Goal: Communication & Community: Ask a question

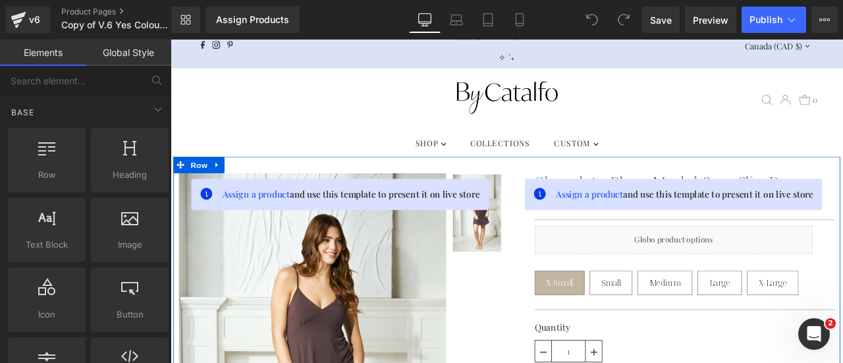
scroll to position [132, 0]
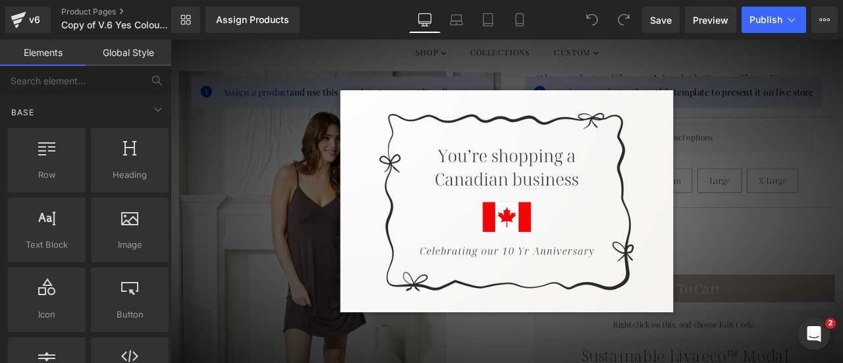
click at [754, 107] on span at bounding box center [758, 107] width 16 height 16
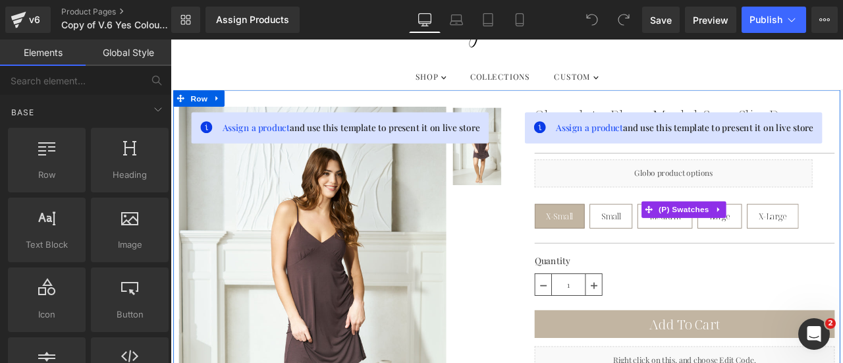
scroll to position [229, 0]
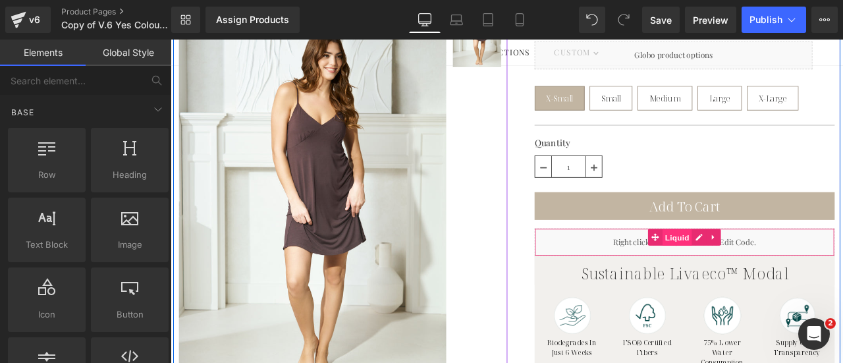
click at [773, 271] on span "Liquid" at bounding box center [772, 275] width 36 height 20
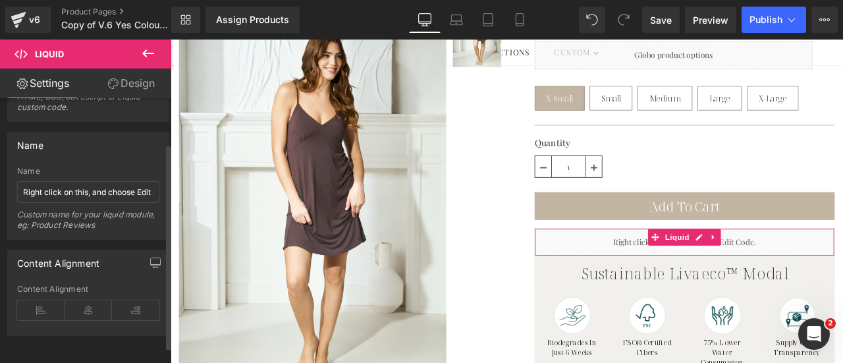
scroll to position [79, 0]
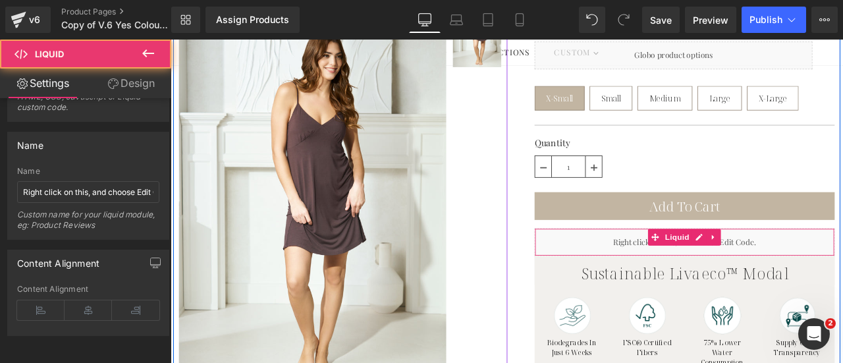
click at [657, 271] on div "Liquid" at bounding box center [780, 280] width 356 height 33
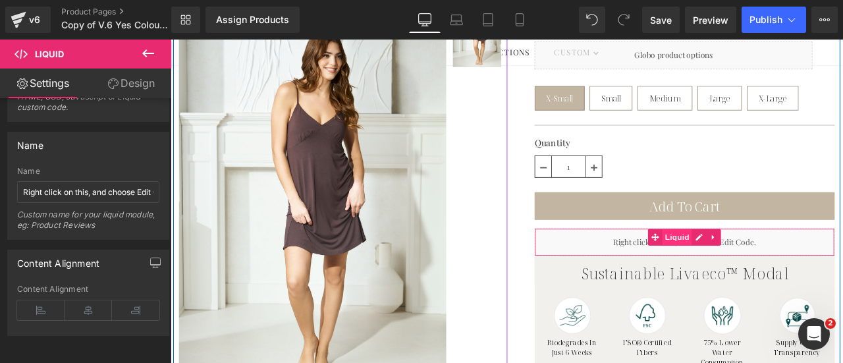
click at [769, 278] on span "Liquid" at bounding box center [772, 274] width 36 height 20
click at [704, 281] on div "Liquid" at bounding box center [780, 280] width 356 height 33
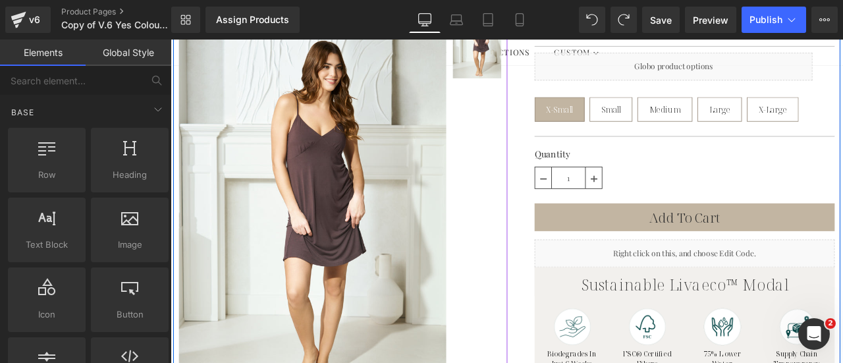
scroll to position [237, 0]
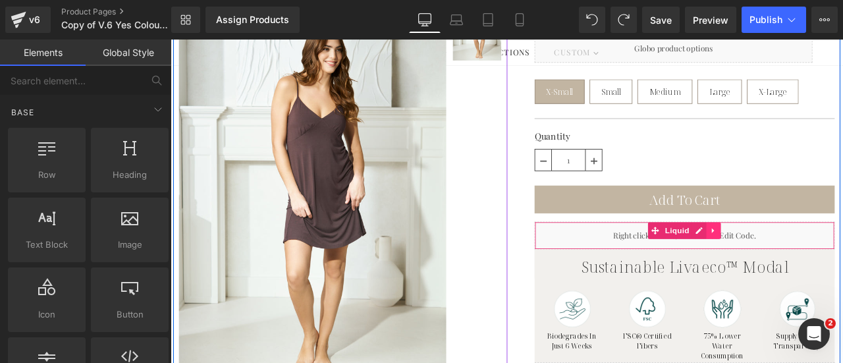
click at [813, 264] on icon at bounding box center [814, 267] width 9 height 10
click at [819, 264] on icon at bounding box center [823, 267] width 9 height 10
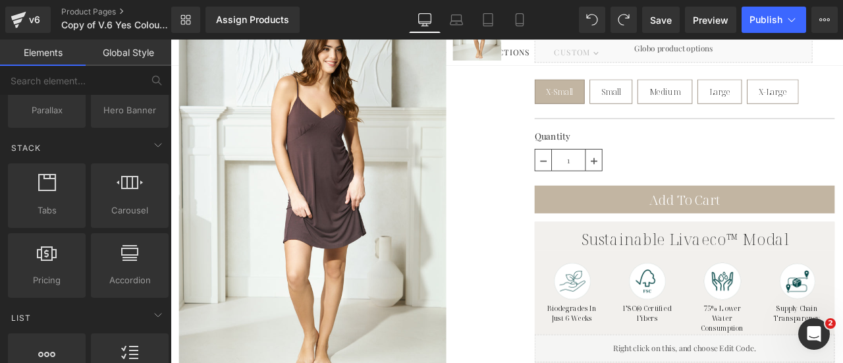
scroll to position [395, 0]
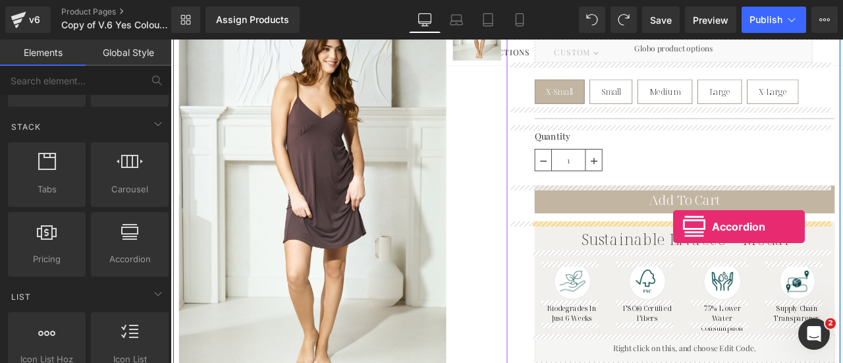
drag, startPoint x: 298, startPoint y: 281, endPoint x: 766, endPoint y: 261, distance: 468.2
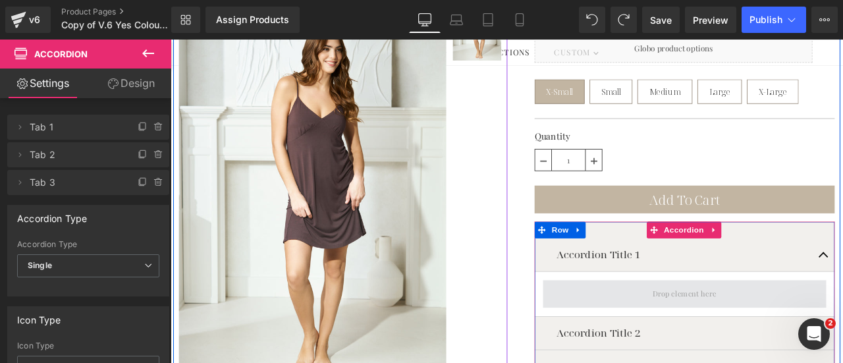
scroll to position [369, 0]
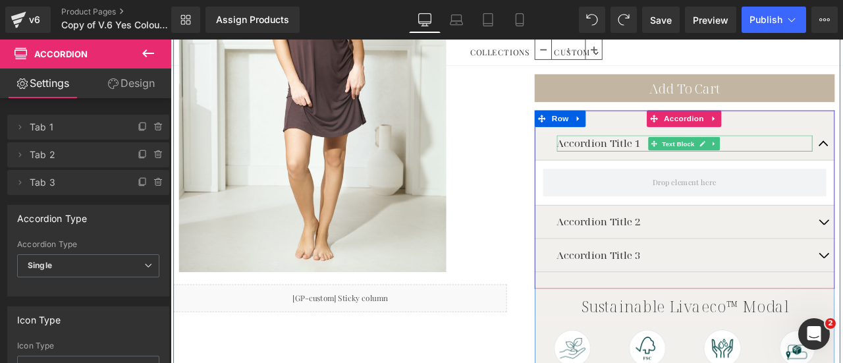
click at [692, 159] on p "Accordion Title 1" at bounding box center [779, 162] width 303 height 19
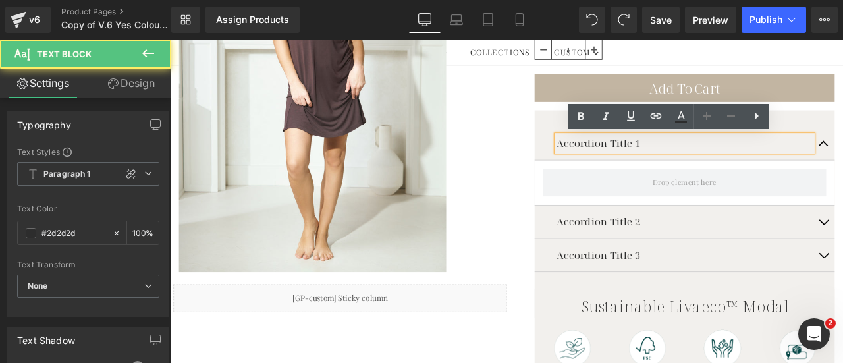
click at [746, 161] on p "Accordion Title 1" at bounding box center [779, 162] width 303 height 19
drag, startPoint x: 732, startPoint y: 161, endPoint x: 581, endPoint y: 152, distance: 151.1
click at [581, 152] on div "Accordion Title 1 Text Block Accordion Title 2 Text Block Accordion Title 3 Tex…" at bounding box center [767, 329] width 382 height 410
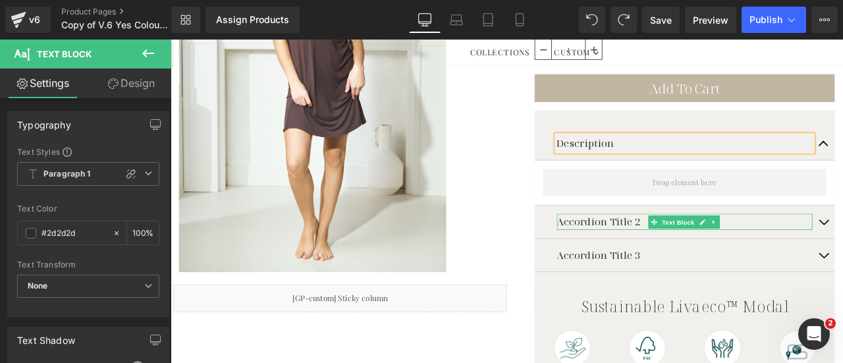
click at [731, 257] on p "Accordion Title 2" at bounding box center [779, 255] width 303 height 19
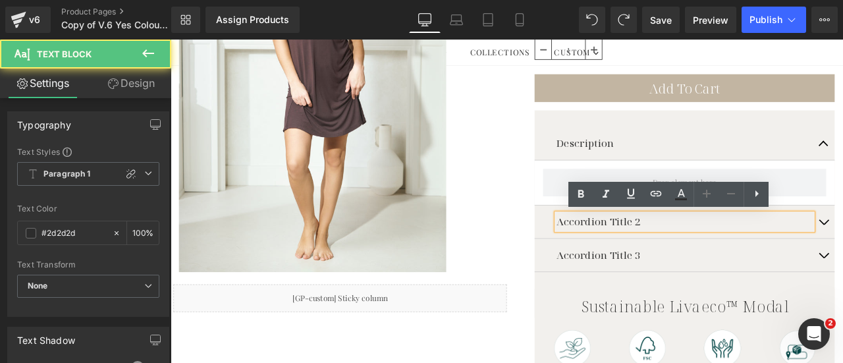
click at [719, 252] on p "Accordion Title 2" at bounding box center [779, 255] width 303 height 19
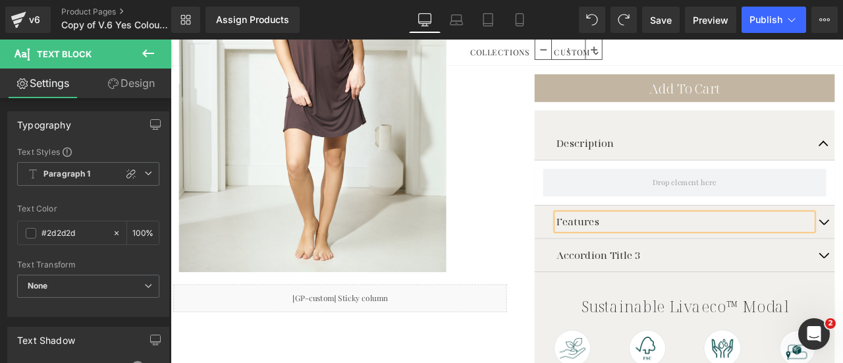
click at [698, 283] on div "Accordion Title 3 Text Block" at bounding box center [780, 296] width 356 height 40
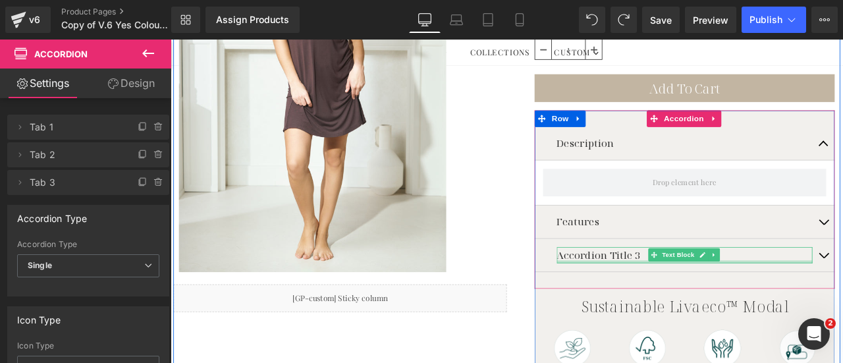
click at [686, 294] on p "Accordion Title 3" at bounding box center [779, 295] width 303 height 19
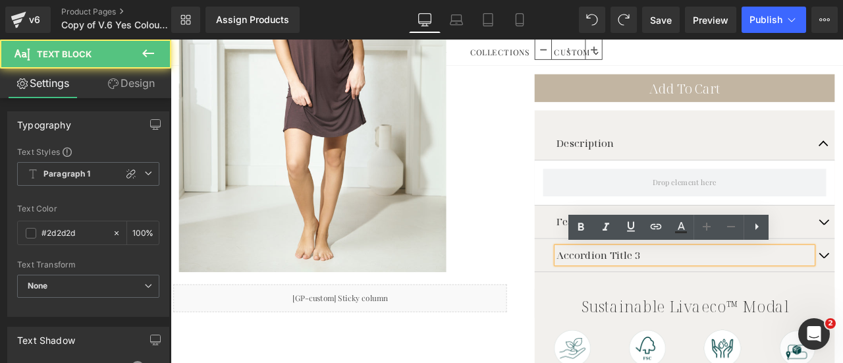
click at [725, 293] on p "Accordion Title 3" at bounding box center [779, 295] width 303 height 19
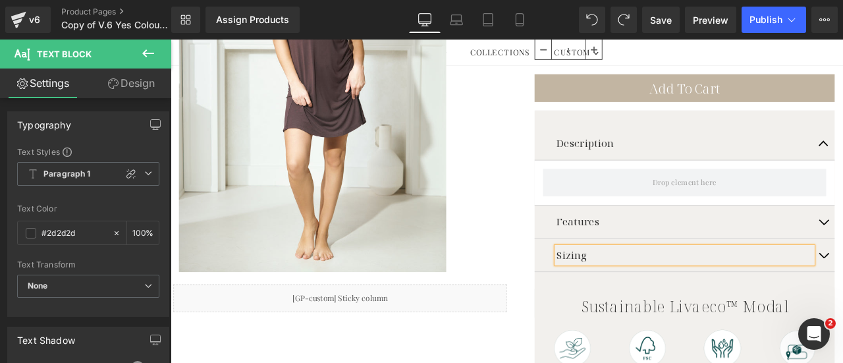
click at [569, 152] on div "Assign a product and use this template to present it on live store Chocolate Pl…" at bounding box center [766, 209] width 395 height 779
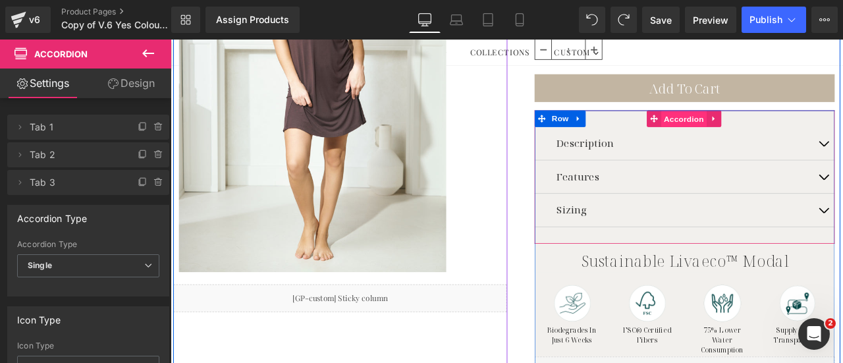
click at [791, 134] on span "Accordion" at bounding box center [779, 135] width 54 height 20
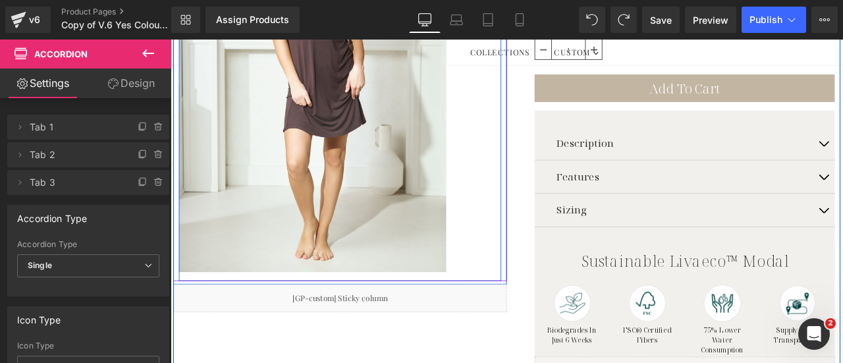
click at [544, 153] on div "Sale Off (P) Image ‹ › (P) Image List Row Row" at bounding box center [372, 83] width 382 height 486
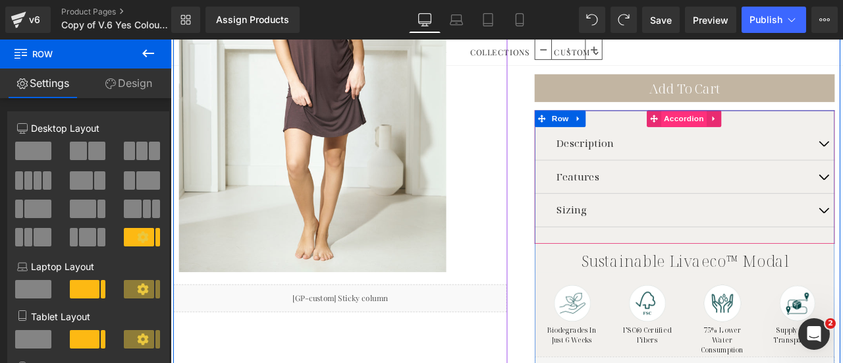
click at [764, 133] on span "Accordion" at bounding box center [779, 134] width 54 height 20
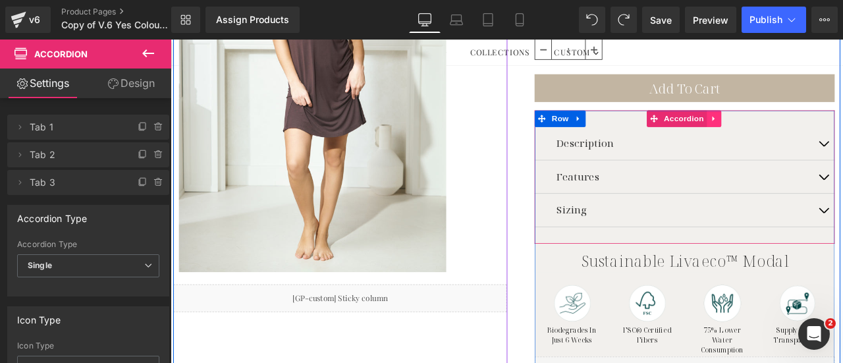
click at [812, 132] on icon at bounding box center [813, 134] width 3 height 6
click at [821, 130] on icon at bounding box center [823, 133] width 9 height 9
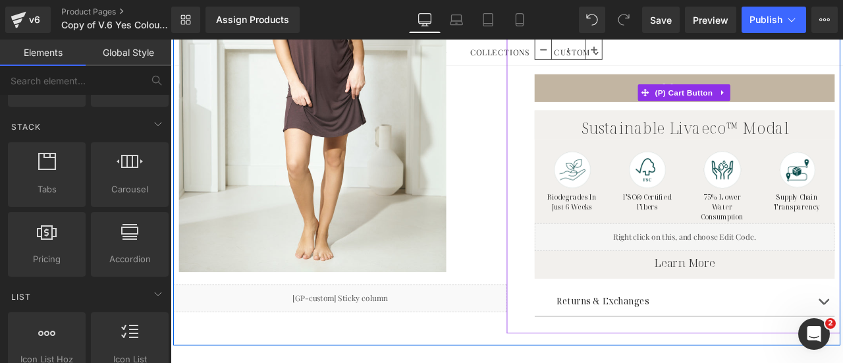
click at [682, 119] on div "Add To Cart" at bounding box center [780, 102] width 356 height 43
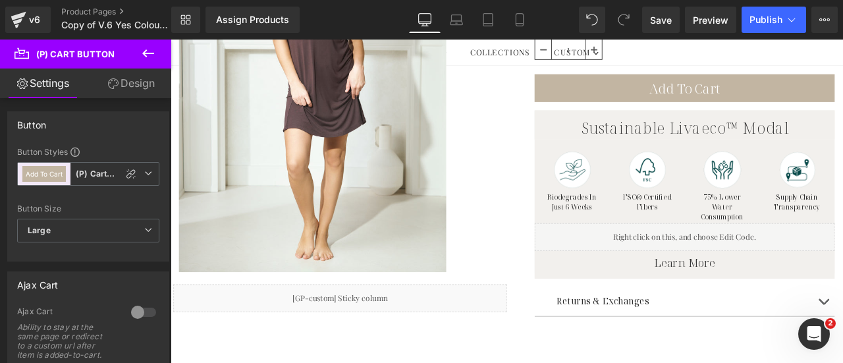
click at [148, 52] on icon at bounding box center [148, 53] width 16 height 16
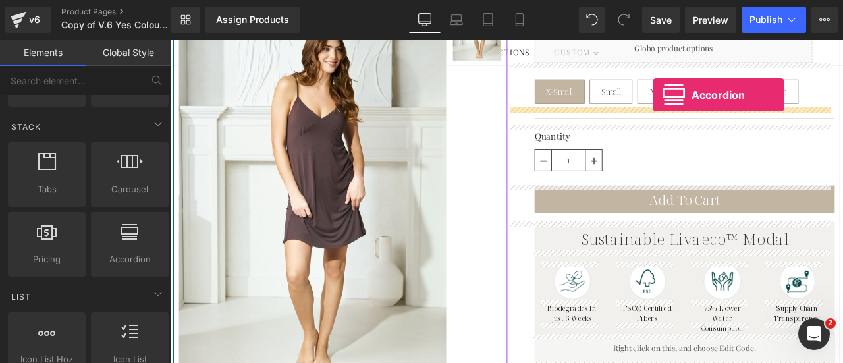
scroll to position [198, 0]
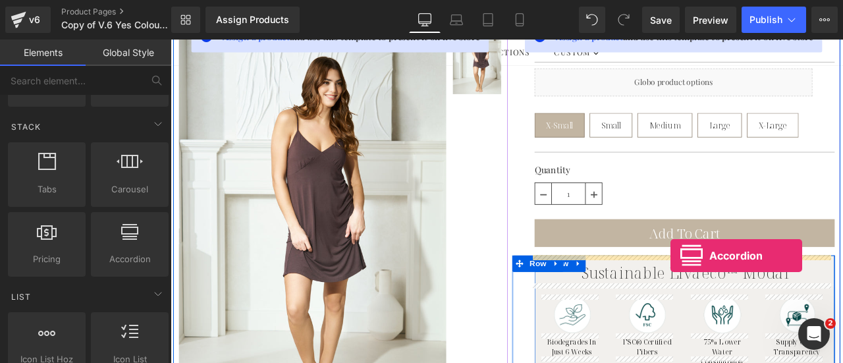
drag, startPoint x: 292, startPoint y: 282, endPoint x: 764, endPoint y: 296, distance: 471.9
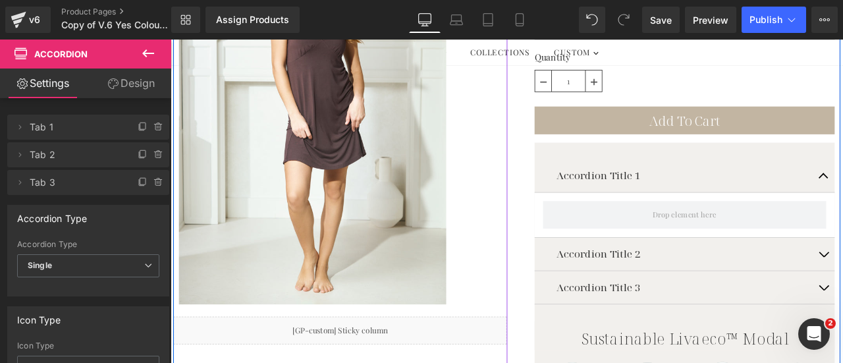
scroll to position [329, 0]
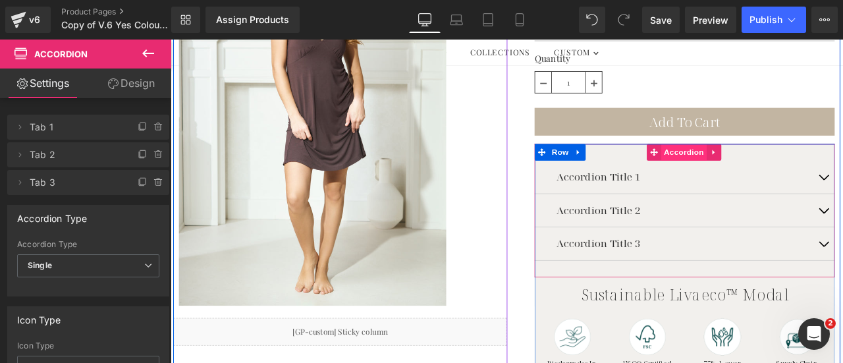
click at [762, 172] on span "Accordion" at bounding box center [779, 173] width 54 height 20
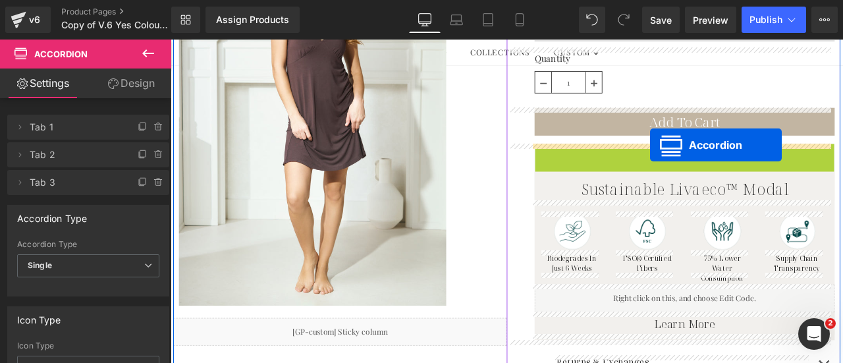
drag, startPoint x: 739, startPoint y: 172, endPoint x: 739, endPoint y: 165, distance: 7.2
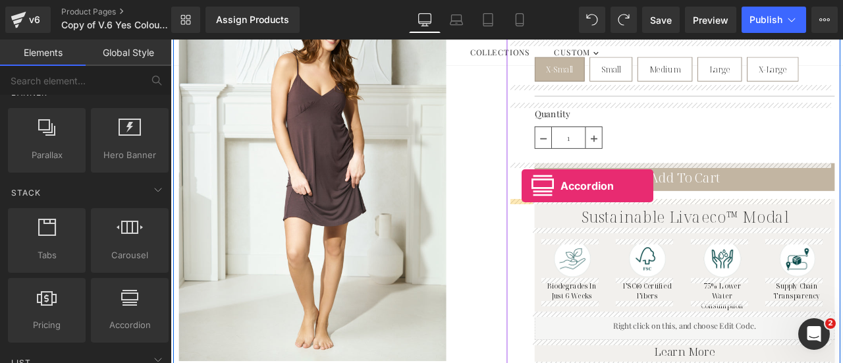
drag, startPoint x: 298, startPoint y: 340, endPoint x: 587, endPoint y: 213, distance: 315.9
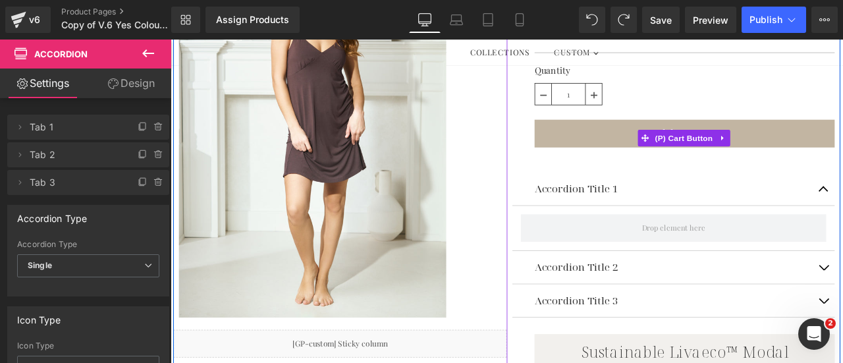
scroll to position [395, 0]
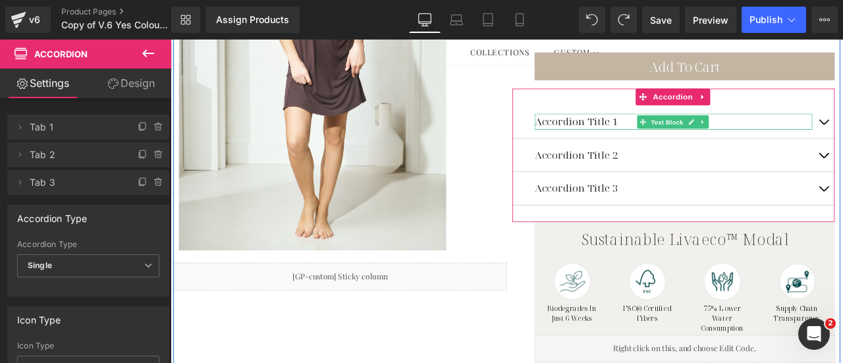
click at [664, 133] on p "Accordion Title 1" at bounding box center [766, 136] width 329 height 19
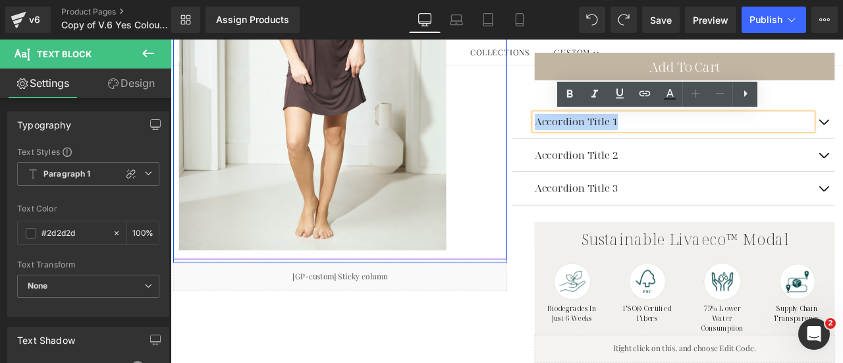
drag, startPoint x: 694, startPoint y: 134, endPoint x: 558, endPoint y: 134, distance: 136.4
click at [558, 134] on div "Assign a product and use this template to present it on live store Chocolate Pl…" at bounding box center [569, 164] width 791 height 740
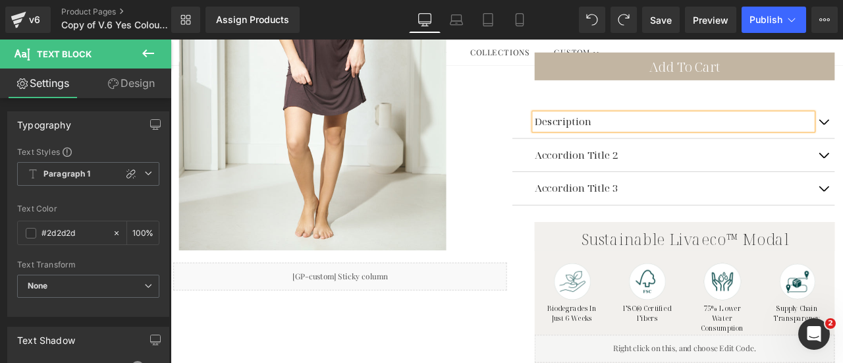
click at [671, 175] on p "Accordion Title 2" at bounding box center [766, 176] width 329 height 19
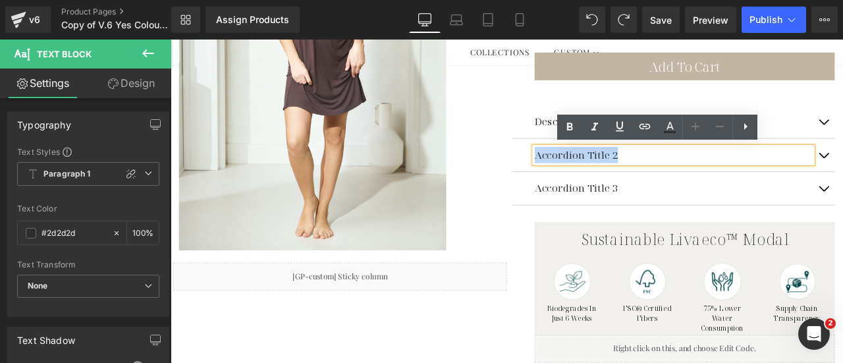
drag, startPoint x: 695, startPoint y: 175, endPoint x: 583, endPoint y: 172, distance: 112.0
click at [583, 172] on div "Accordion Title 2 Text Block" at bounding box center [767, 177] width 382 height 40
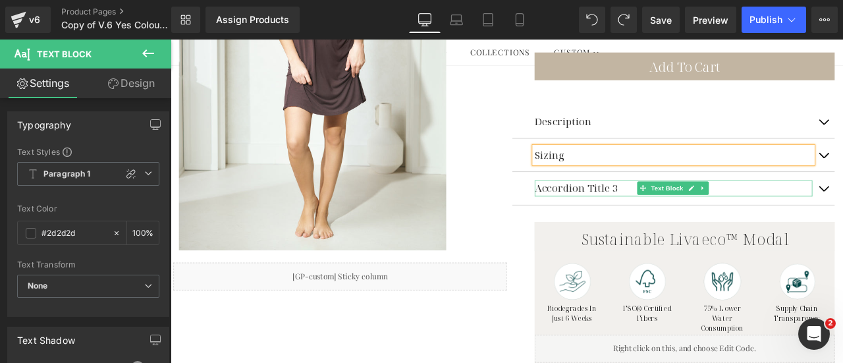
click at [686, 209] on p "Accordion Title 3" at bounding box center [766, 215] width 329 height 19
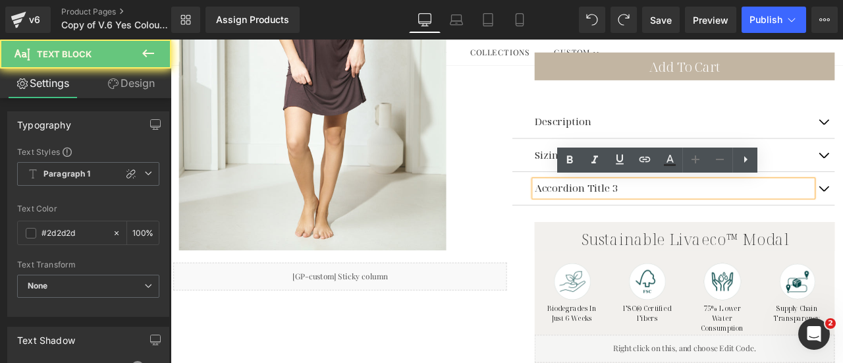
click at [696, 215] on p "Accordion Title 3" at bounding box center [766, 215] width 329 height 19
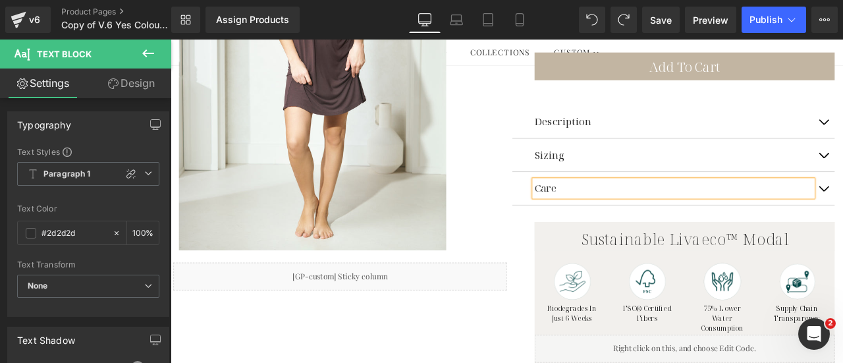
click at [640, 107] on div "Description Text Block [GEOGRAPHIC_DATA] Text Block Care Text Block Accordion" at bounding box center [767, 175] width 382 height 157
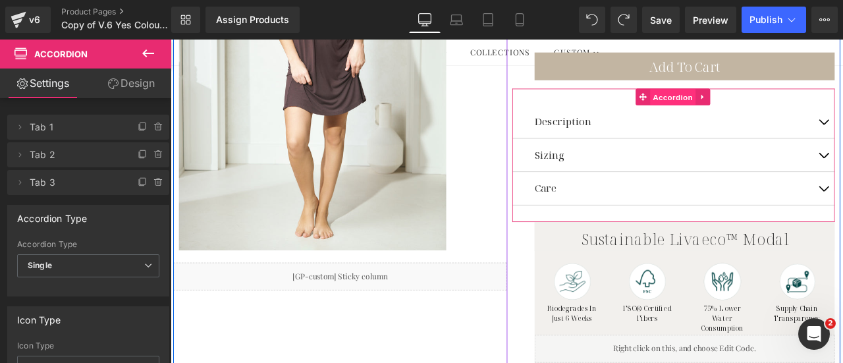
click at [756, 111] on span "Accordion" at bounding box center [766, 108] width 54 height 20
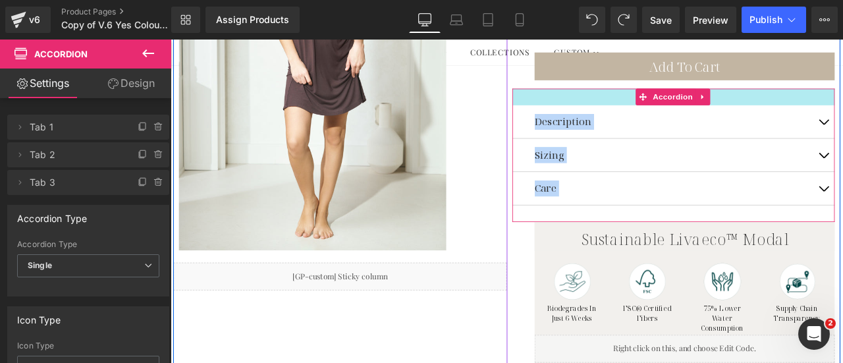
click at [673, 112] on div "Description Text Block Sizing Text Block Care Text Block Accordion" at bounding box center [767, 175] width 382 height 157
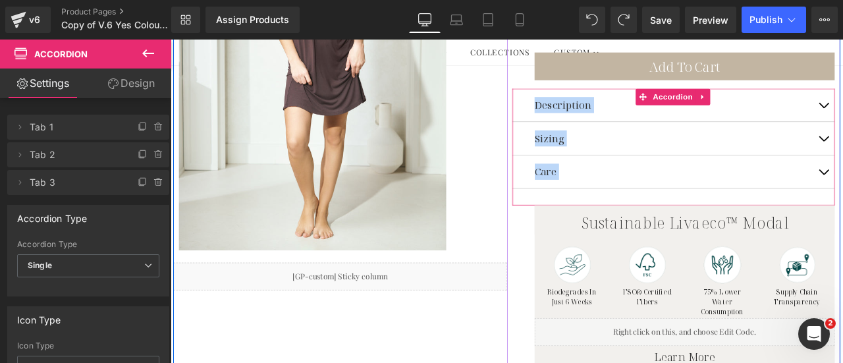
click at [672, 111] on div "Description Text Block Sizing Text Block Care Text Block Accordion" at bounding box center [767, 166] width 382 height 138
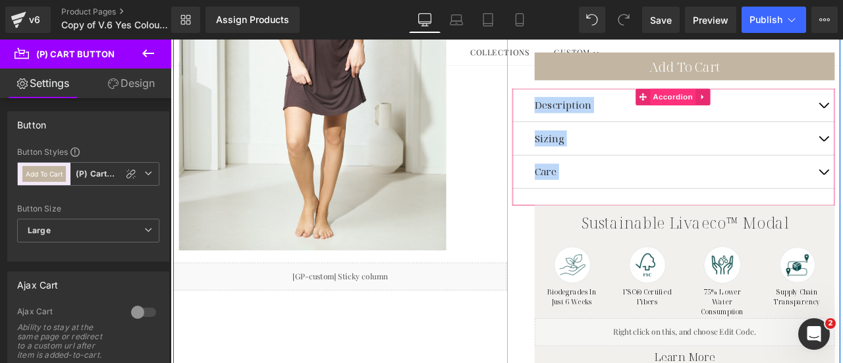
click at [760, 113] on span "Accordion" at bounding box center [766, 107] width 54 height 20
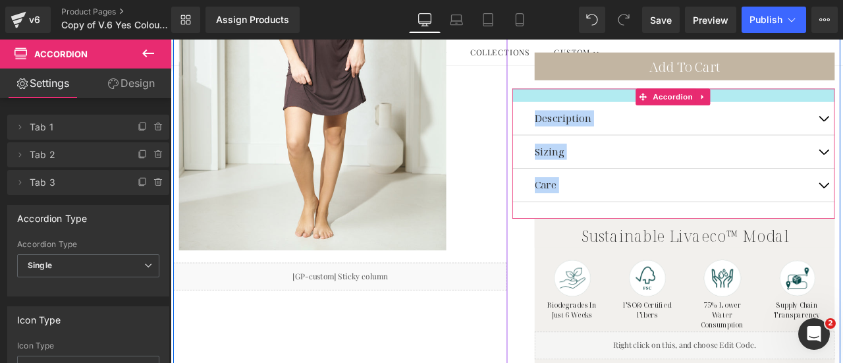
drag, startPoint x: 693, startPoint y: 100, endPoint x: 690, endPoint y: 116, distance: 16.2
click at [690, 116] on div "Description Text Block Sizing Text Block Care Text Block Accordion" at bounding box center [767, 173] width 382 height 153
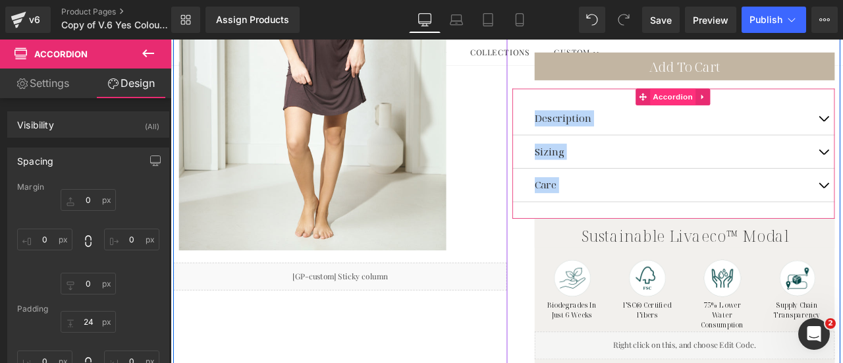
click at [746, 111] on span "Accordion" at bounding box center [766, 107] width 54 height 20
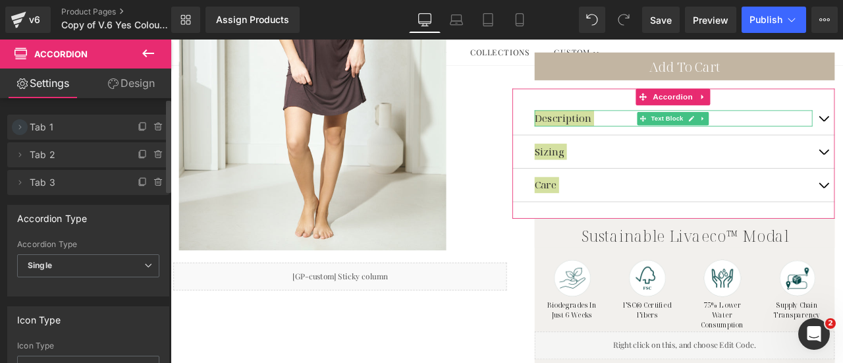
click at [20, 126] on icon at bounding box center [20, 127] width 3 height 5
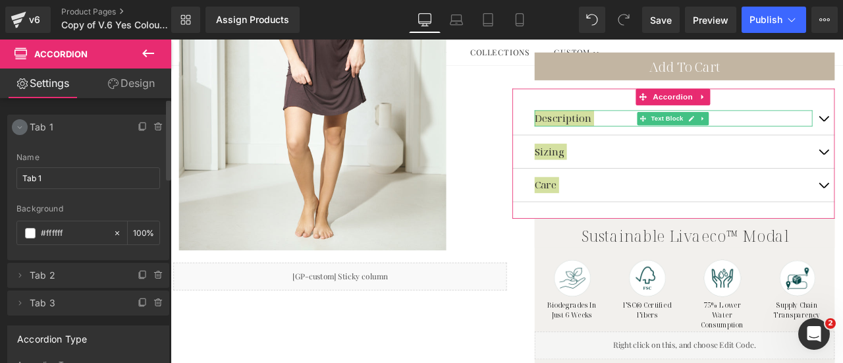
click at [20, 126] on icon at bounding box center [19, 127] width 11 height 11
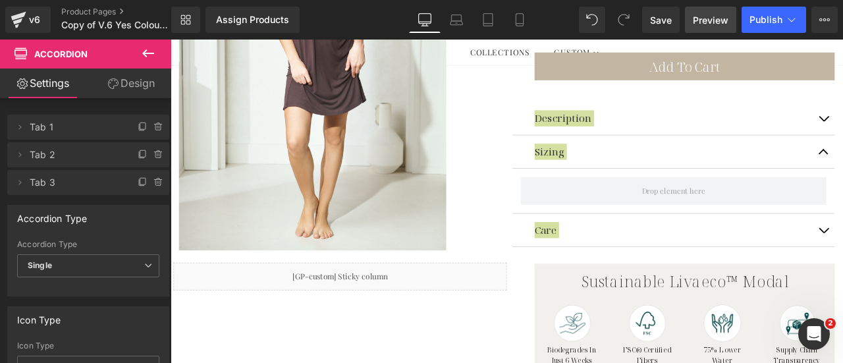
click at [711, 16] on span "Preview" at bounding box center [711, 20] width 36 height 14
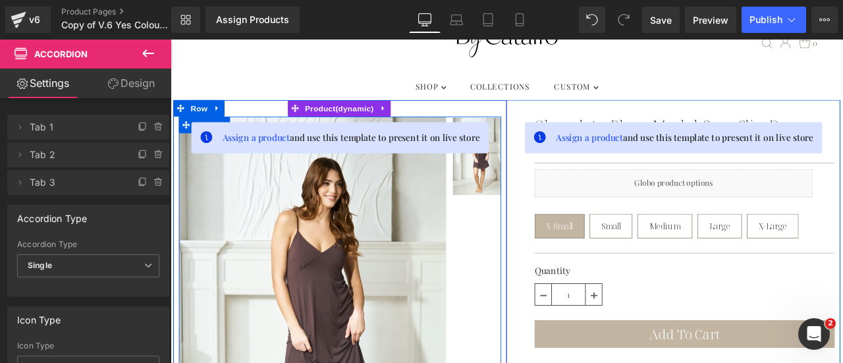
scroll to position [0, 0]
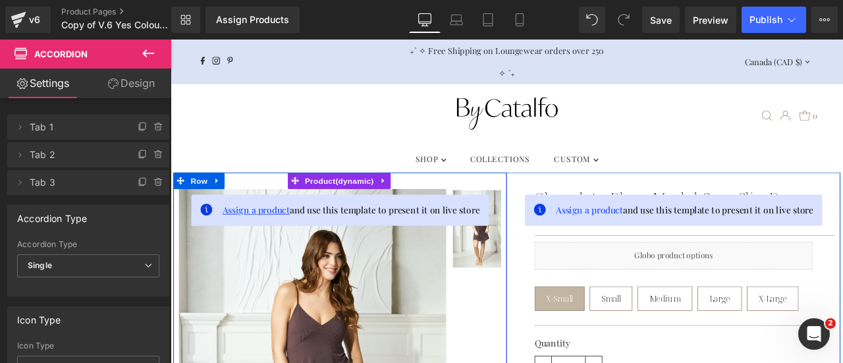
click at [280, 242] on span "Assign a product" at bounding box center [273, 242] width 80 height 14
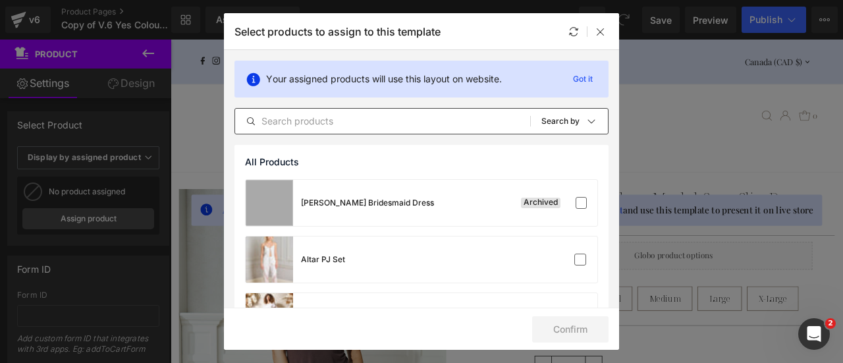
click at [379, 111] on div "All Products Shopify Collections Product Templates Shopify Collections Sort: Se…" at bounding box center [422, 121] width 374 height 26
click at [362, 119] on input "text" at bounding box center [382, 121] width 295 height 16
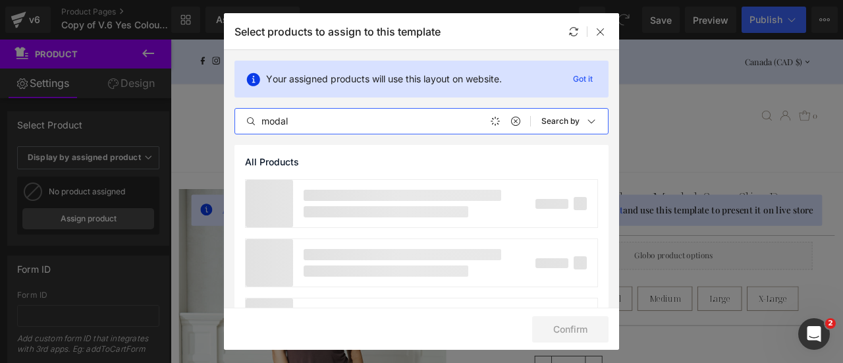
type input "modal"
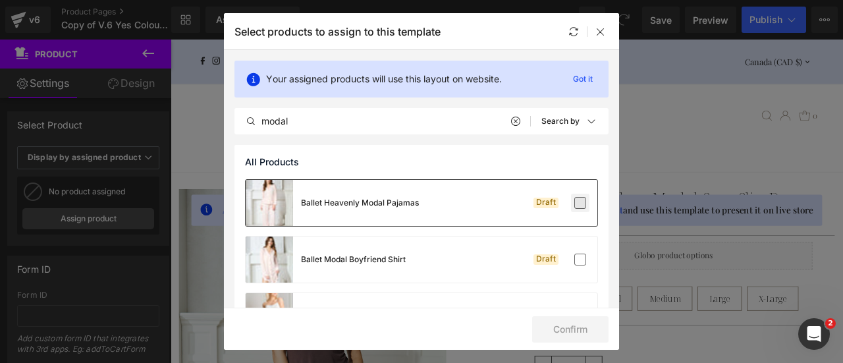
click at [574, 204] on label at bounding box center [580, 203] width 12 height 12
click at [580, 203] on input "checkbox" at bounding box center [580, 203] width 0 height 0
click at [580, 204] on label at bounding box center [580, 203] width 12 height 12
click at [580, 203] on input "checkbox" at bounding box center [580, 203] width 0 height 0
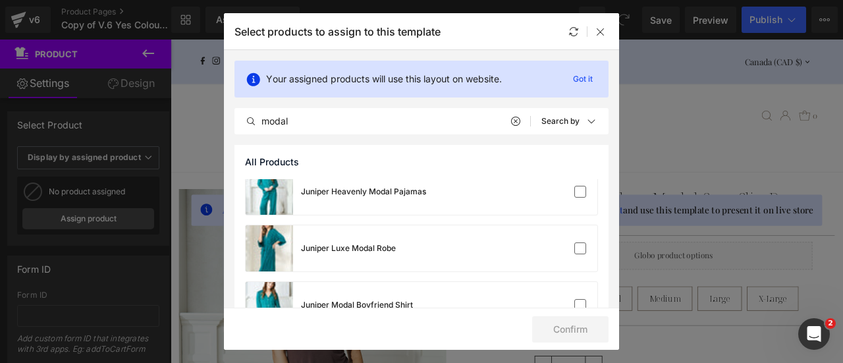
scroll to position [856, 0]
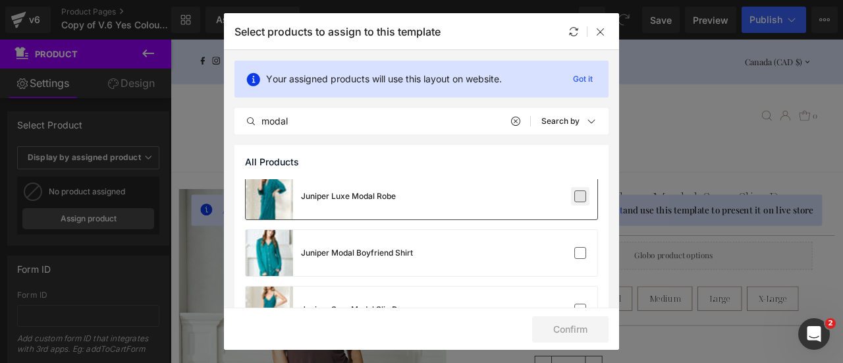
click at [577, 201] on label at bounding box center [580, 196] width 12 height 12
click at [580, 196] on input "checkbox" at bounding box center [580, 196] width 0 height 0
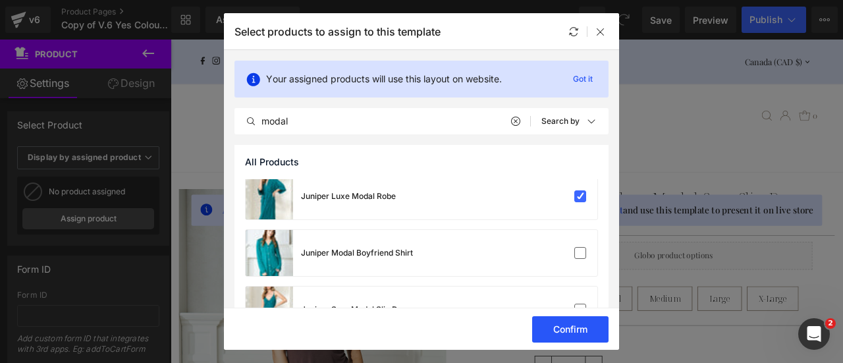
click at [565, 327] on button "Confirm" at bounding box center [570, 329] width 76 height 26
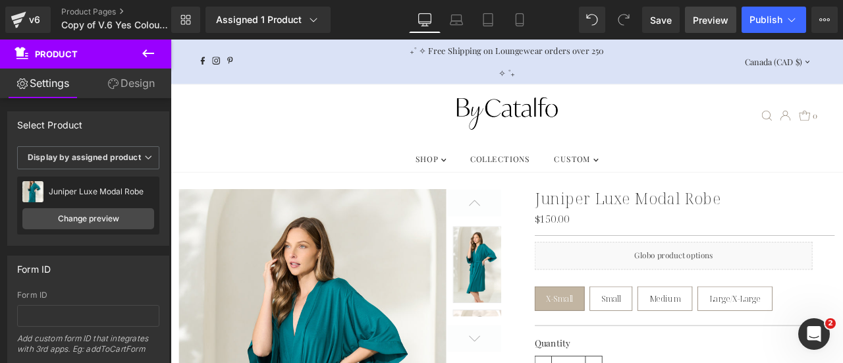
click at [725, 19] on span "Preview" at bounding box center [711, 20] width 36 height 14
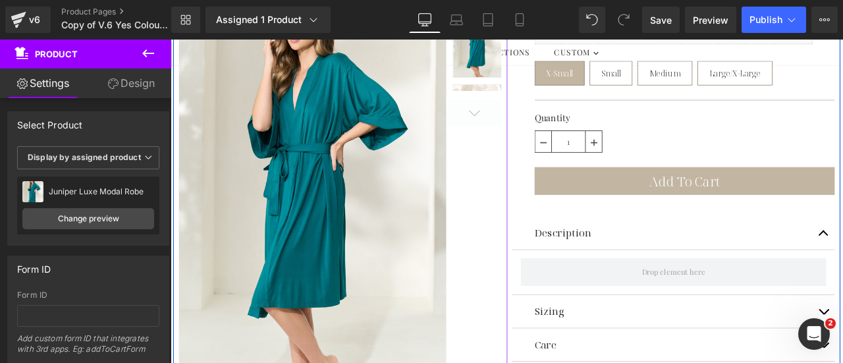
scroll to position [329, 0]
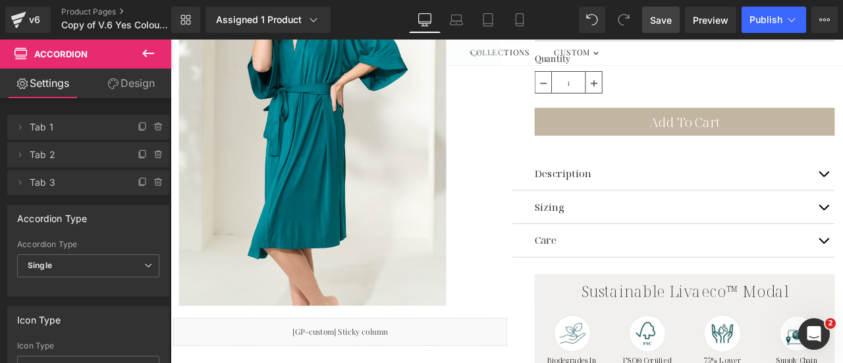
click at [660, 24] on span "Save" at bounding box center [661, 20] width 22 height 14
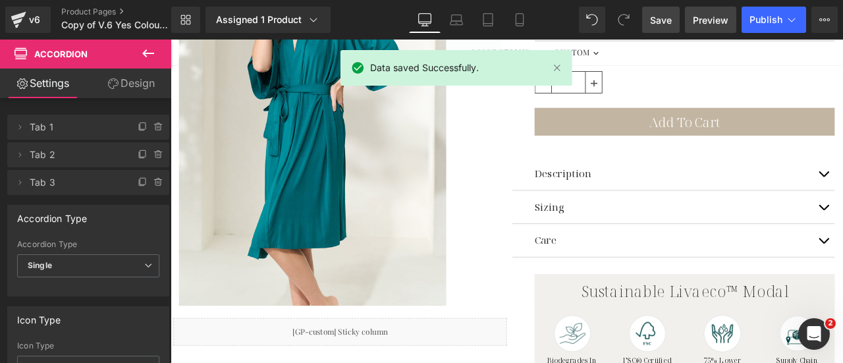
click at [711, 16] on span "Preview" at bounding box center [711, 20] width 36 height 14
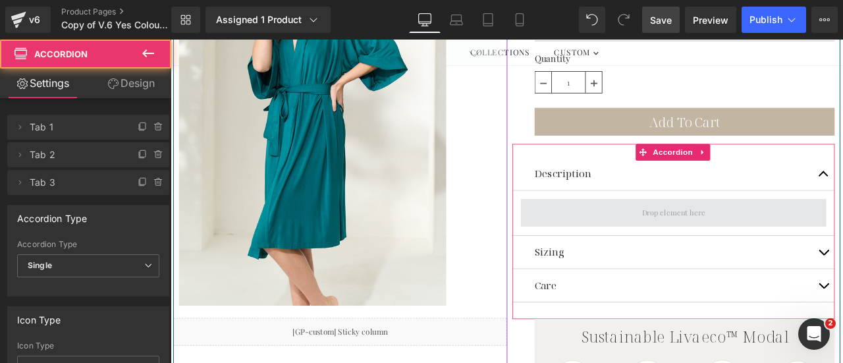
click at [748, 244] on span at bounding box center [767, 245] width 84 height 21
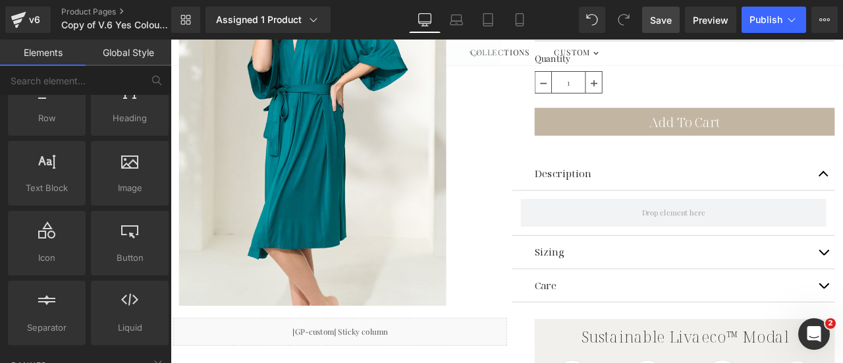
scroll to position [0, 0]
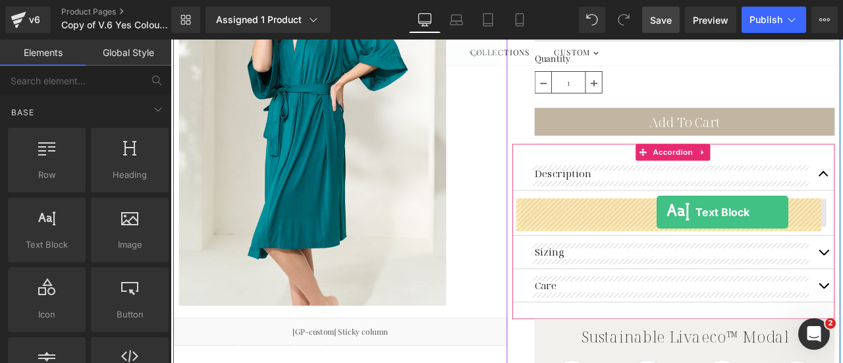
drag, startPoint x: 221, startPoint y: 268, endPoint x: 747, endPoint y: 244, distance: 526.9
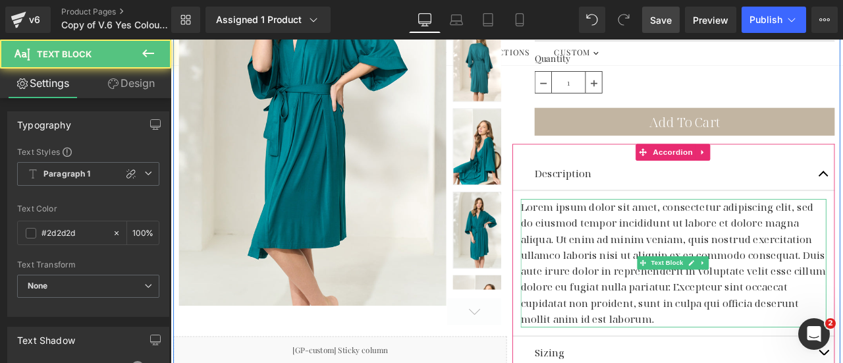
click at [598, 242] on p "Lorem ipsum dolor sit amet, consectetur adipiscing elit, sed do eiusmod tempor …" at bounding box center [767, 305] width 362 height 152
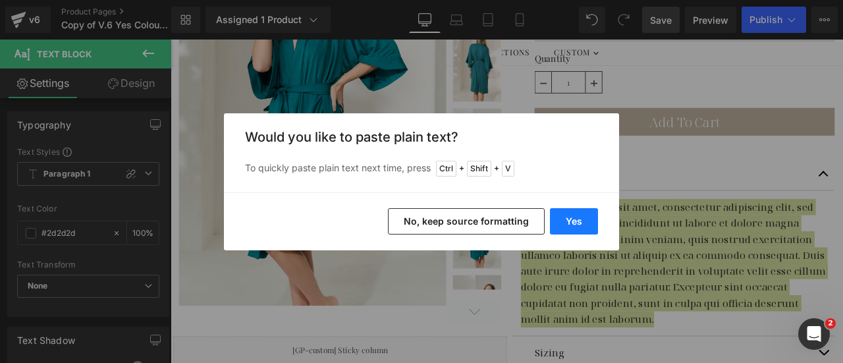
click at [590, 218] on button "Yes" at bounding box center [574, 221] width 48 height 26
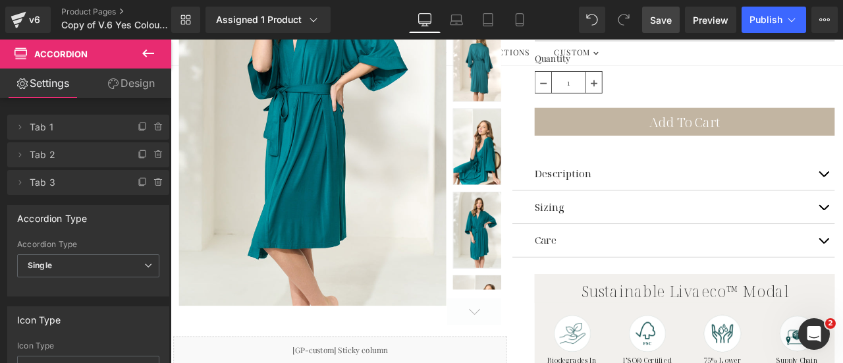
click at [668, 16] on span "Save" at bounding box center [661, 20] width 22 height 14
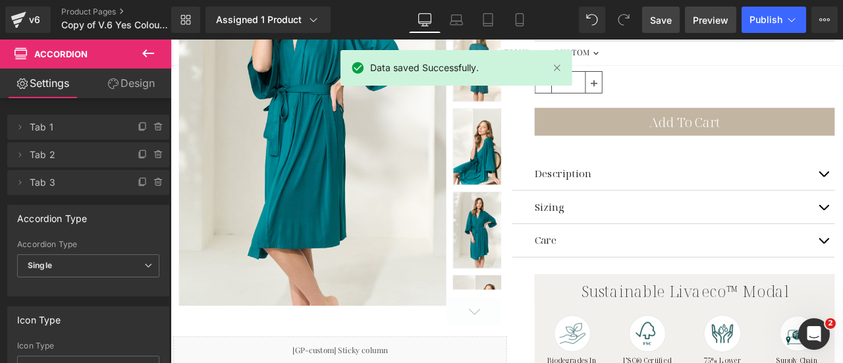
click at [715, 15] on span "Preview" at bounding box center [711, 20] width 36 height 14
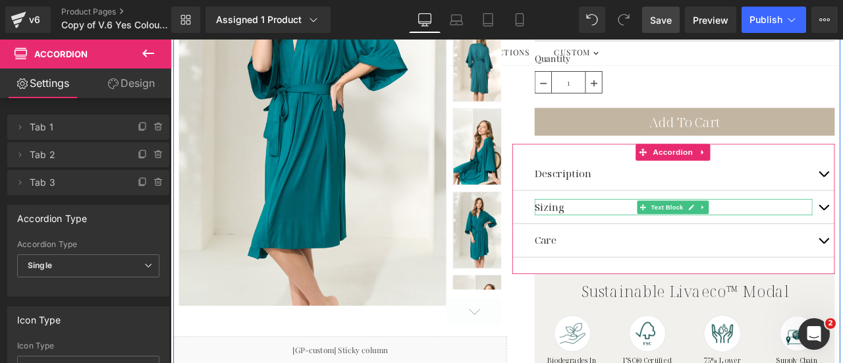
click at [623, 238] on p "Sizing" at bounding box center [766, 238] width 329 height 19
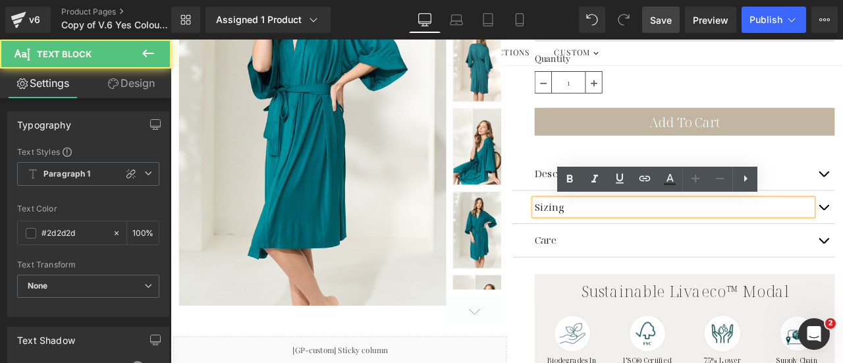
click at [634, 236] on p "Sizing" at bounding box center [766, 238] width 329 height 19
drag, startPoint x: 634, startPoint y: 236, endPoint x: 596, endPoint y: 238, distance: 38.3
click at [602, 238] on div "Sizing" at bounding box center [766, 238] width 329 height 19
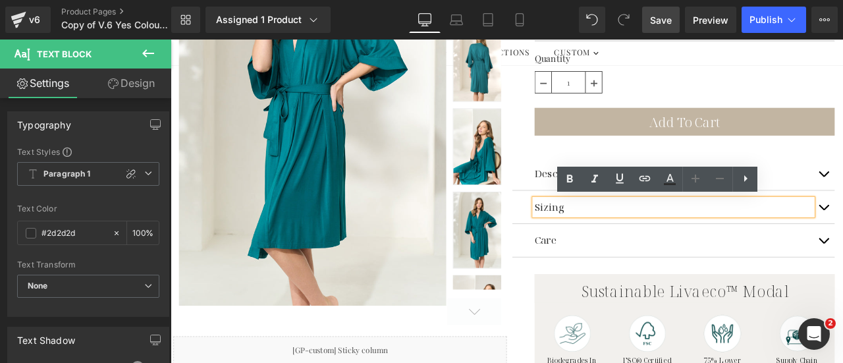
click at [632, 241] on p "Sizing" at bounding box center [766, 238] width 329 height 19
drag, startPoint x: 630, startPoint y: 237, endPoint x: 598, endPoint y: 237, distance: 31.6
click at [602, 237] on p "Sizing" at bounding box center [766, 238] width 329 height 19
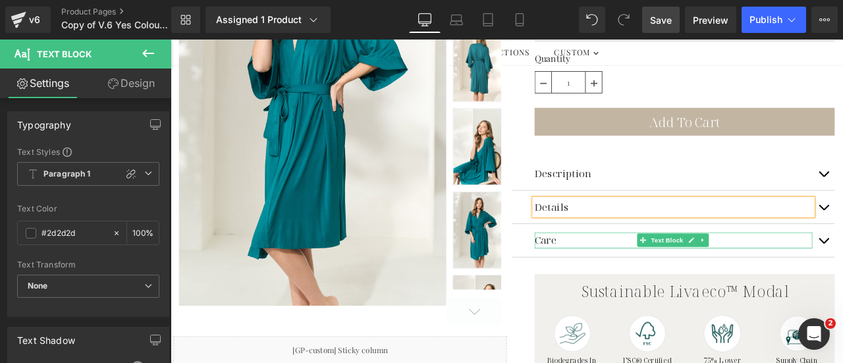
click at [611, 271] on p "Care" at bounding box center [766, 277] width 329 height 19
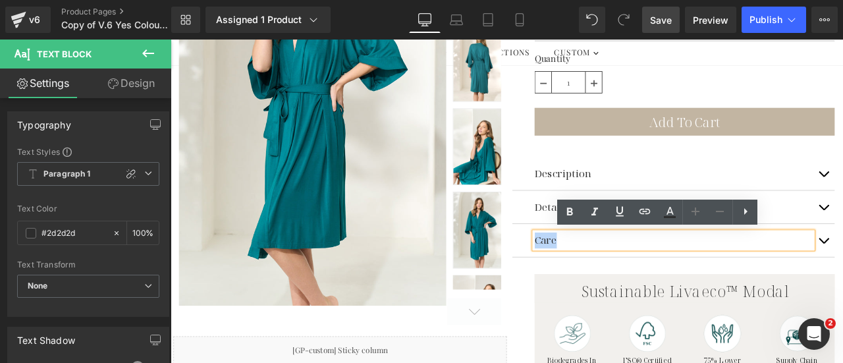
drag, startPoint x: 625, startPoint y: 275, endPoint x: 590, endPoint y: 274, distance: 34.3
click at [590, 274] on div "Care Text Block" at bounding box center [767, 278] width 382 height 40
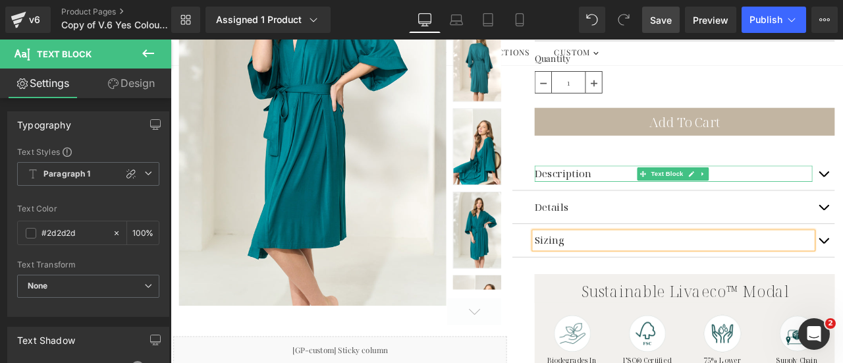
click at [652, 197] on p "Description" at bounding box center [766, 198] width 329 height 19
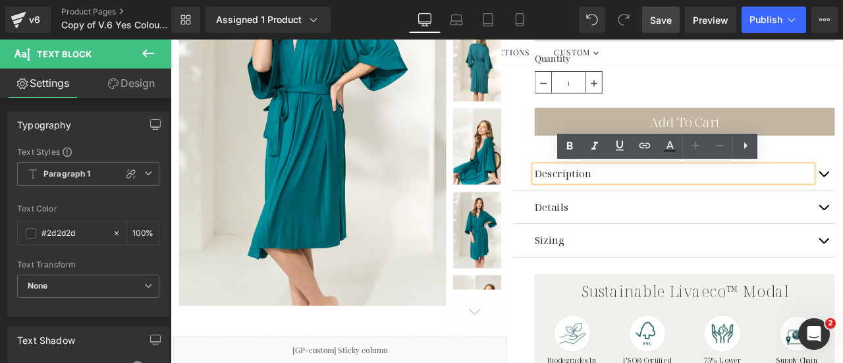
drag, startPoint x: 662, startPoint y: 195, endPoint x: 596, endPoint y: 190, distance: 66.7
click at [602, 190] on div "Description" at bounding box center [766, 198] width 329 height 19
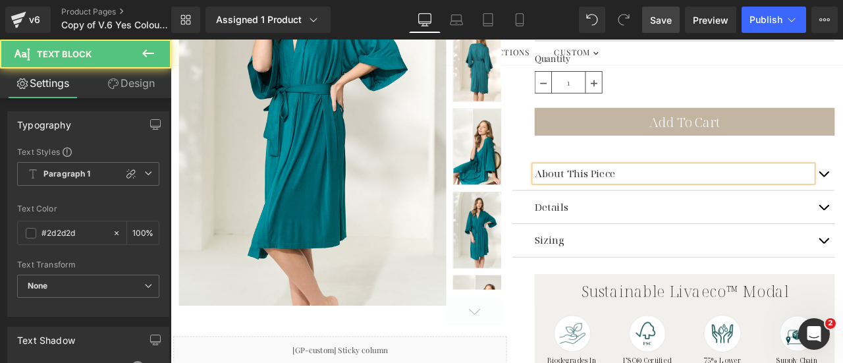
click at [641, 194] on div "About This Piece" at bounding box center [766, 198] width 329 height 19
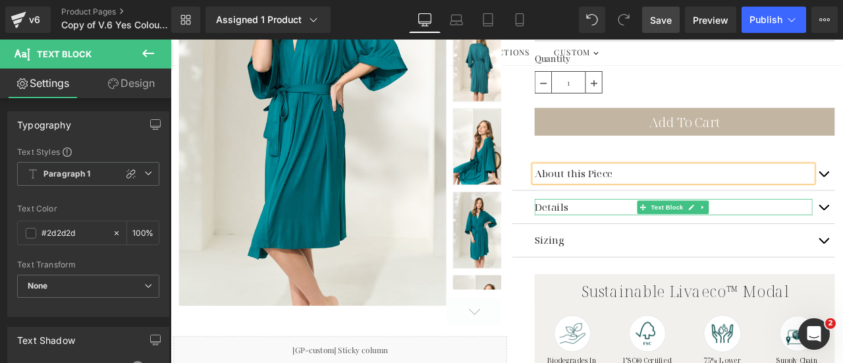
click at [623, 238] on p "Details" at bounding box center [766, 238] width 329 height 19
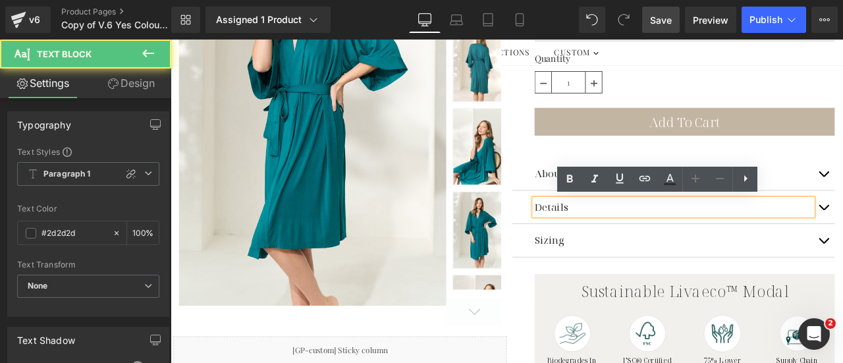
drag, startPoint x: 636, startPoint y: 237, endPoint x: 596, endPoint y: 237, distance: 40.2
click at [602, 237] on div "Details" at bounding box center [766, 238] width 329 height 19
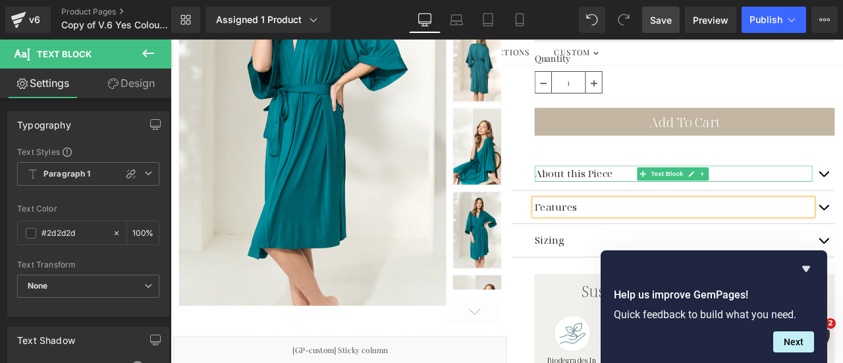
click at [685, 199] on div "About this Piece" at bounding box center [766, 198] width 329 height 19
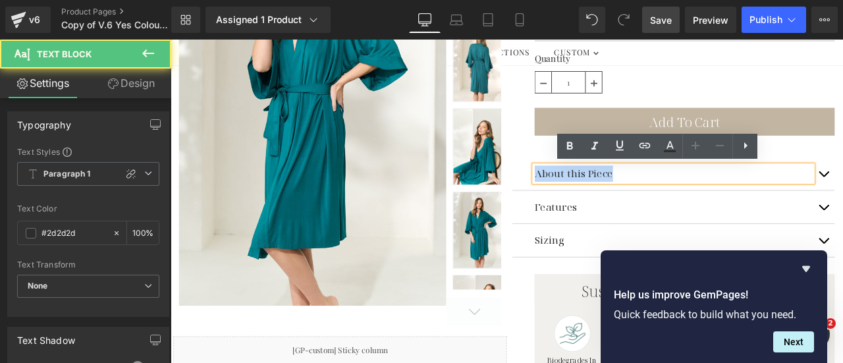
drag, startPoint x: 686, startPoint y: 198, endPoint x: 597, endPoint y: 194, distance: 89.0
click at [602, 194] on div "About this Piece" at bounding box center [766, 198] width 329 height 19
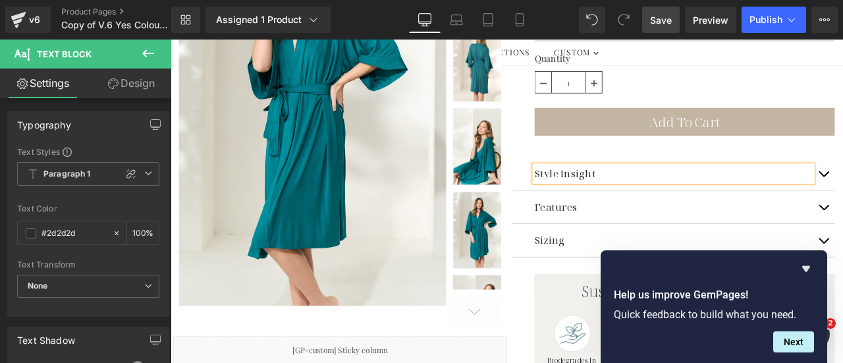
click at [796, 170] on div "Style Insight Text Block Indulge in ultimate comfort and sustainability with By…" at bounding box center [767, 239] width 382 height 153
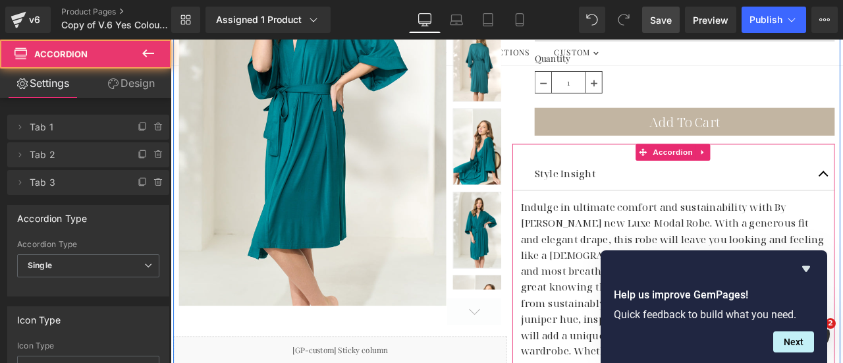
scroll to position [461, 0]
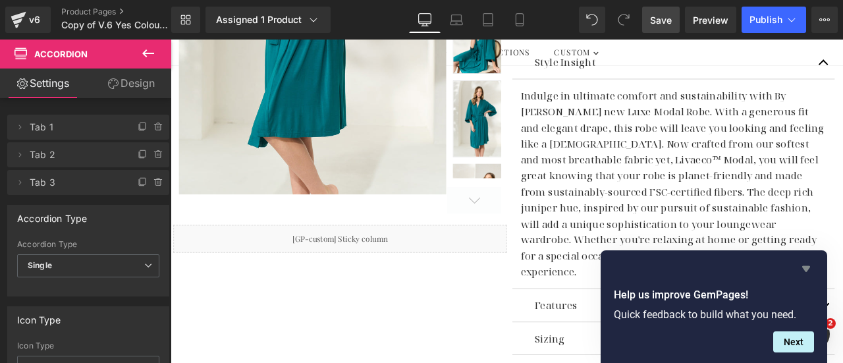
click at [808, 265] on icon "Hide survey" at bounding box center [806, 269] width 16 height 16
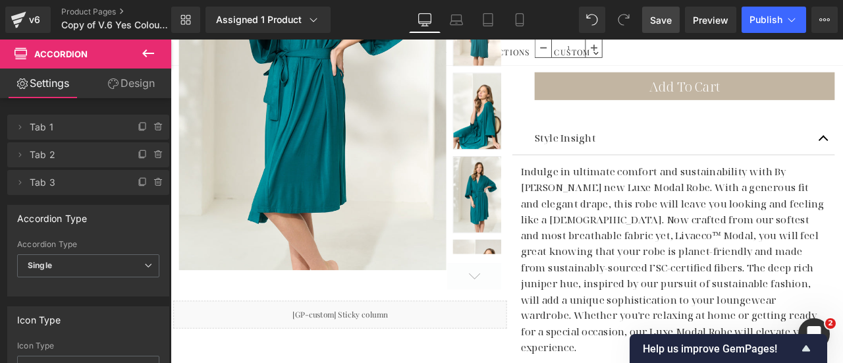
scroll to position [381, 0]
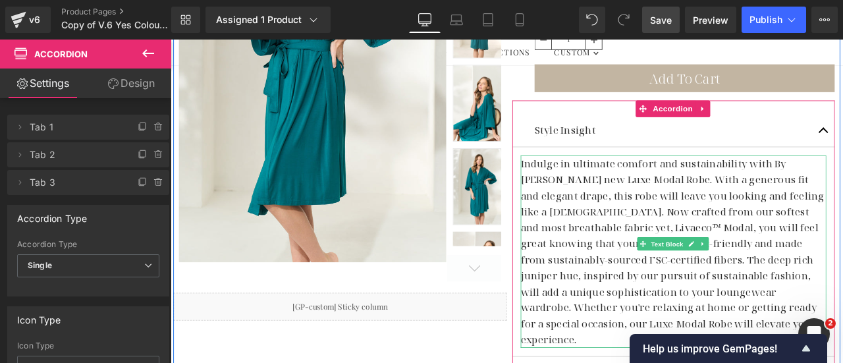
click at [737, 219] on p "Indulge in ultimate comfort and sustainability with By Catalfo's new Luxe Modal…" at bounding box center [767, 291] width 362 height 228
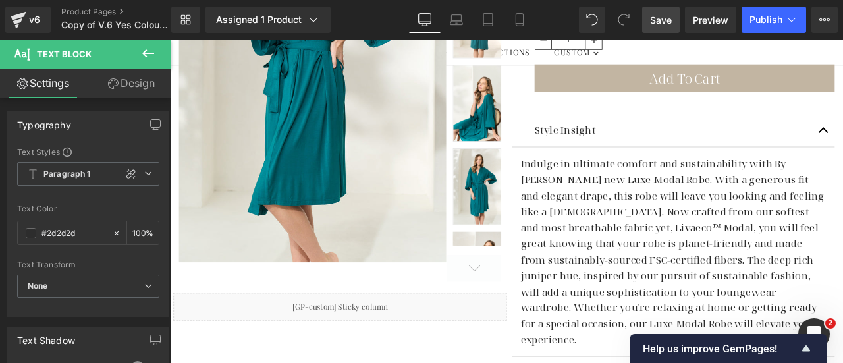
click at [121, 80] on link "Design" at bounding box center [131, 84] width 86 height 30
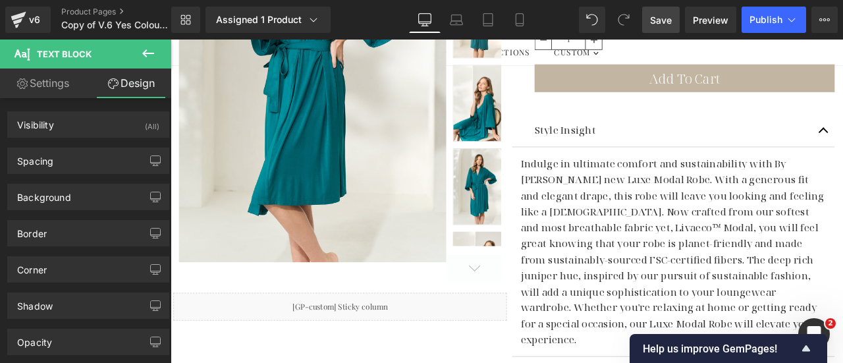
click at [39, 76] on link "Settings" at bounding box center [43, 84] width 86 height 30
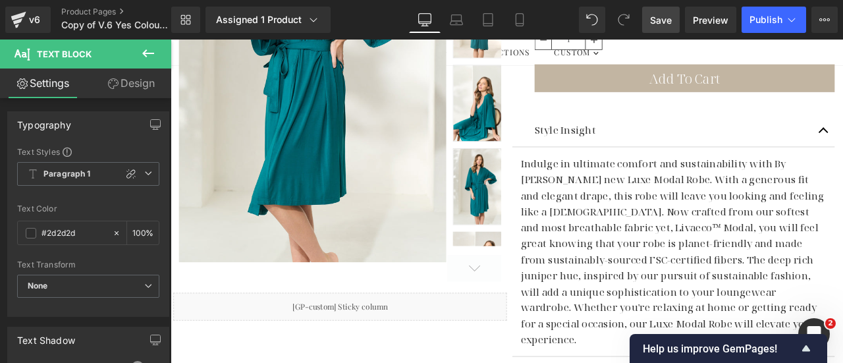
type input "100"
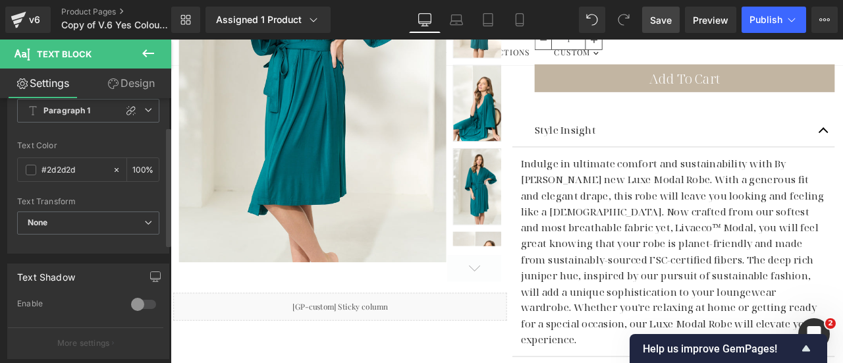
scroll to position [0, 0]
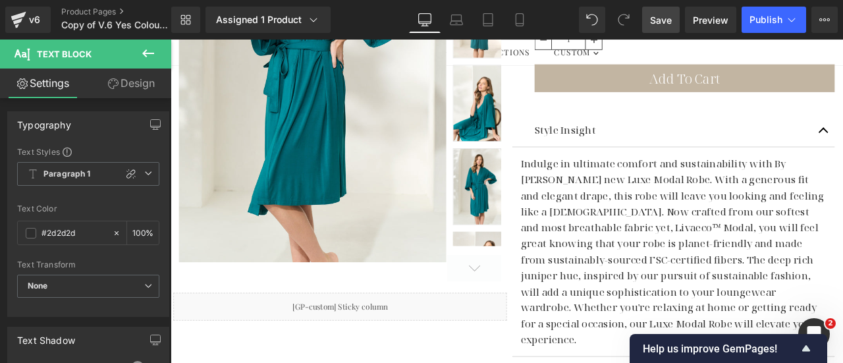
click at [148, 51] on icon at bounding box center [148, 53] width 16 height 16
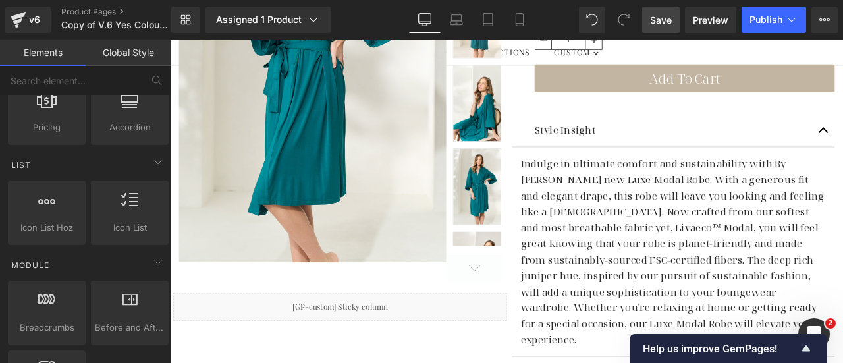
scroll to position [264, 0]
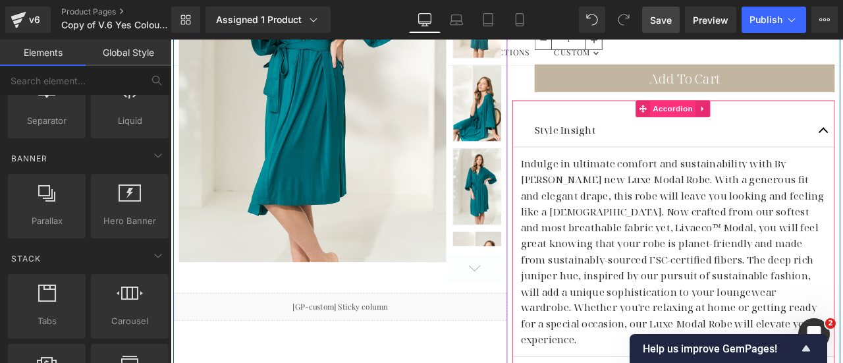
click at [755, 119] on span "Accordion" at bounding box center [766, 122] width 54 height 20
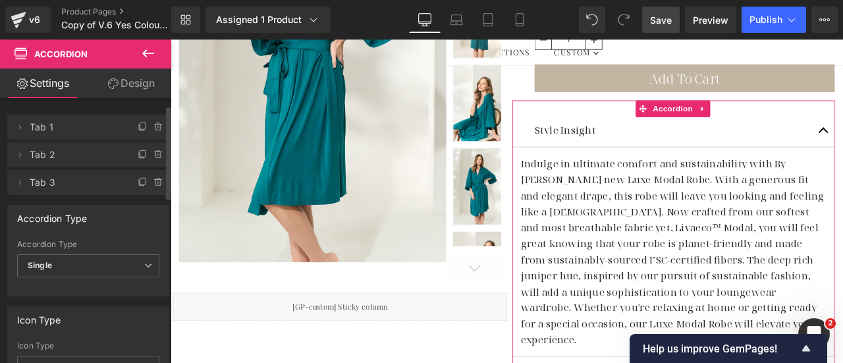
scroll to position [66, 0]
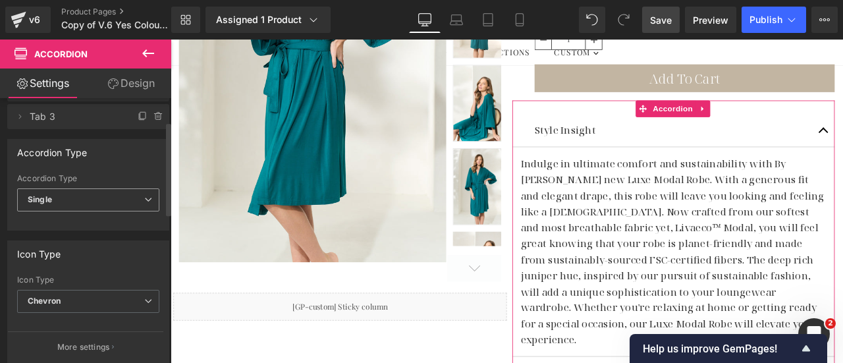
click at [144, 198] on icon at bounding box center [148, 200] width 8 height 8
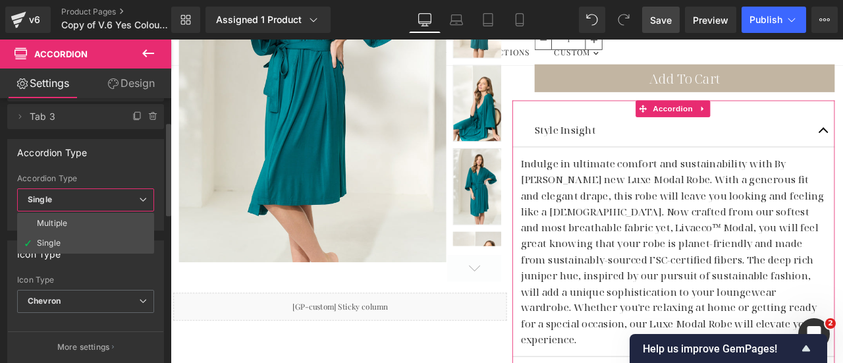
click at [144, 198] on icon at bounding box center [143, 200] width 8 height 8
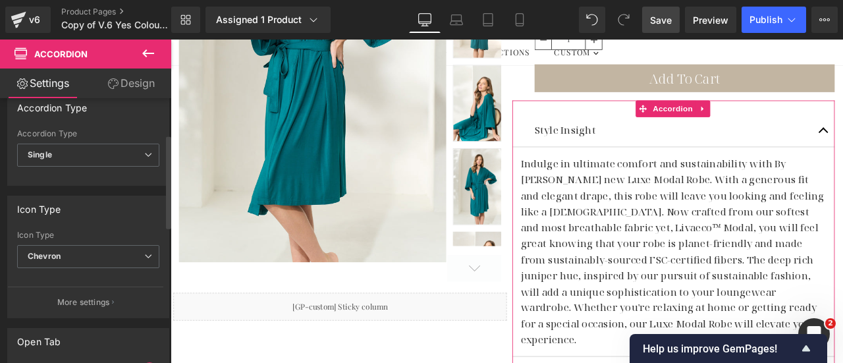
scroll to position [132, 0]
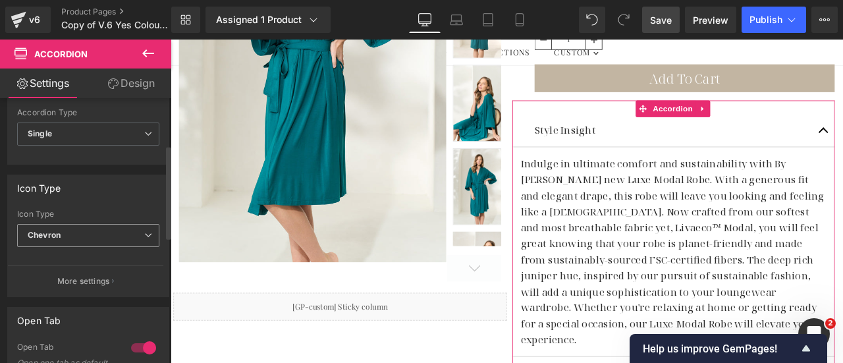
click at [144, 231] on icon at bounding box center [148, 235] width 8 height 8
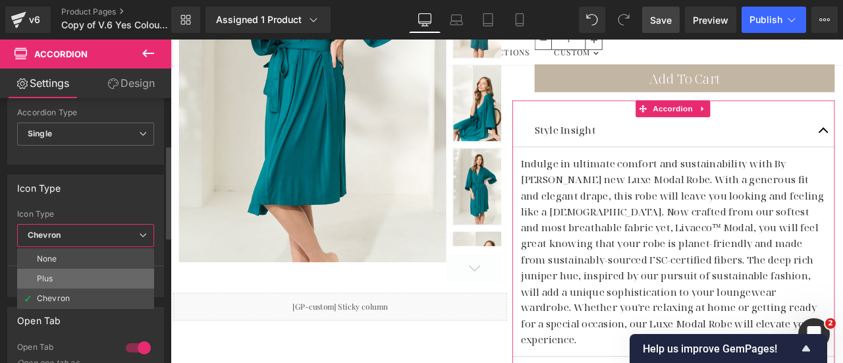
click at [47, 275] on div "Plus" at bounding box center [45, 278] width 16 height 9
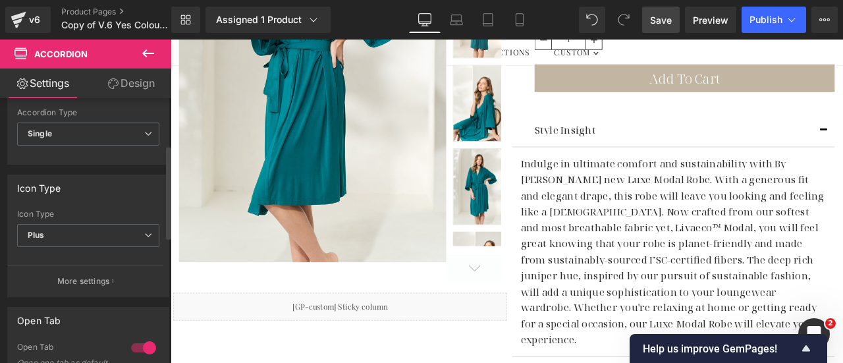
click at [125, 195] on div "Icon Type" at bounding box center [88, 187] width 161 height 25
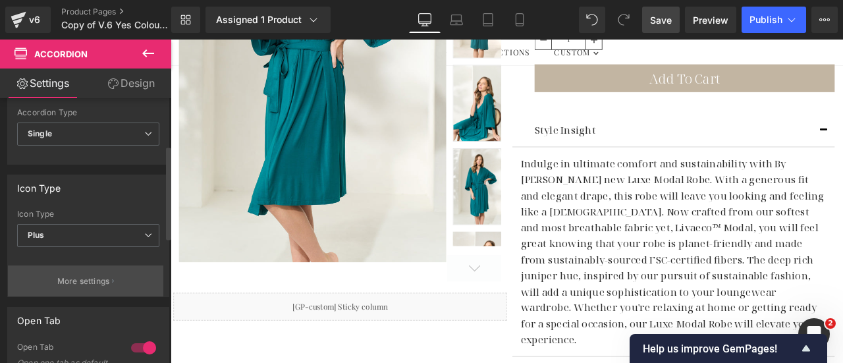
scroll to position [264, 0]
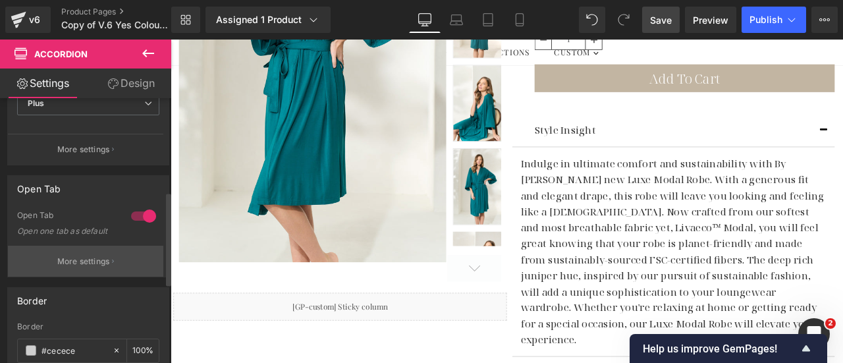
click at [80, 265] on p "More settings" at bounding box center [83, 262] width 53 height 12
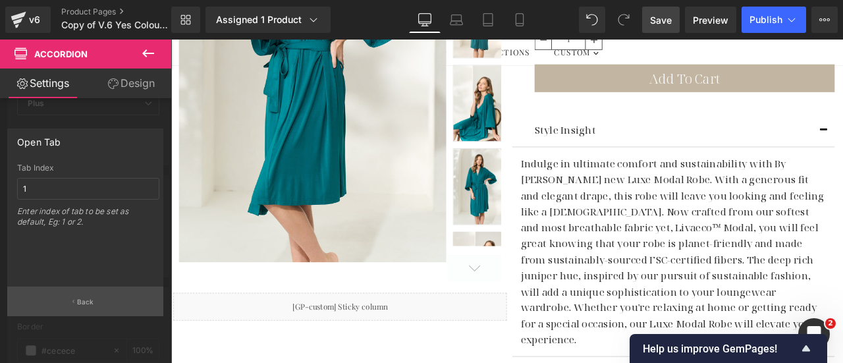
click at [82, 300] on p "Back" at bounding box center [85, 302] width 17 height 10
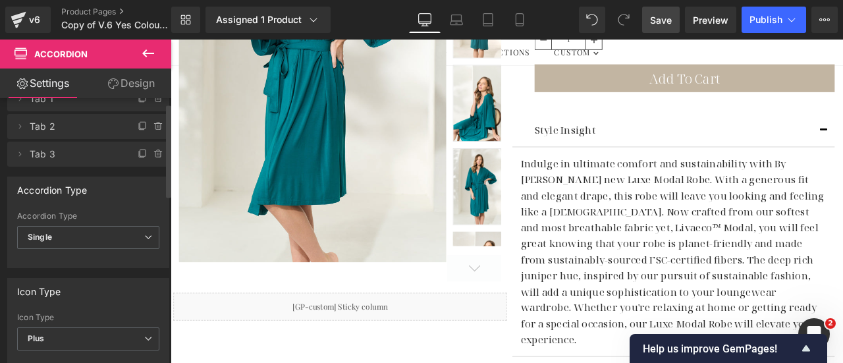
scroll to position [0, 0]
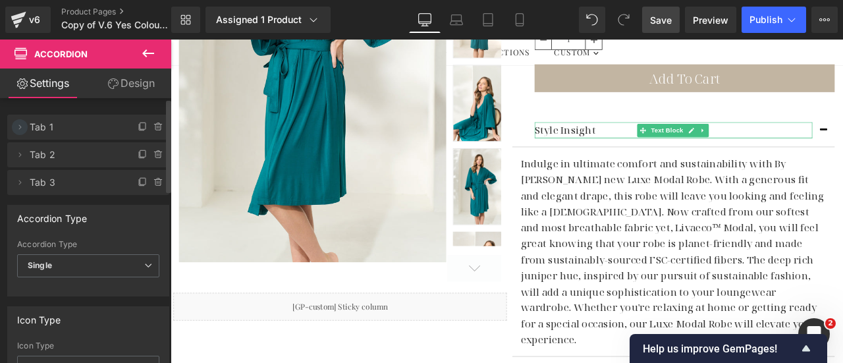
click at [18, 128] on icon at bounding box center [19, 127] width 11 height 11
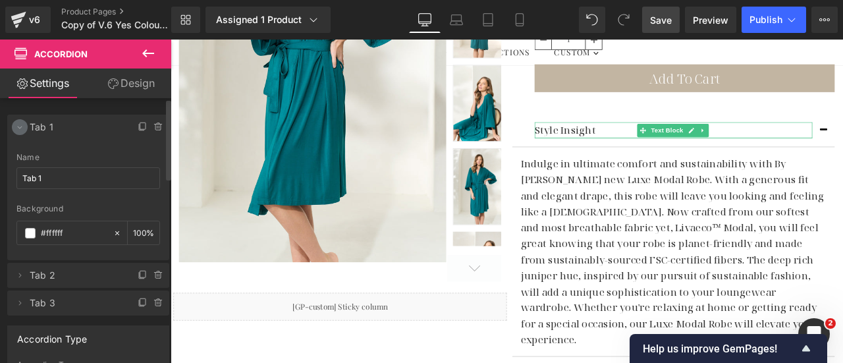
click at [18, 128] on icon at bounding box center [19, 127] width 11 height 11
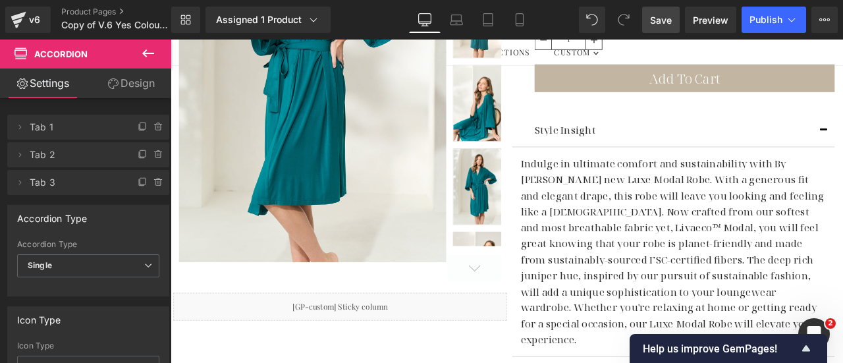
click at [140, 81] on link "Design" at bounding box center [131, 84] width 86 height 30
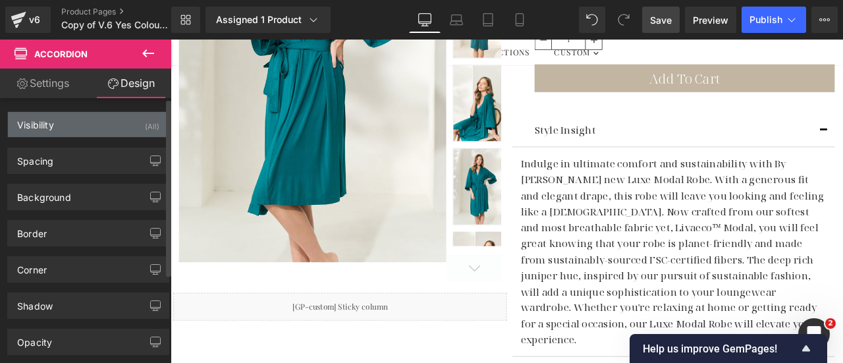
type input "0"
type input "24"
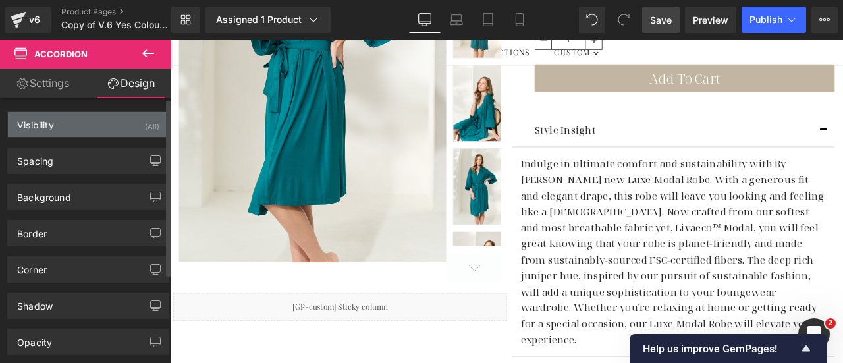
type input "0"
type input "30"
type input "0"
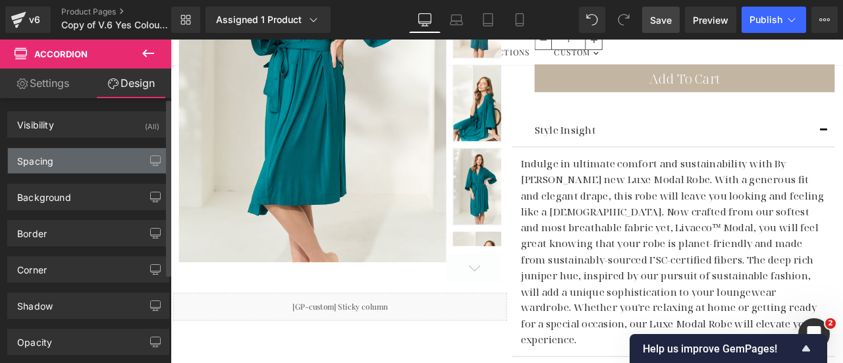
click at [71, 153] on div "Spacing" at bounding box center [88, 160] width 161 height 25
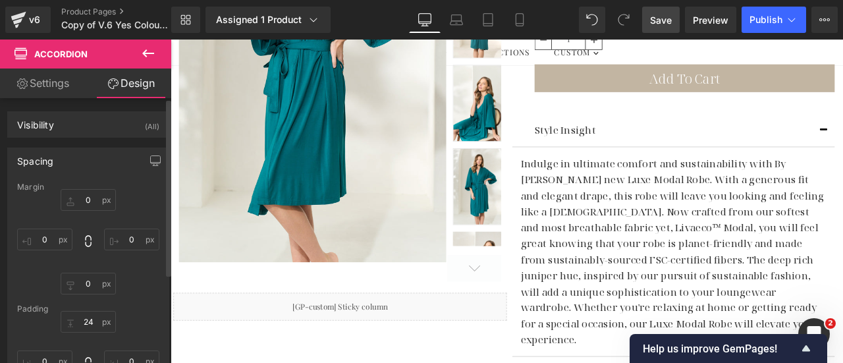
click at [72, 153] on div "Spacing" at bounding box center [88, 160] width 161 height 25
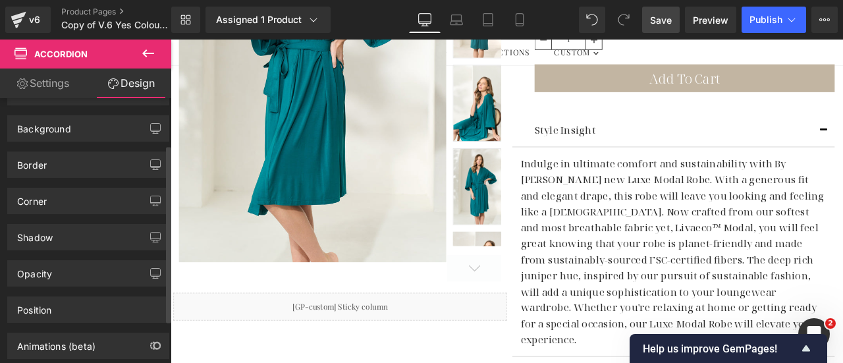
scroll to position [132, 0]
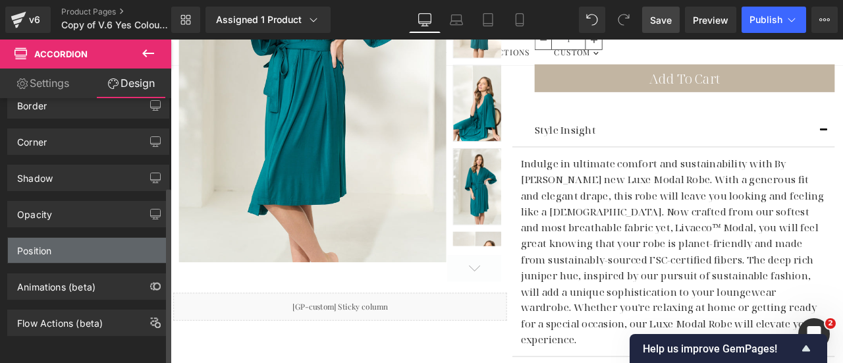
click at [86, 238] on div "Position" at bounding box center [88, 250] width 161 height 25
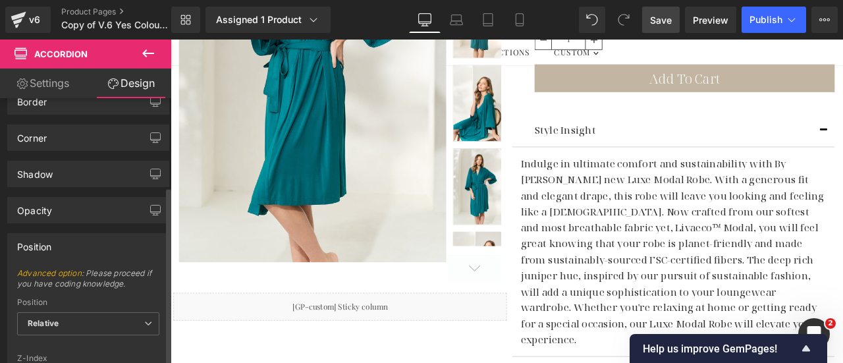
click at [86, 238] on div "Position" at bounding box center [88, 246] width 161 height 25
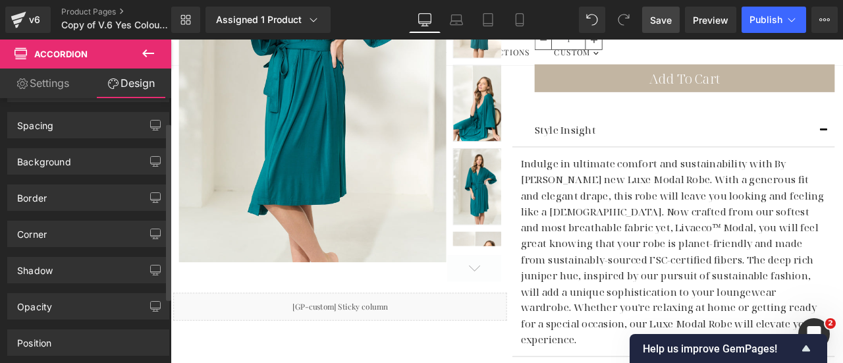
scroll to position [0, 0]
click at [150, 53] on icon at bounding box center [148, 53] width 12 height 8
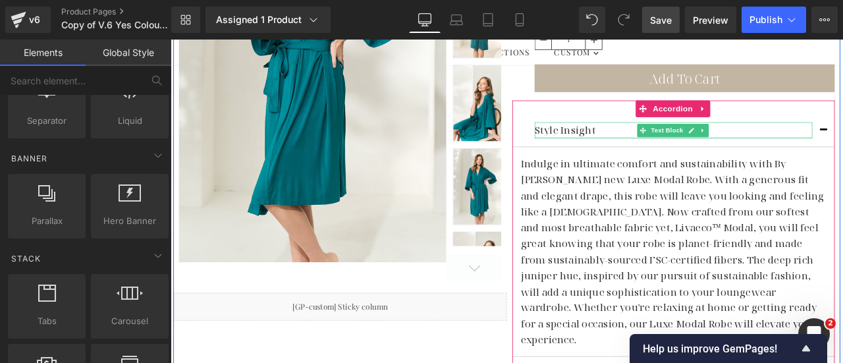
click at [673, 144] on div "Style Insight" at bounding box center [766, 147] width 329 height 19
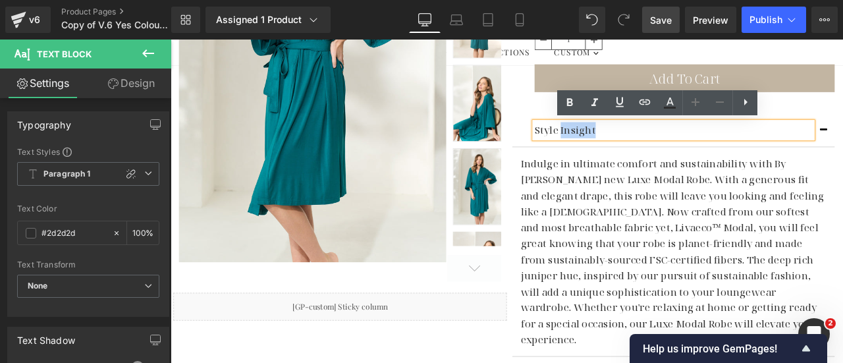
drag, startPoint x: 666, startPoint y: 147, endPoint x: 628, endPoint y: 147, distance: 38.2
click at [628, 147] on div "Style Insight" at bounding box center [766, 147] width 329 height 19
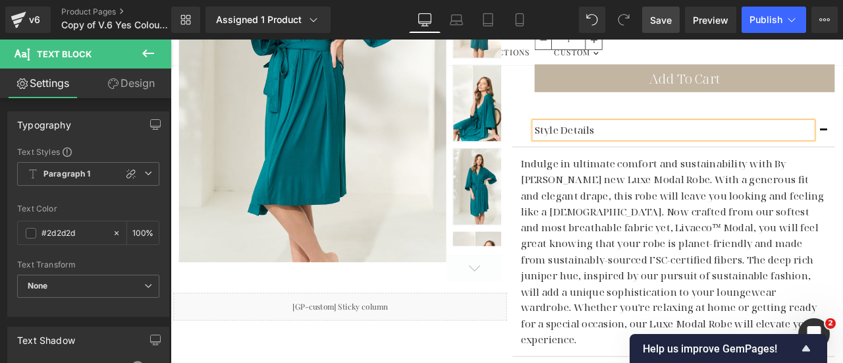
click at [843, 117] on div "Style Details Text Block Indulge in ultimate comfort and sustainability with By…" at bounding box center [767, 313] width 382 height 402
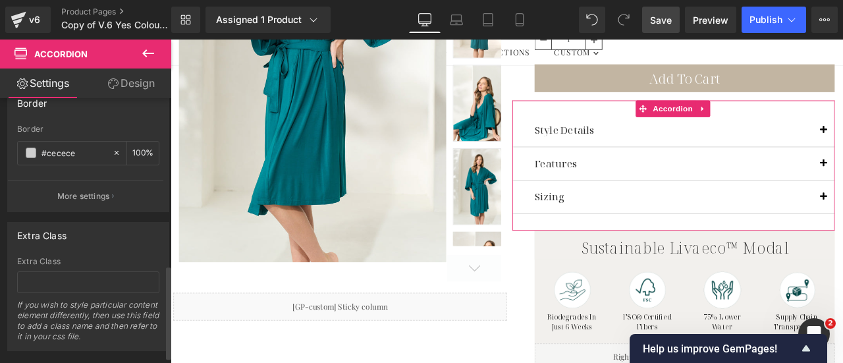
scroll to position [489, 0]
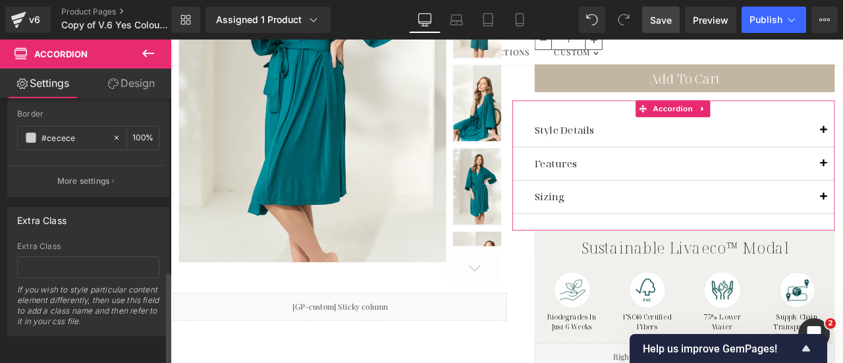
click at [104, 167] on button "More settings" at bounding box center [85, 180] width 155 height 31
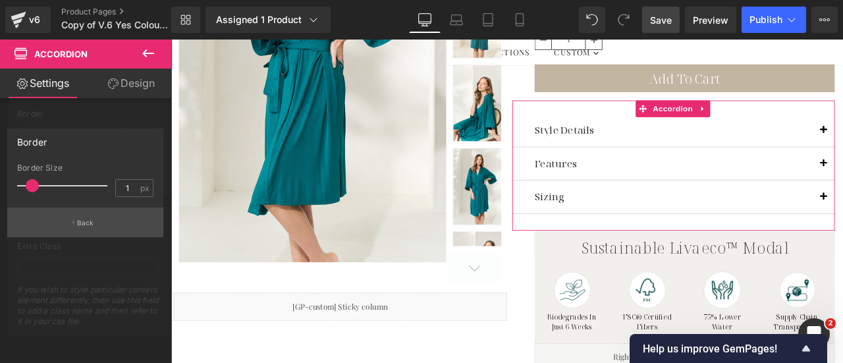
click at [87, 221] on p "Back" at bounding box center [85, 223] width 17 height 10
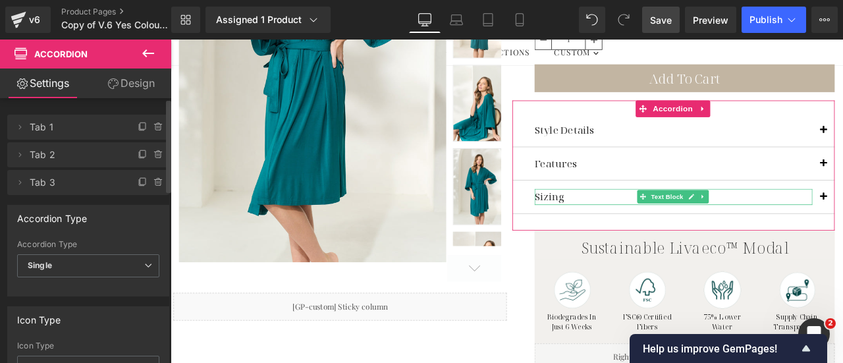
scroll to position [0, 0]
click at [128, 82] on link "Design" at bounding box center [131, 84] width 86 height 30
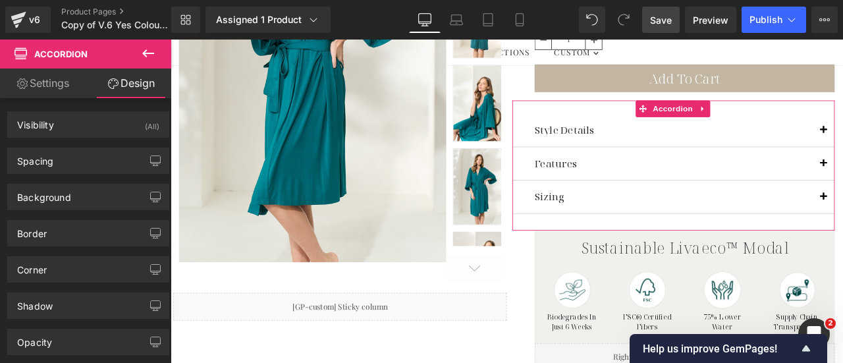
click at [41, 79] on link "Settings" at bounding box center [43, 84] width 86 height 30
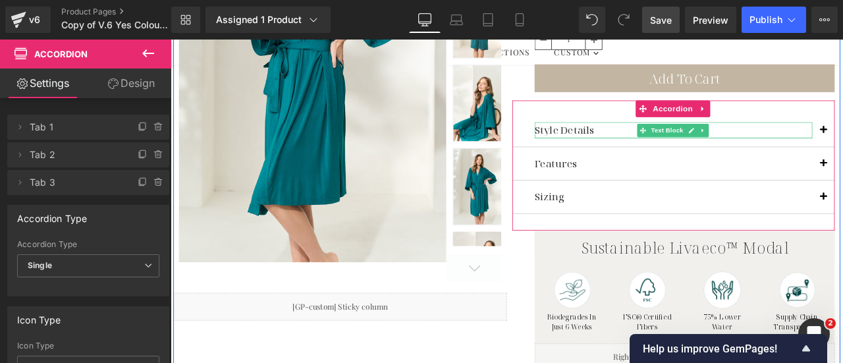
click at [843, 146] on div "Style Details" at bounding box center [766, 147] width 329 height 19
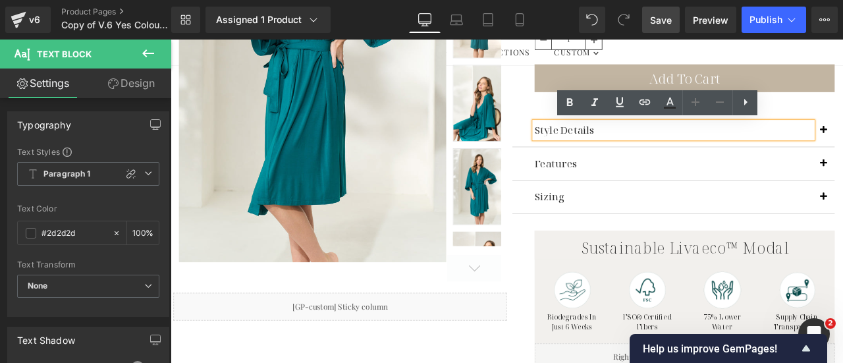
click at [843, 125] on div "Style Details Text Block Indulge in ultimate comfort and sustainability with By…" at bounding box center [767, 188] width 382 height 153
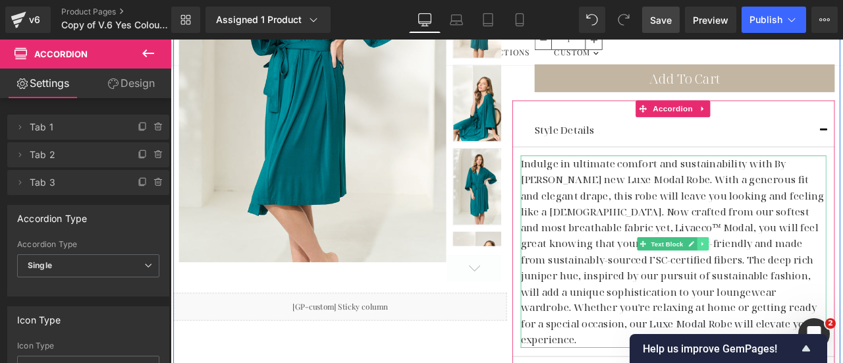
click at [799, 278] on icon at bounding box center [801, 282] width 7 height 8
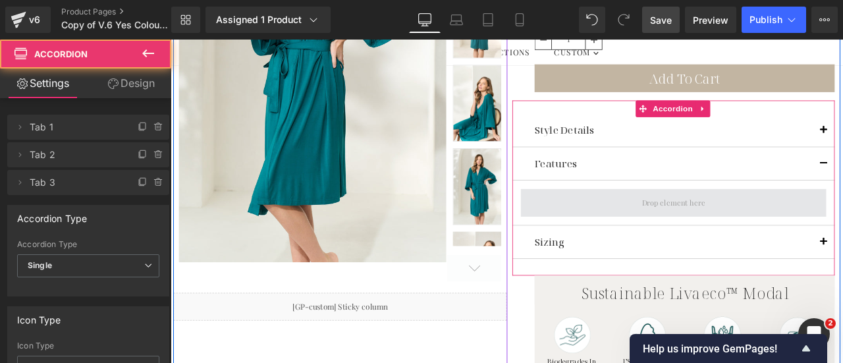
click at [692, 238] on span at bounding box center [767, 233] width 362 height 33
click at [692, 230] on span at bounding box center [767, 233] width 362 height 33
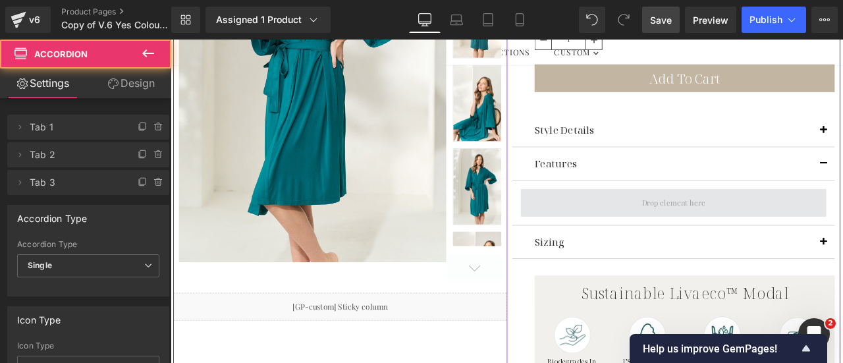
click at [838, 224] on span at bounding box center [767, 233] width 362 height 33
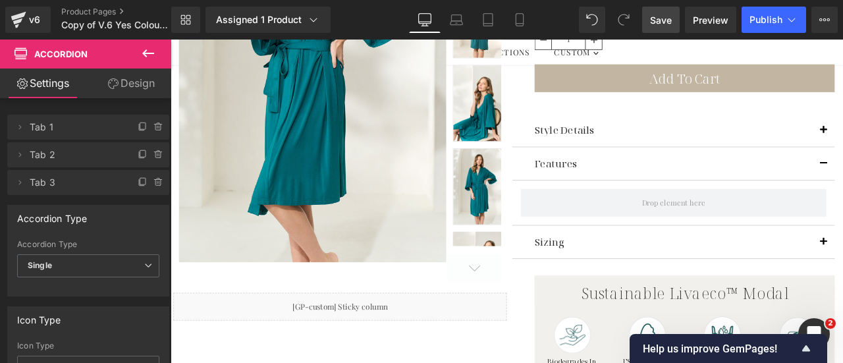
click at [154, 48] on icon at bounding box center [148, 53] width 16 height 16
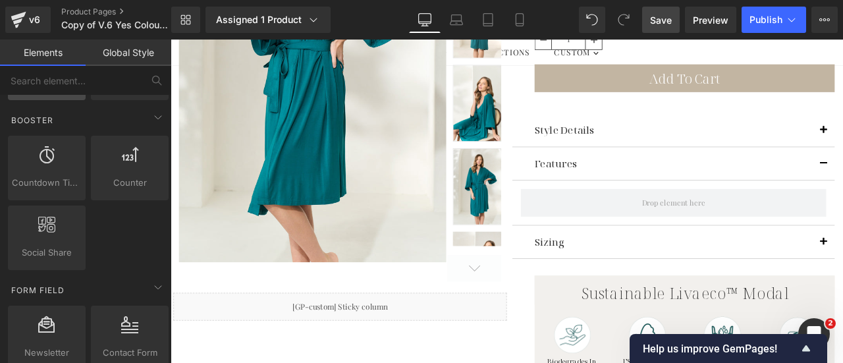
scroll to position [1779, 0]
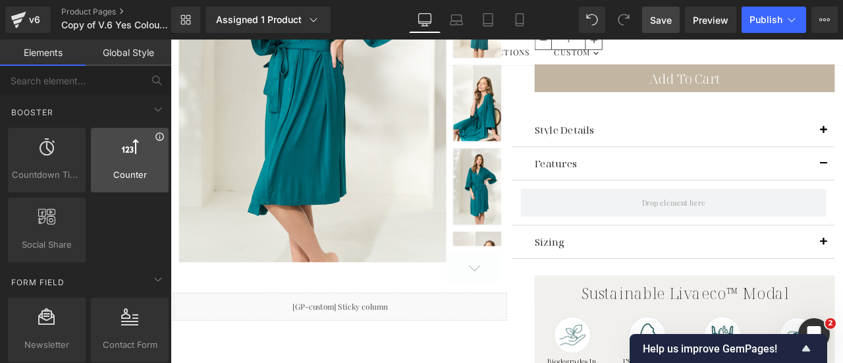
click at [155, 132] on icon at bounding box center [159, 136] width 8 height 8
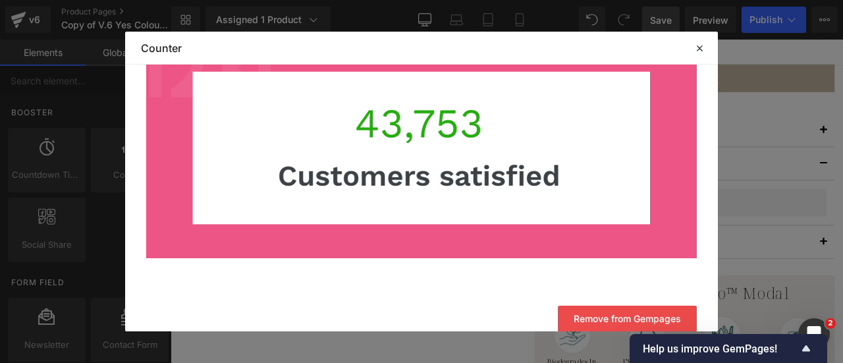
scroll to position [218, 0]
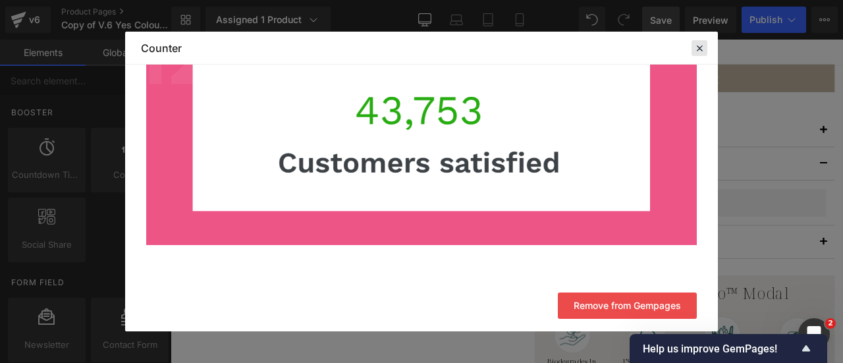
click at [700, 45] on icon at bounding box center [700, 48] width 12 height 12
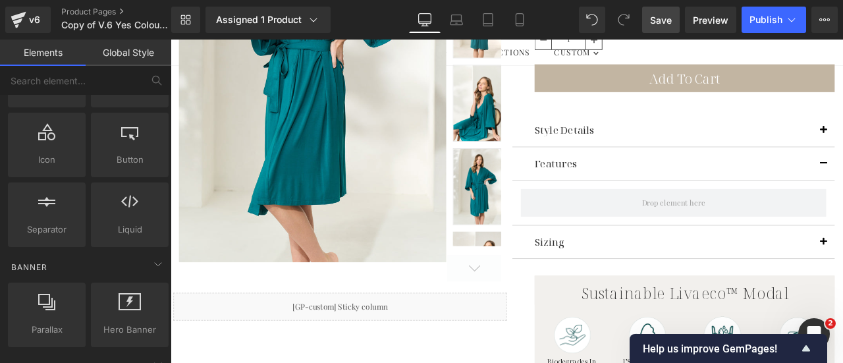
scroll to position [120, 0]
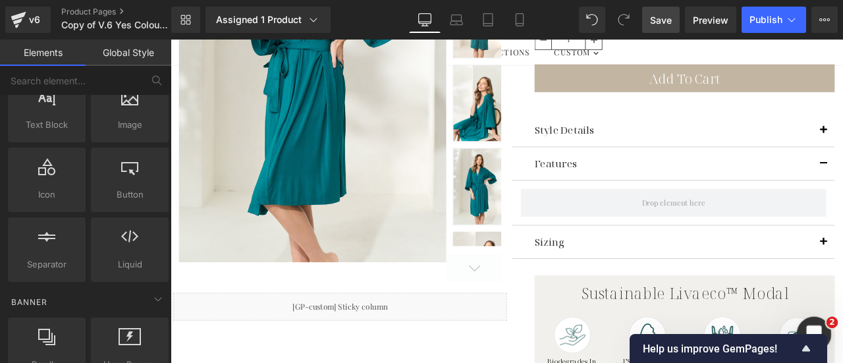
click at [808, 325] on icon "Open Intercom Messenger" at bounding box center [813, 332] width 22 height 22
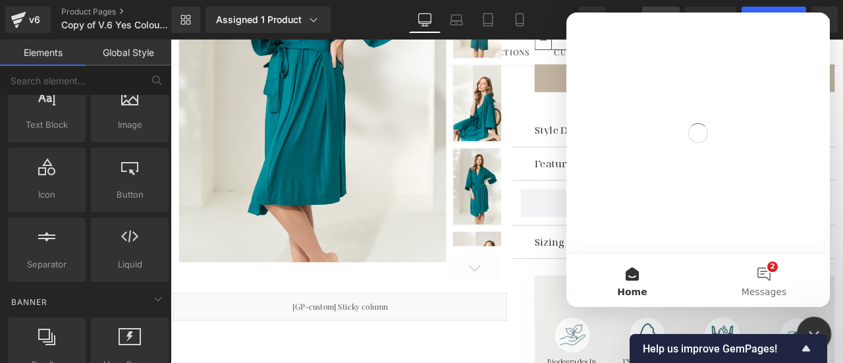
scroll to position [0, 0]
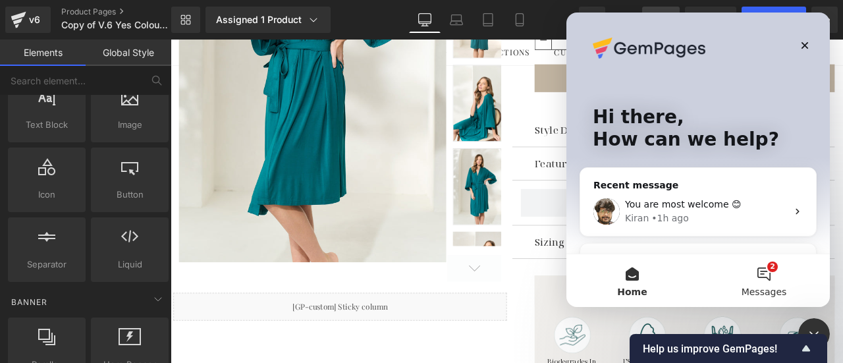
click at [769, 279] on button "2 Messages" at bounding box center [764, 280] width 132 height 53
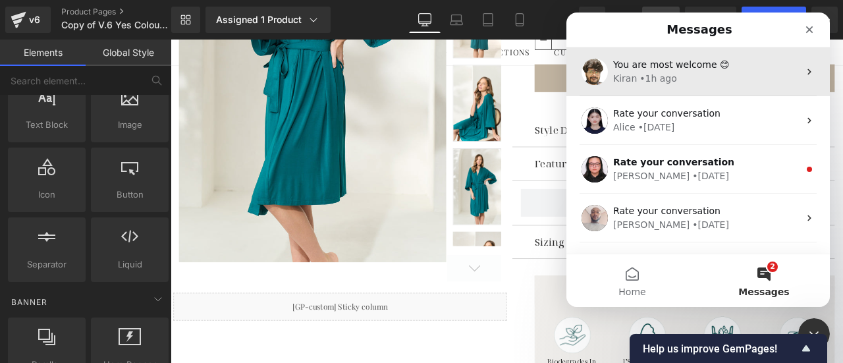
click at [669, 77] on div "• 1h ago" at bounding box center [659, 79] width 38 height 14
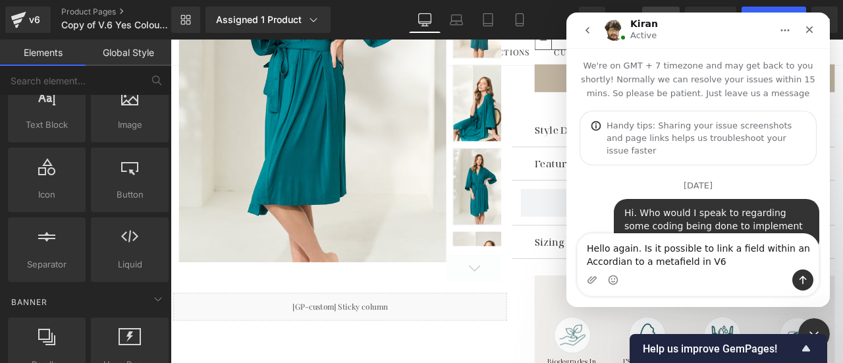
type textarea "Hello again. Is it possible to link a field within an Accordian to a metafield …"
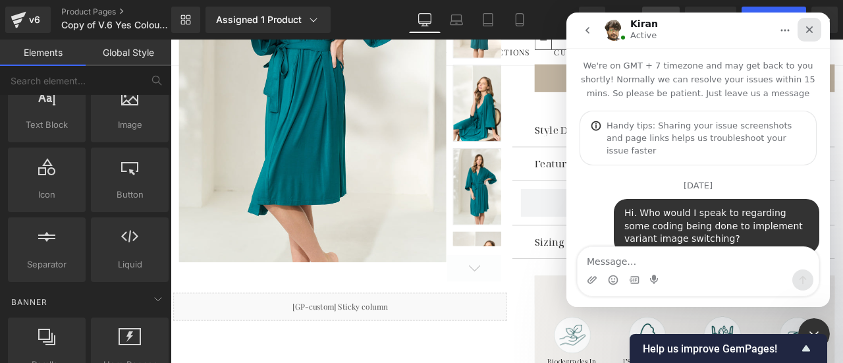
click at [816, 28] on div "Close" at bounding box center [810, 30] width 24 height 24
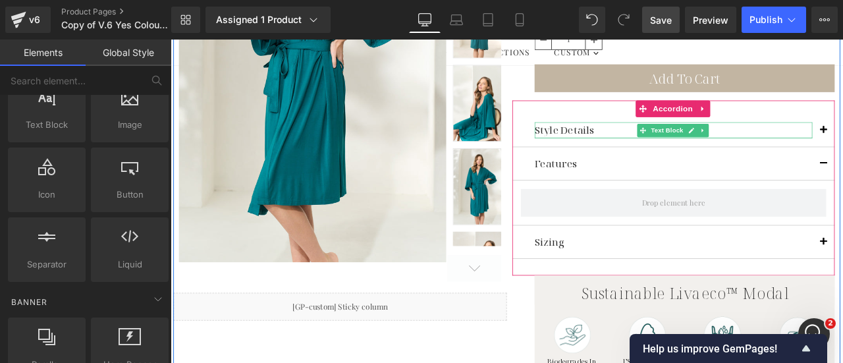
click at [742, 157] on div "Style Details Text Block" at bounding box center [766, 147] width 329 height 19
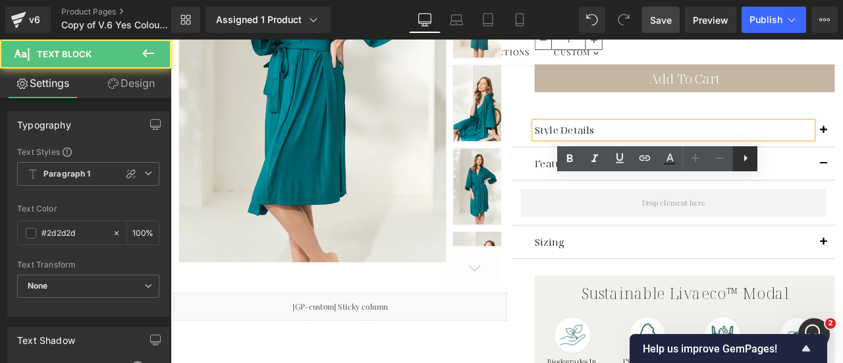
click at [746, 161] on icon at bounding box center [746, 158] width 16 height 16
drag, startPoint x: 769, startPoint y: 161, endPoint x: 767, endPoint y: 211, distance: 50.1
click at [769, 161] on icon at bounding box center [771, 158] width 16 height 16
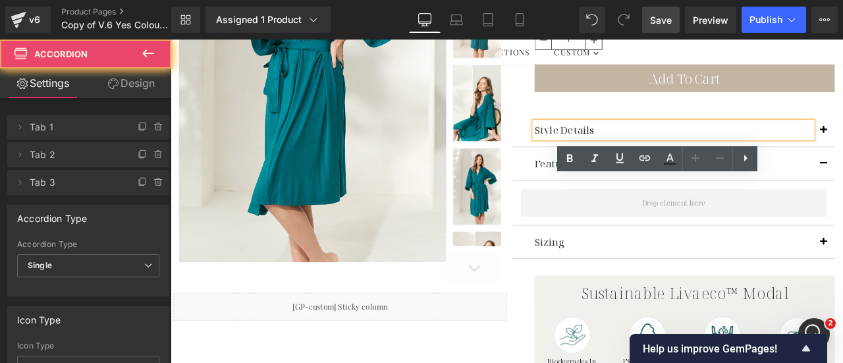
click at [673, 196] on div "Features" at bounding box center [766, 186] width 329 height 19
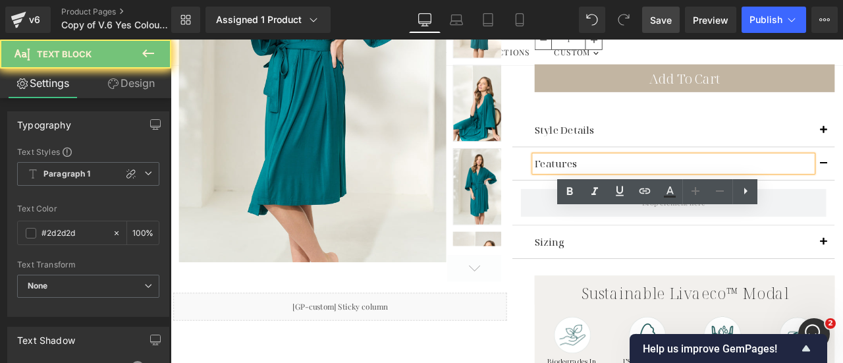
click at [748, 189] on icon at bounding box center [746, 191] width 16 height 16
drag, startPoint x: 776, startPoint y: 192, endPoint x: 712, endPoint y: 180, distance: 65.0
click at [776, 192] on icon at bounding box center [771, 191] width 16 height 16
drag, startPoint x: 645, startPoint y: 189, endPoint x: 578, endPoint y: 162, distance: 71.8
click at [645, 189] on icon at bounding box center [645, 191] width 16 height 16
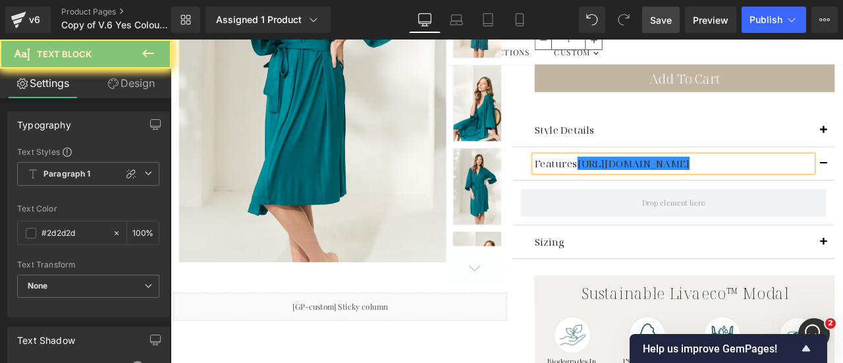
click at [783, 196] on div "Features https://gem-3910432.net Text Block" at bounding box center [766, 186] width 329 height 19
drag, startPoint x: 786, startPoint y: 251, endPoint x: 646, endPoint y: 252, distance: 139.7
click at [646, 196] on div "Features https://gem-3910432.net" at bounding box center [766, 186] width 329 height 19
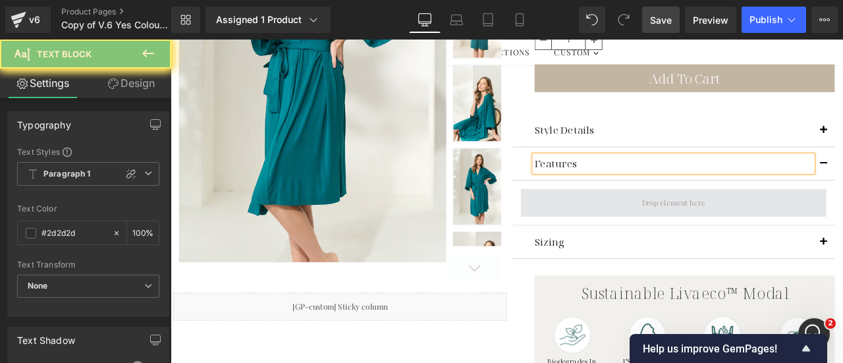
click at [754, 244] on span at bounding box center [767, 233] width 84 height 21
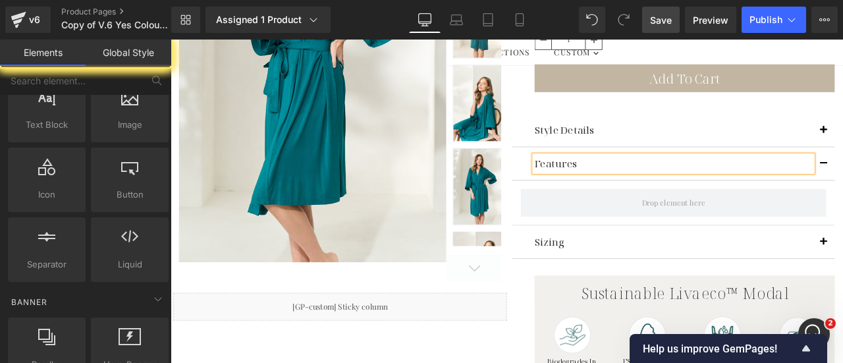
click at [141, 52] on link "Global Style" at bounding box center [129, 53] width 86 height 26
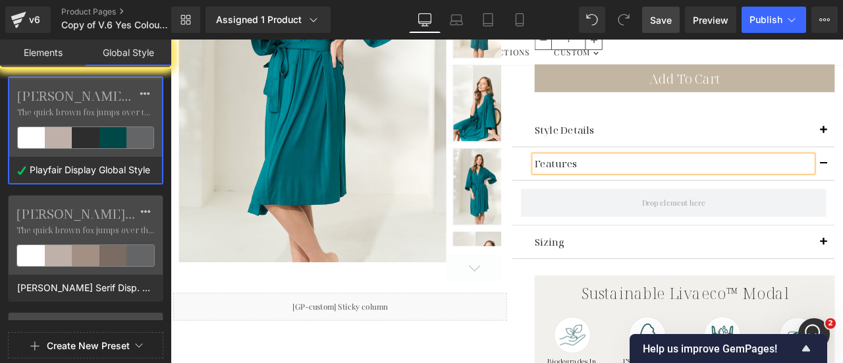
click at [46, 52] on link "Elements" at bounding box center [43, 53] width 86 height 26
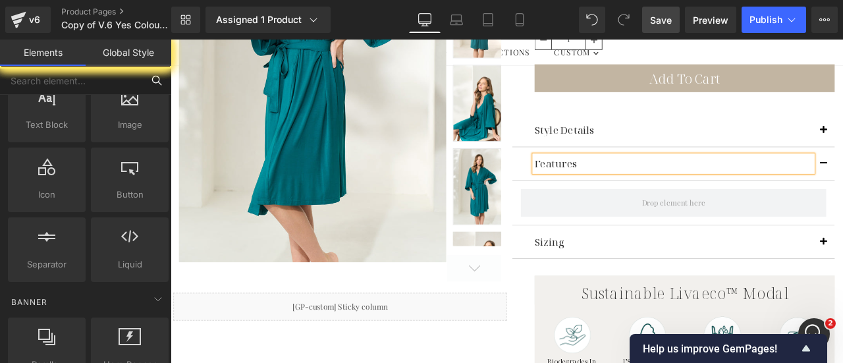
click at [95, 81] on input "text" at bounding box center [71, 80] width 142 height 29
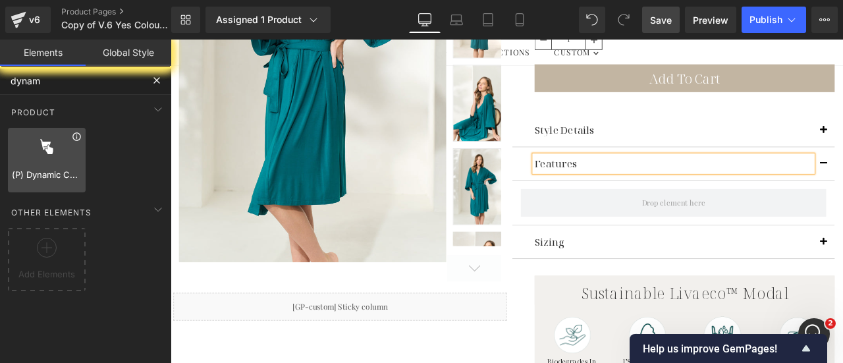
click at [76, 139] on icon at bounding box center [76, 136] width 8 height 8
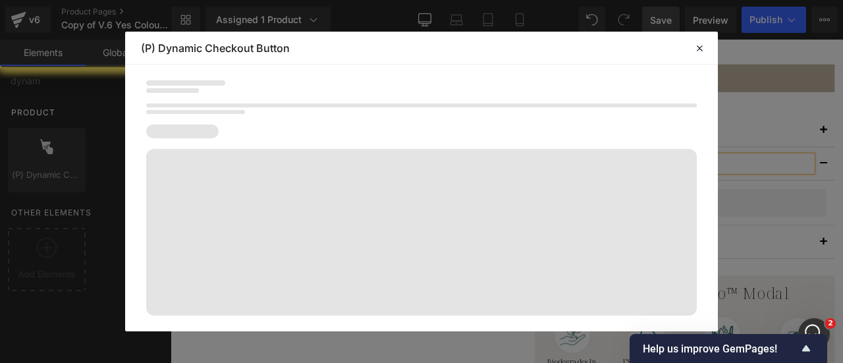
click at [702, 49] on icon at bounding box center [700, 48] width 12 height 12
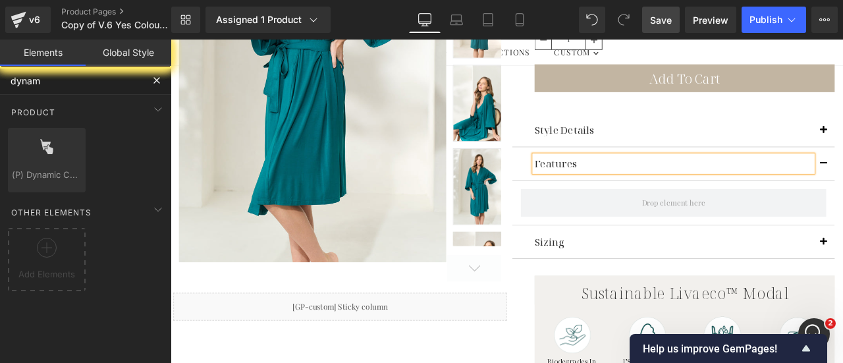
click at [58, 82] on input "dynam" at bounding box center [71, 80] width 142 height 29
drag, startPoint x: 58, startPoint y: 82, endPoint x: 10, endPoint y: 80, distance: 48.1
click at [10, 80] on input "dynam" at bounding box center [71, 80] width 142 height 29
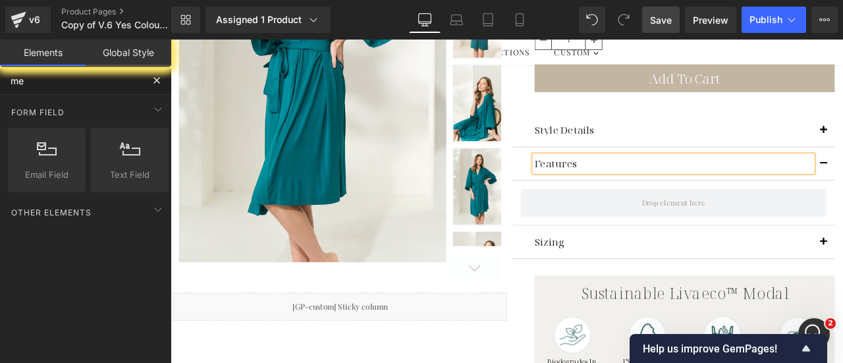
type input "m"
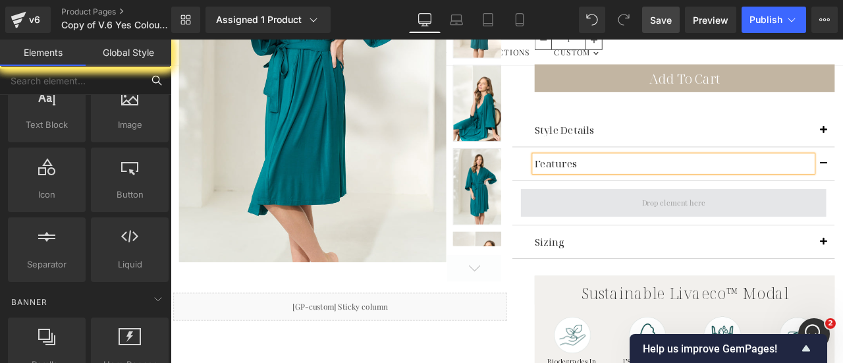
drag, startPoint x: 211, startPoint y: 260, endPoint x: 694, endPoint y: 294, distance: 484.1
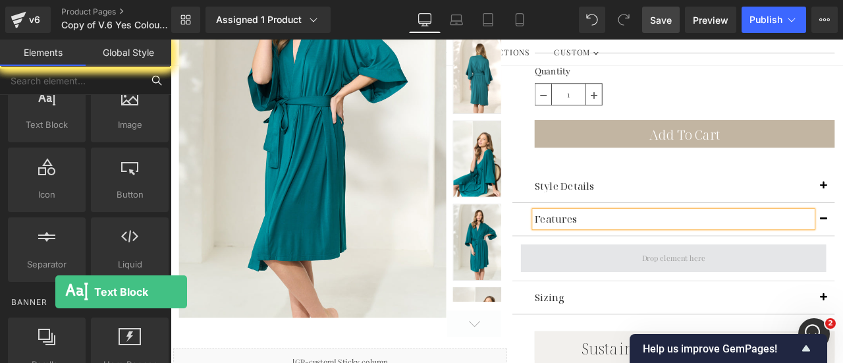
drag, startPoint x: 226, startPoint y: 272, endPoint x: 792, endPoint y: 292, distance: 566.3
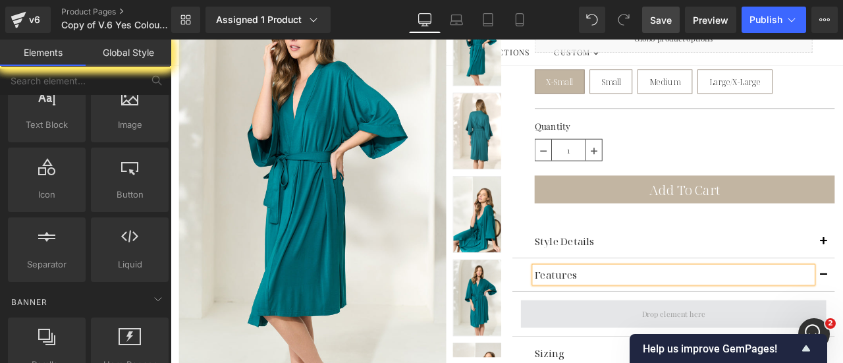
click at [752, 354] on span at bounding box center [767, 364] width 84 height 21
click at [751, 354] on span at bounding box center [767, 364] width 84 height 21
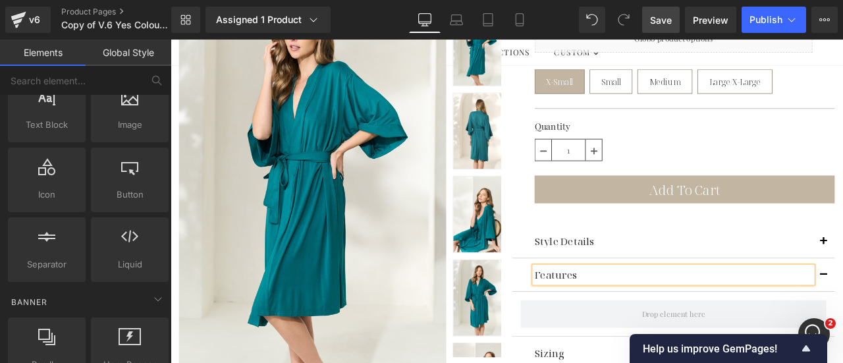
click at [806, 348] on icon "Show survey - Help us improve GemPages!" at bounding box center [806, 348] width 8 height 6
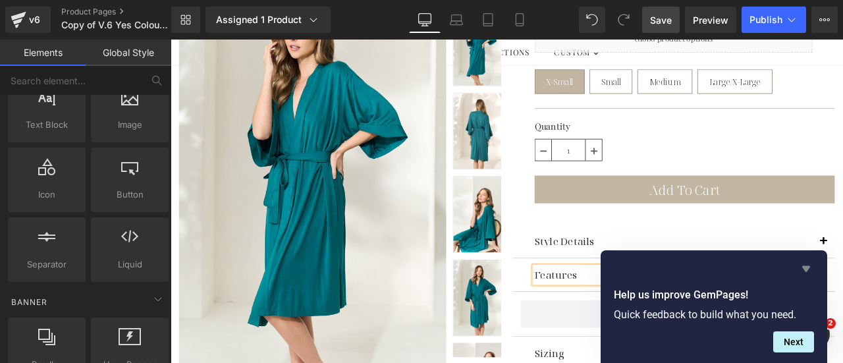
click at [805, 263] on icon "Hide survey" at bounding box center [806, 269] width 16 height 16
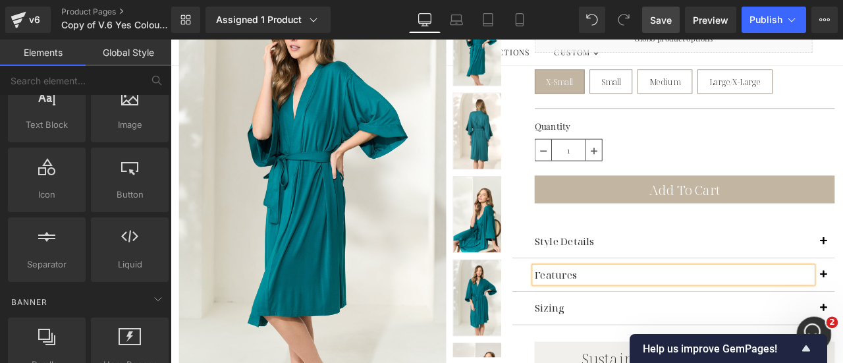
click at [814, 321] on div "Open Intercom Messenger" at bounding box center [812, 331] width 43 height 43
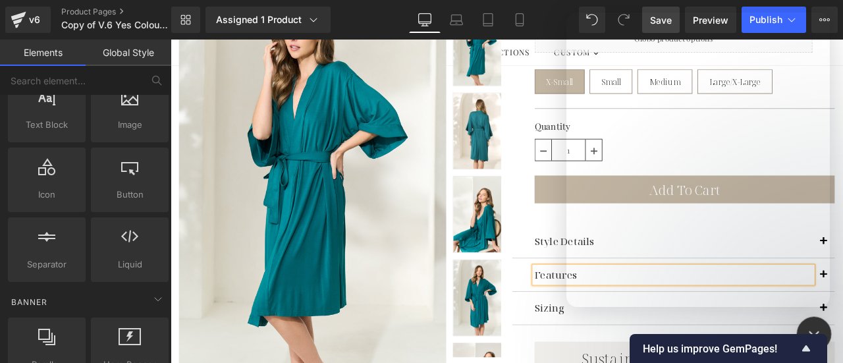
click at [140, 49] on div at bounding box center [421, 161] width 843 height 323
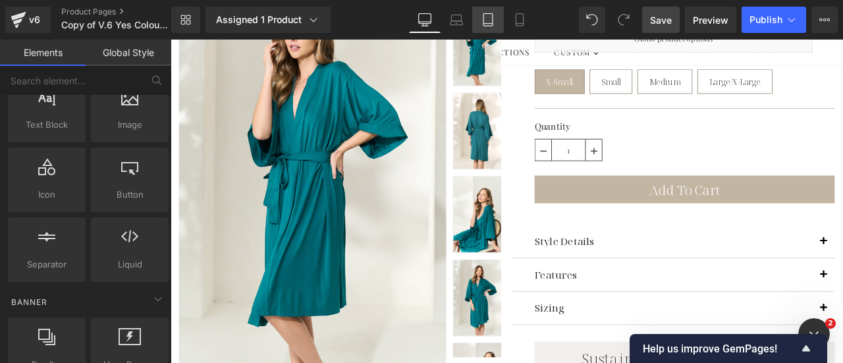
click at [497, 22] on link "Tablet" at bounding box center [488, 20] width 32 height 26
click at [525, 23] on icon at bounding box center [519, 19] width 13 height 13
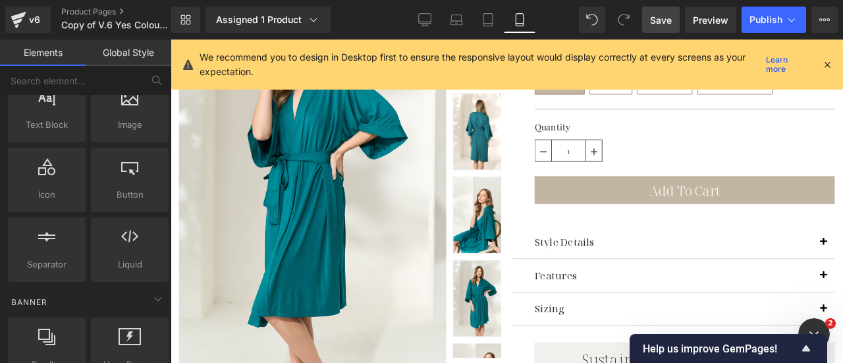
click at [827, 63] on icon at bounding box center [827, 65] width 12 height 12
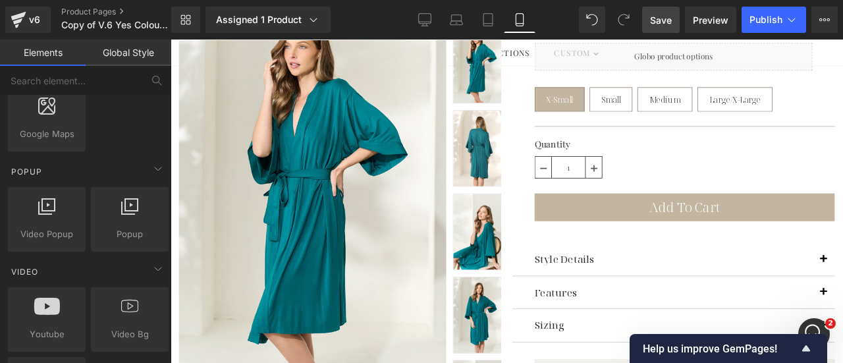
scroll to position [457, 0]
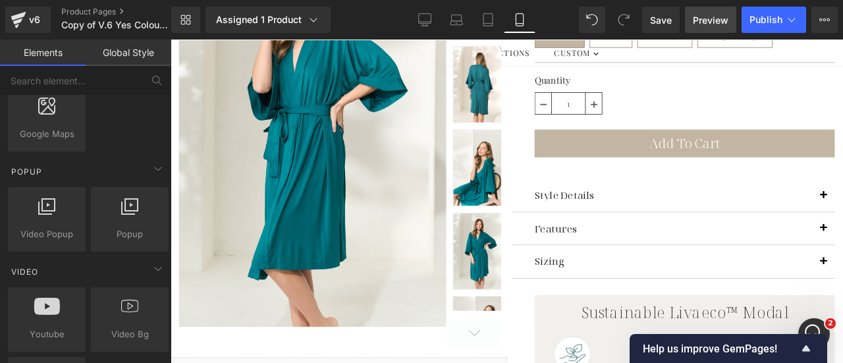
click at [711, 21] on span "Preview" at bounding box center [711, 20] width 36 height 14
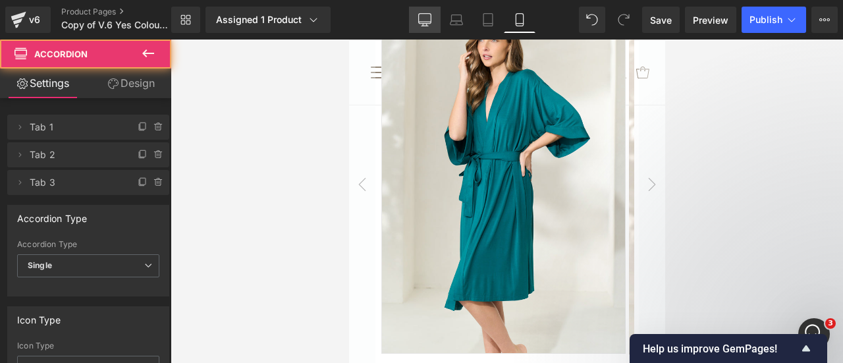
click at [428, 20] on icon at bounding box center [424, 19] width 13 height 13
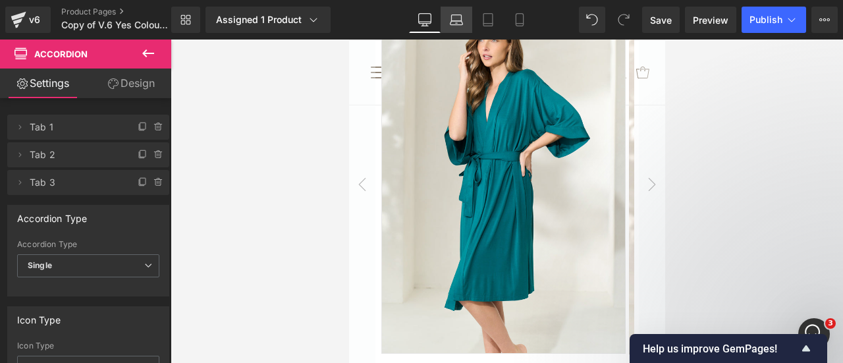
drag, startPoint x: 420, startPoint y: 18, endPoint x: 462, endPoint y: 16, distance: 42.2
click at [420, 18] on icon at bounding box center [424, 19] width 13 height 13
click at [148, 52] on icon at bounding box center [148, 53] width 16 height 16
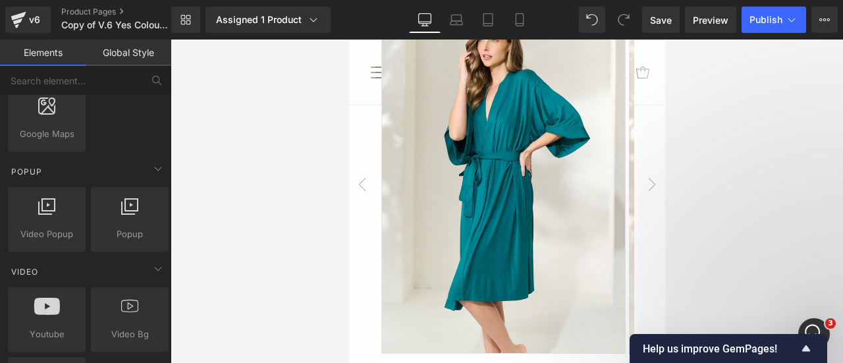
click at [423, 19] on icon at bounding box center [424, 19] width 13 height 13
click at [454, 22] on icon at bounding box center [456, 19] width 13 height 13
click at [431, 18] on icon at bounding box center [424, 19] width 13 height 10
click at [117, 55] on link "Global Style" at bounding box center [129, 53] width 86 height 26
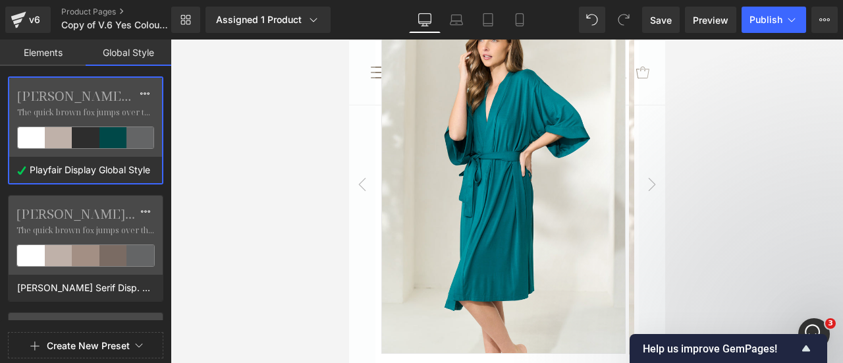
click at [49, 53] on link "Elements" at bounding box center [43, 53] width 86 height 26
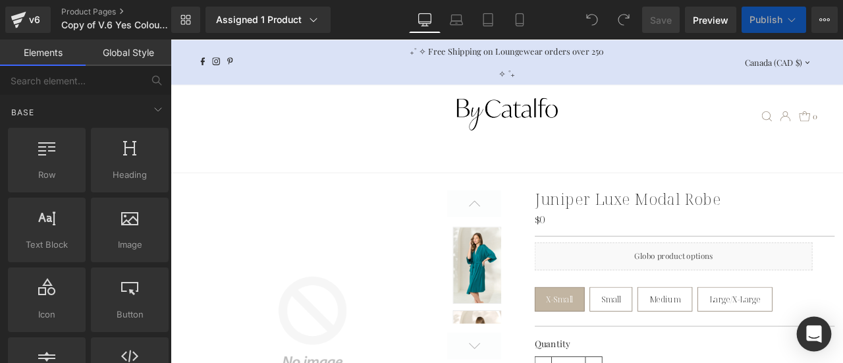
click at [816, 329] on icon "Open Intercom Messenger" at bounding box center [813, 333] width 15 height 17
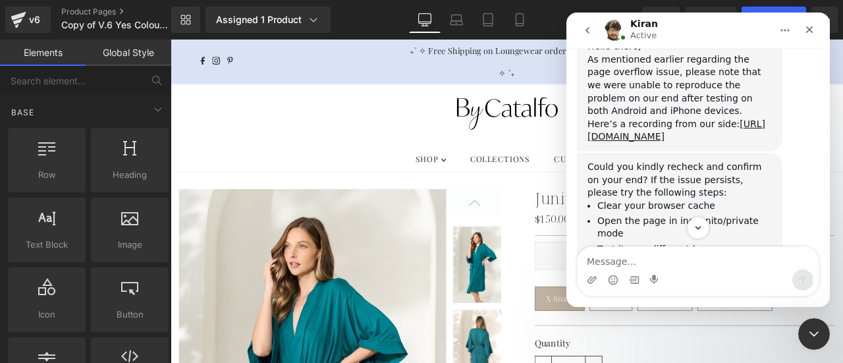
scroll to position [21378, 0]
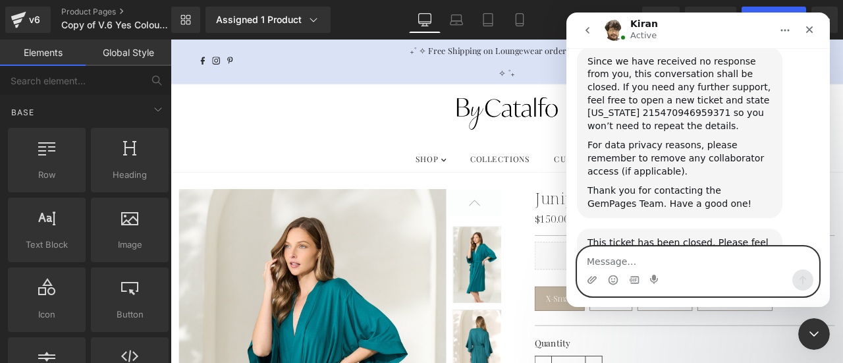
click at [631, 264] on textarea "Message…" at bounding box center [698, 258] width 241 height 22
type textarea "yes"
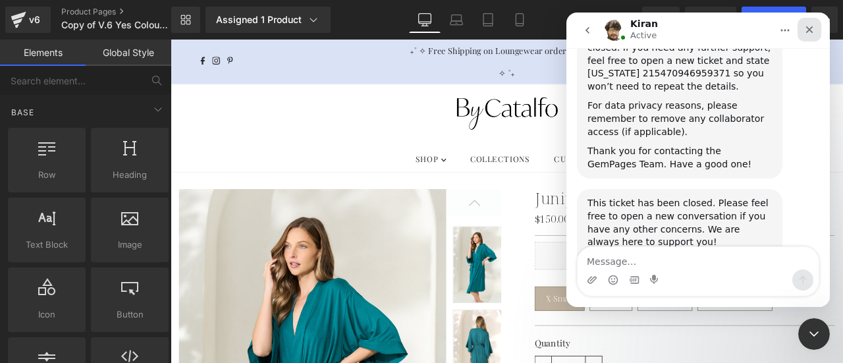
click at [808, 32] on icon "Close" at bounding box center [809, 29] width 11 height 11
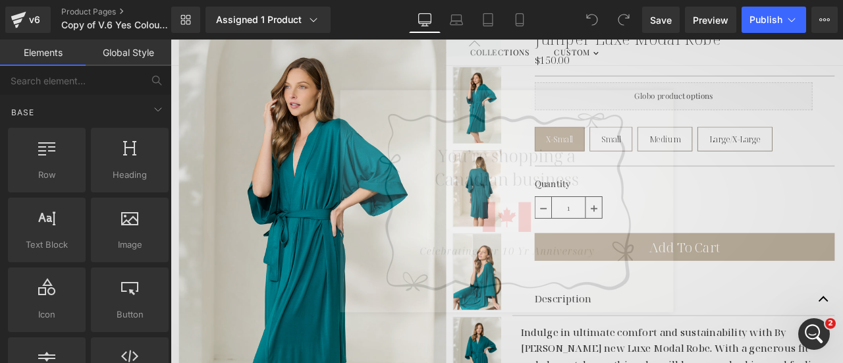
scroll to position [198, 0]
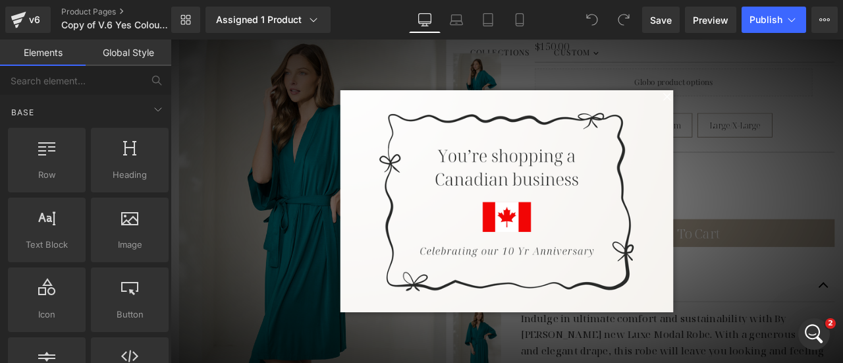
click at [754, 109] on span at bounding box center [758, 107] width 16 height 16
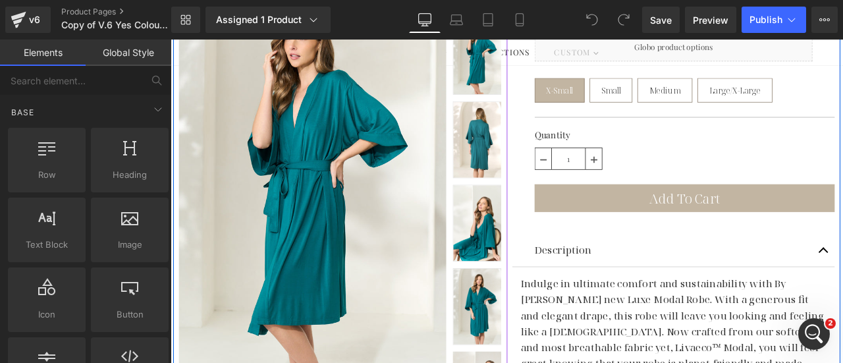
scroll to position [329, 0]
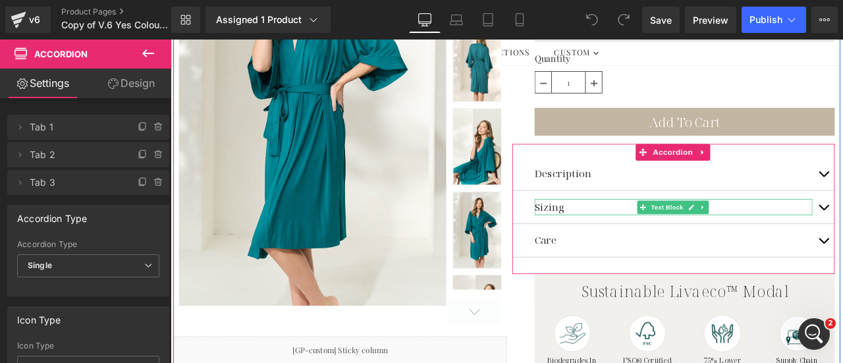
click at [611, 231] on p "Sizing" at bounding box center [766, 238] width 329 height 19
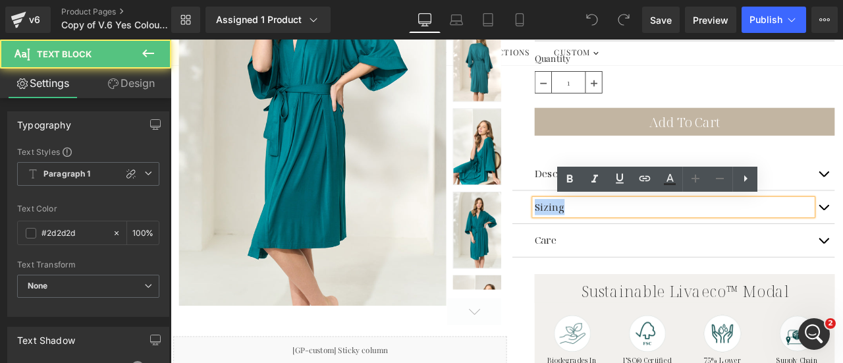
drag, startPoint x: 628, startPoint y: 236, endPoint x: 590, endPoint y: 236, distance: 38.2
click at [590, 236] on div "Sizing Text Block" at bounding box center [767, 239] width 382 height 40
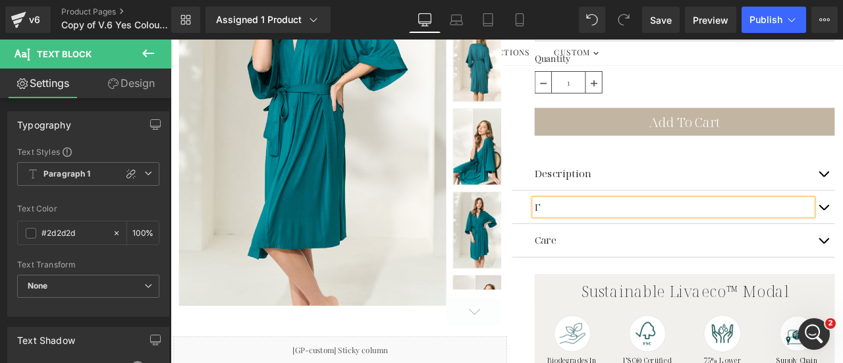
scroll to position [21468, 0]
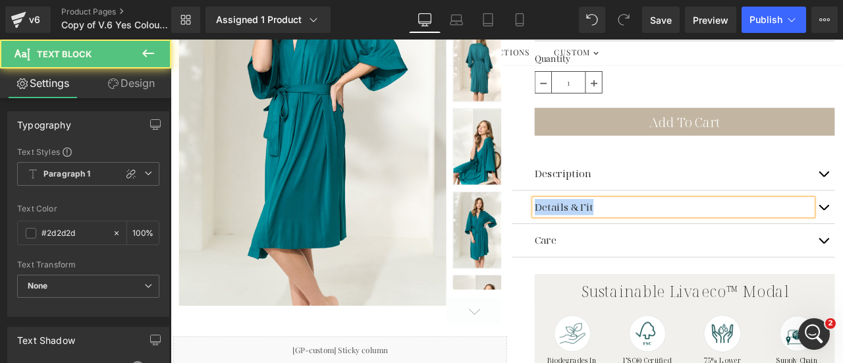
drag, startPoint x: 667, startPoint y: 235, endPoint x: 589, endPoint y: 238, distance: 78.5
click at [589, 238] on div "Details & Fit Text Block" at bounding box center [767, 239] width 382 height 40
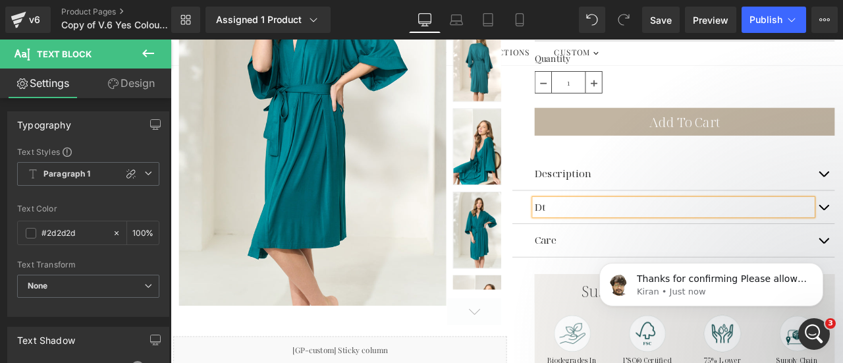
scroll to position [21515, 0]
click at [625, 199] on p "Description" at bounding box center [766, 198] width 329 height 19
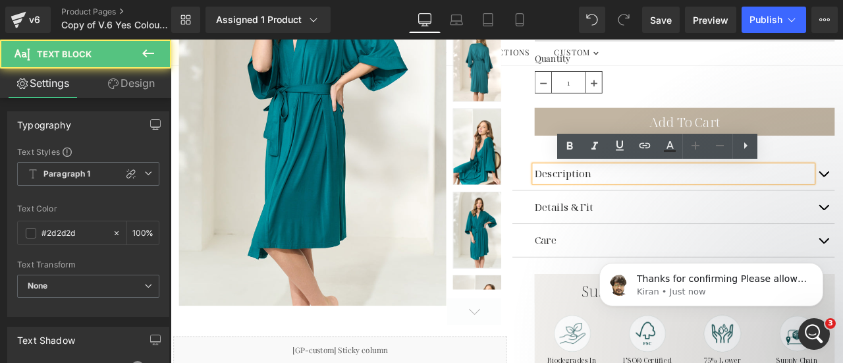
drag, startPoint x: 663, startPoint y: 201, endPoint x: 595, endPoint y: 200, distance: 67.9
click at [602, 200] on div "Description" at bounding box center [766, 198] width 329 height 19
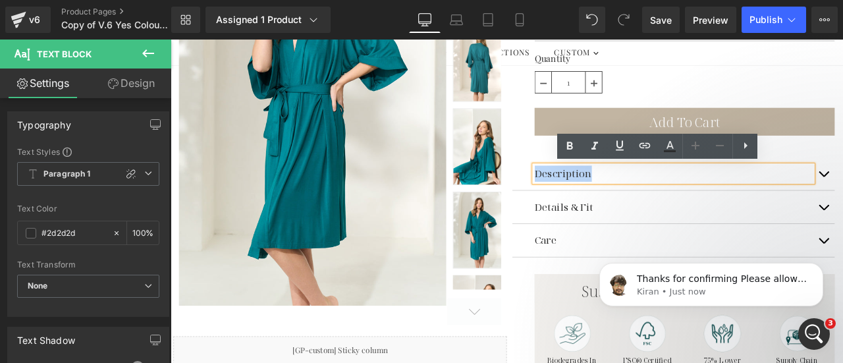
drag, startPoint x: 684, startPoint y: 204, endPoint x: 597, endPoint y: 203, distance: 87.0
click at [602, 203] on p "Description" at bounding box center [766, 198] width 329 height 19
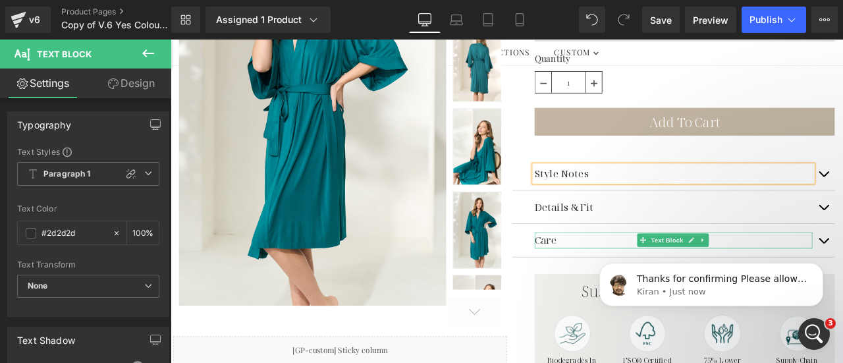
click at [615, 279] on p "Care" at bounding box center [766, 277] width 329 height 19
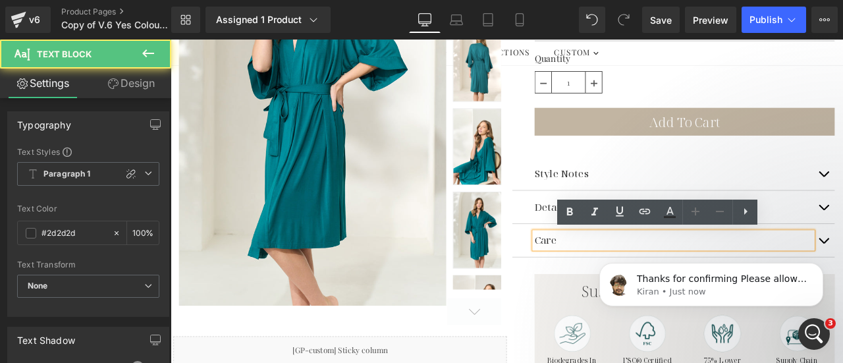
click at [623, 279] on p "Care" at bounding box center [766, 277] width 329 height 19
drag, startPoint x: 622, startPoint y: 276, endPoint x: 598, endPoint y: 275, distance: 24.4
click at [602, 275] on p "Care" at bounding box center [766, 277] width 329 height 19
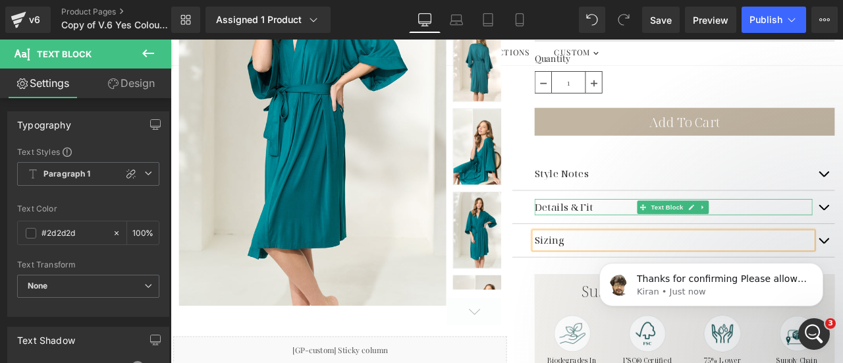
click at [654, 236] on div "Details & Fit" at bounding box center [766, 238] width 329 height 19
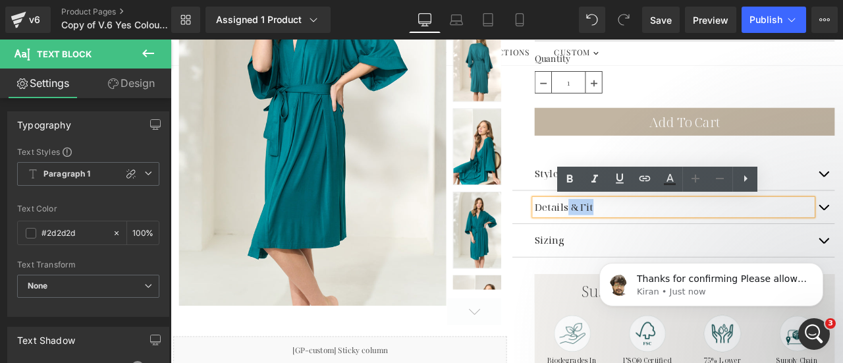
drag, startPoint x: 665, startPoint y: 238, endPoint x: 636, endPoint y: 239, distance: 29.7
click at [636, 239] on div "Details & Fit" at bounding box center [766, 238] width 329 height 19
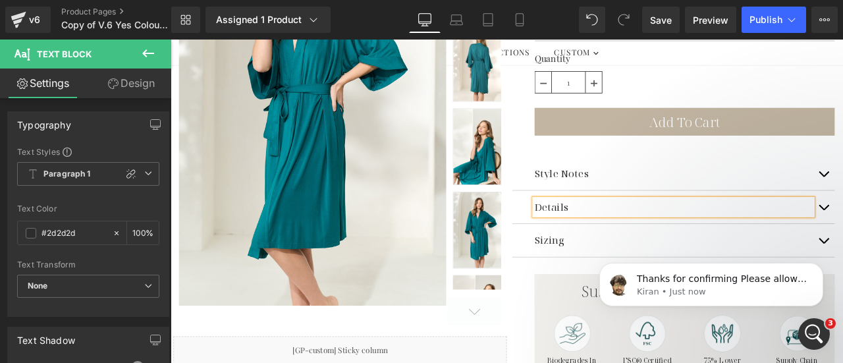
click at [843, 171] on div "Style Notes Text Block Indulge in ultimate comfort and sustainability with By C…" at bounding box center [767, 239] width 382 height 153
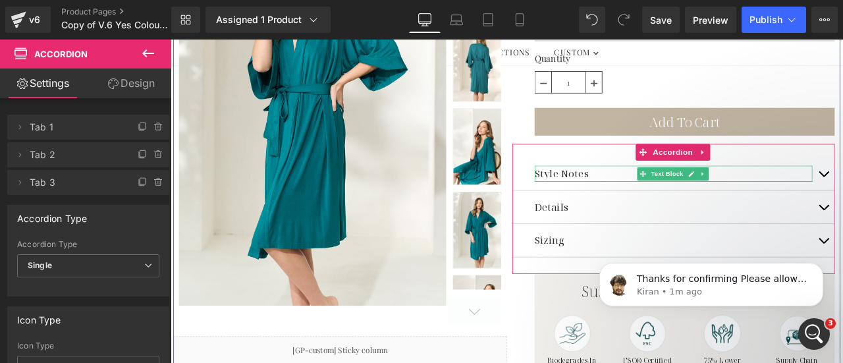
click at [643, 200] on p "Style Notes" at bounding box center [766, 198] width 329 height 19
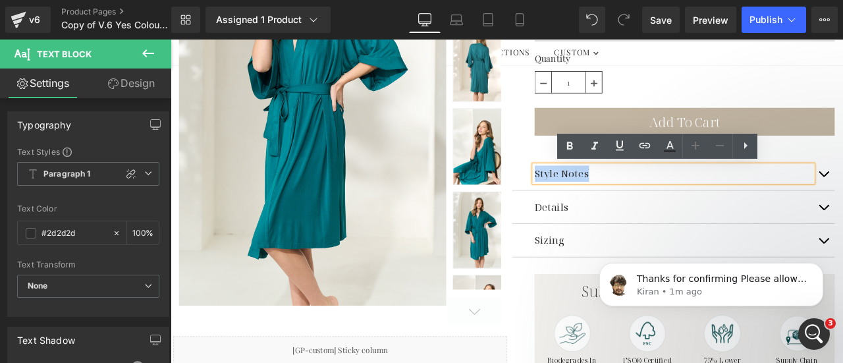
drag, startPoint x: 657, startPoint y: 200, endPoint x: 597, endPoint y: 196, distance: 60.1
click at [602, 196] on p "Style Notes" at bounding box center [766, 198] width 329 height 19
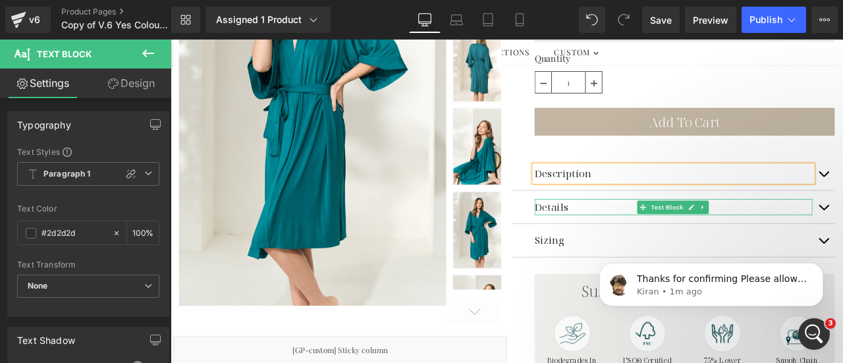
click at [626, 234] on div "Details" at bounding box center [766, 238] width 329 height 19
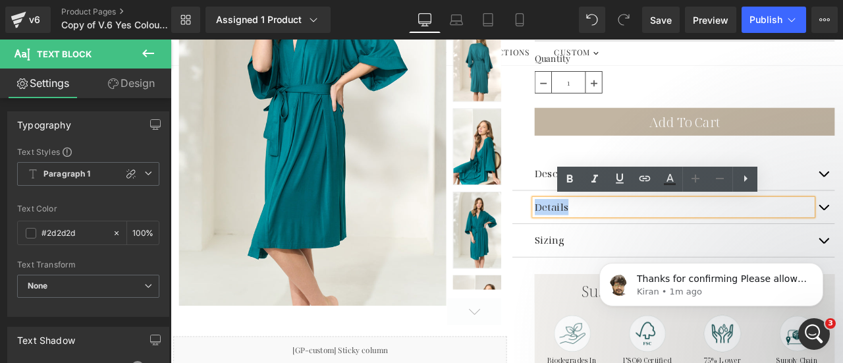
drag, startPoint x: 636, startPoint y: 238, endPoint x: 598, endPoint y: 239, distance: 37.6
click at [602, 239] on div "Details" at bounding box center [766, 238] width 329 height 19
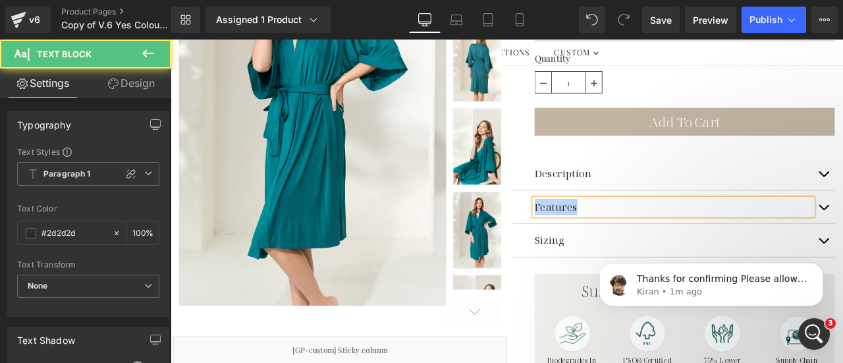
drag, startPoint x: 647, startPoint y: 240, endPoint x: 598, endPoint y: 240, distance: 49.4
click at [602, 240] on div "Features" at bounding box center [766, 238] width 329 height 19
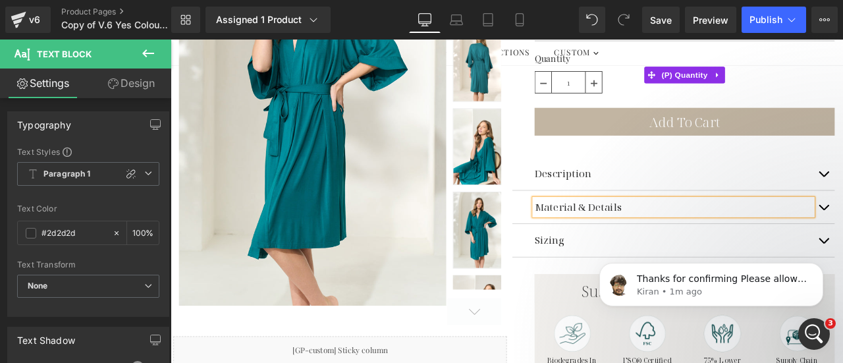
click at [843, 94] on div "Quantity 1" at bounding box center [780, 82] width 356 height 52
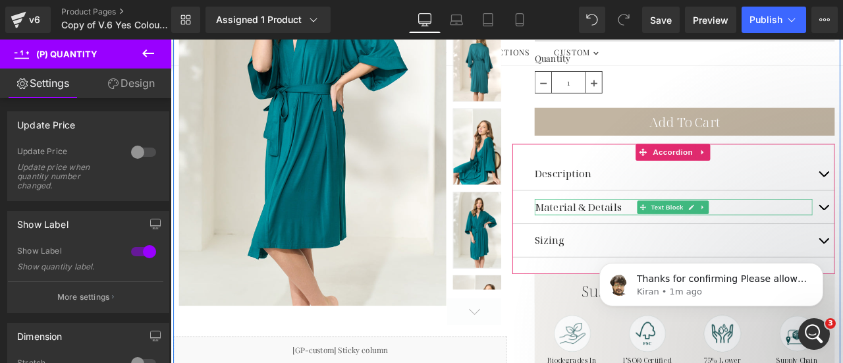
click at [635, 238] on div "Material & Details" at bounding box center [766, 238] width 329 height 19
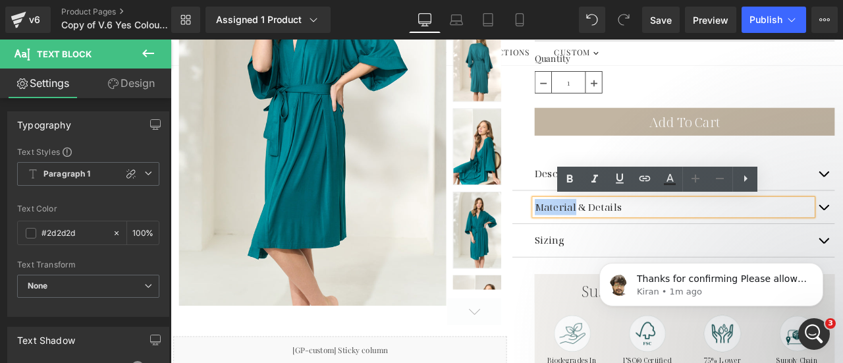
drag, startPoint x: 644, startPoint y: 238, endPoint x: 597, endPoint y: 238, distance: 46.8
click at [602, 238] on div "Material & Details" at bounding box center [766, 238] width 329 height 19
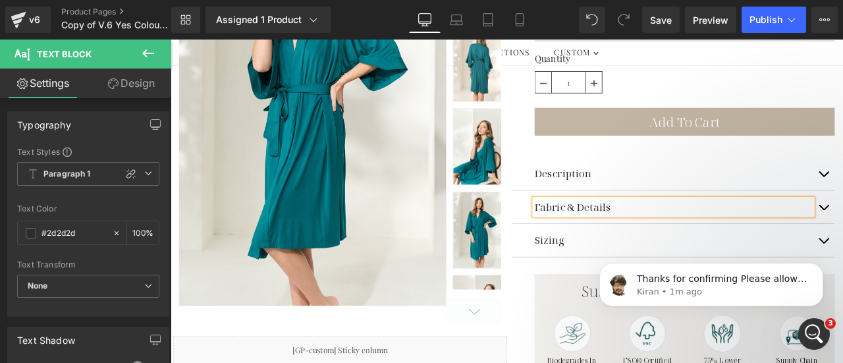
click at [843, 103] on div "Quantity 1" at bounding box center [780, 82] width 356 height 52
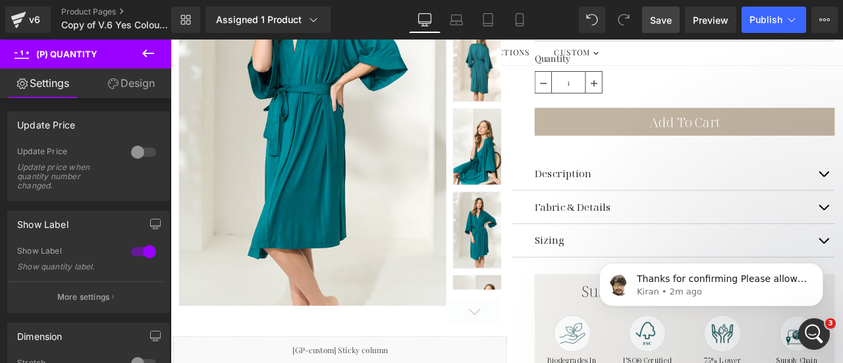
click at [666, 13] on span "Save" at bounding box center [661, 20] width 22 height 14
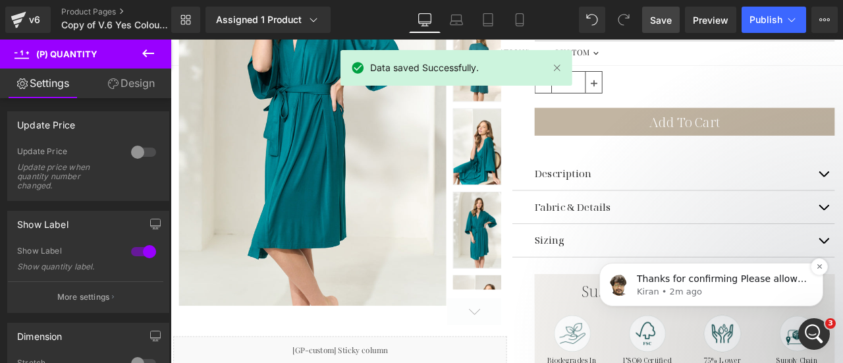
click at [746, 283] on span "Thanks for confirming Please allow me some time to consult with our internal re…" at bounding box center [722, 311] width 170 height 76
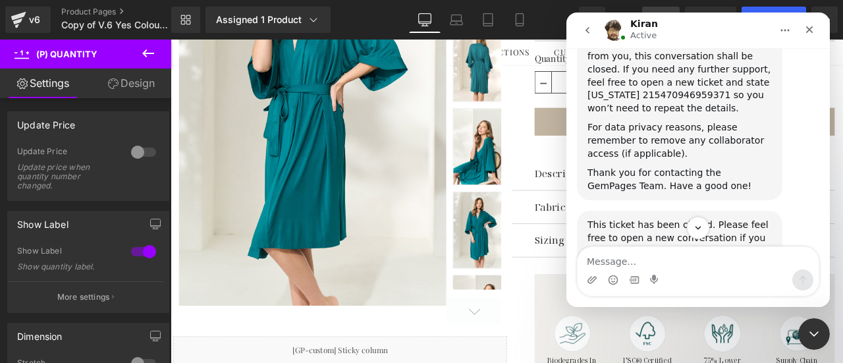
scroll to position [21537, 0]
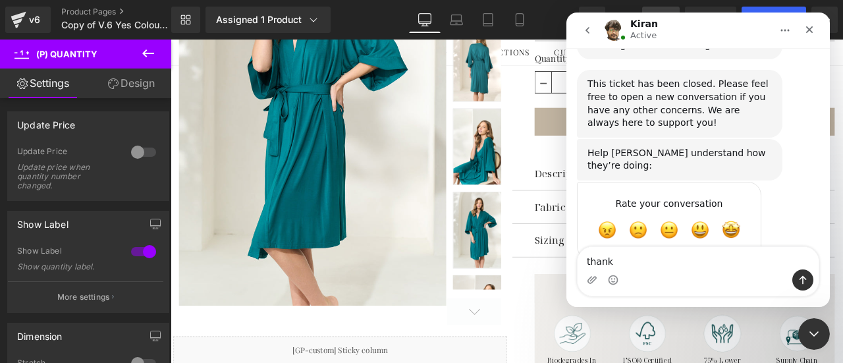
type textarea "thanks"
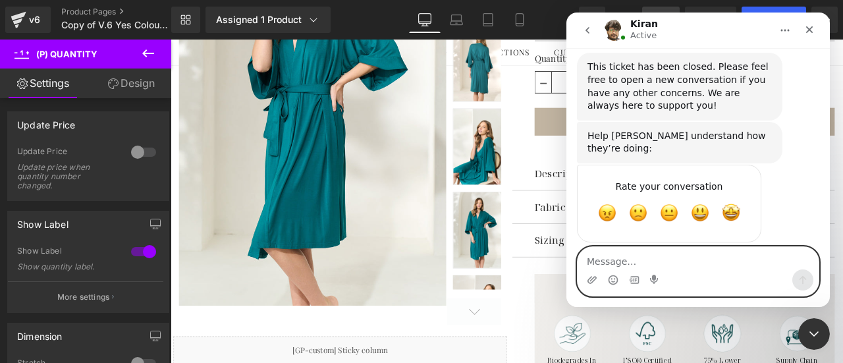
scroll to position [21605, 0]
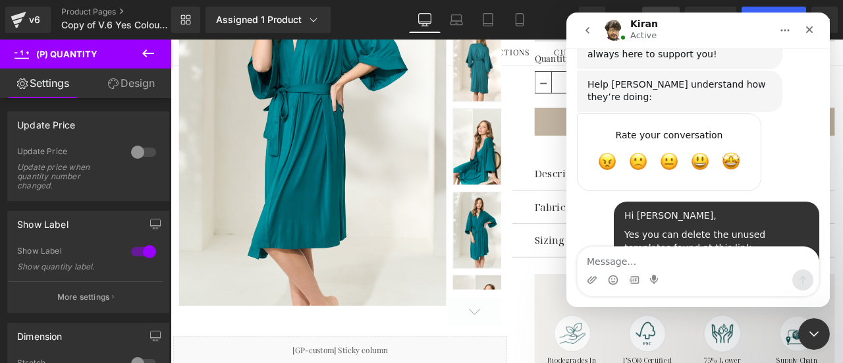
drag, startPoint x: 613, startPoint y: 136, endPoint x: 638, endPoint y: 134, distance: 24.5
click at [806, 29] on icon "Close" at bounding box center [809, 29] width 11 height 11
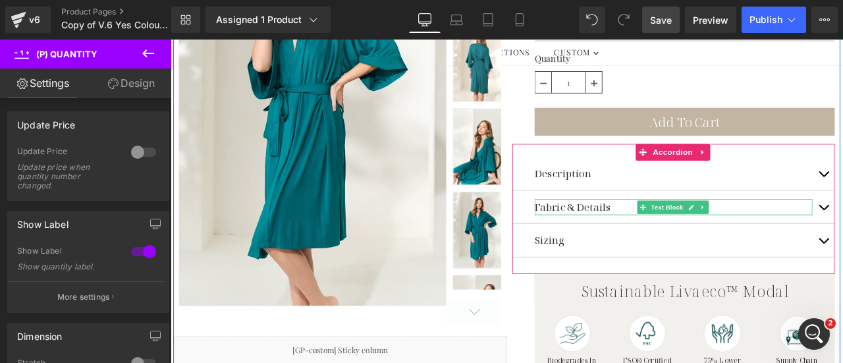
click at [665, 236] on div "Fabric & Details" at bounding box center [766, 238] width 329 height 19
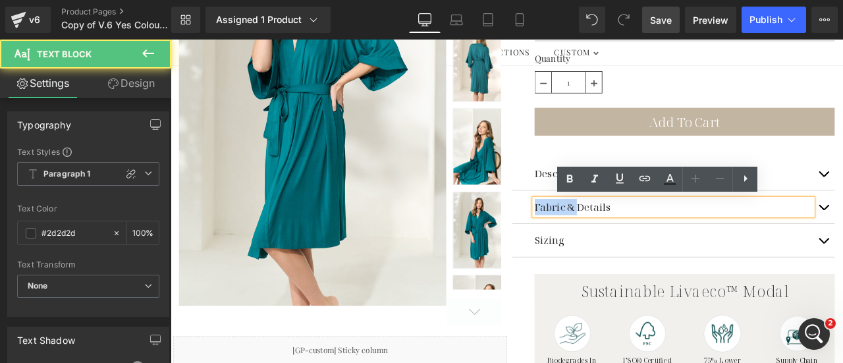
drag, startPoint x: 649, startPoint y: 236, endPoint x: 597, endPoint y: 236, distance: 52.0
click at [602, 236] on div "Fabric & Details" at bounding box center [766, 238] width 329 height 19
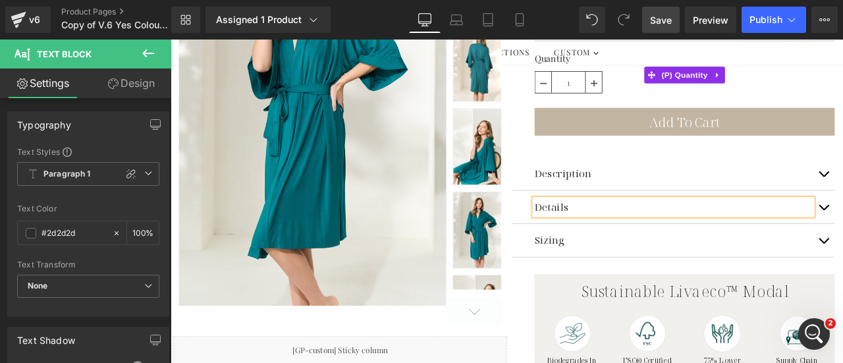
click at [843, 100] on div "Quantity 1" at bounding box center [780, 82] width 356 height 52
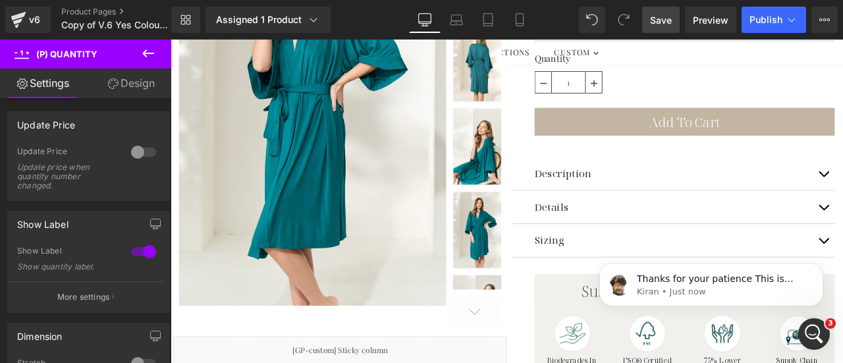
scroll to position [21651, 0]
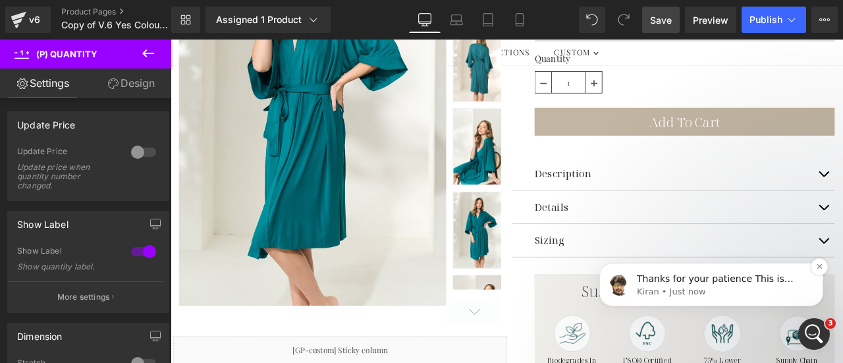
click at [750, 281] on span "Thanks for your patience This is definitely possible I request you to follow th…" at bounding box center [716, 311] width 159 height 76
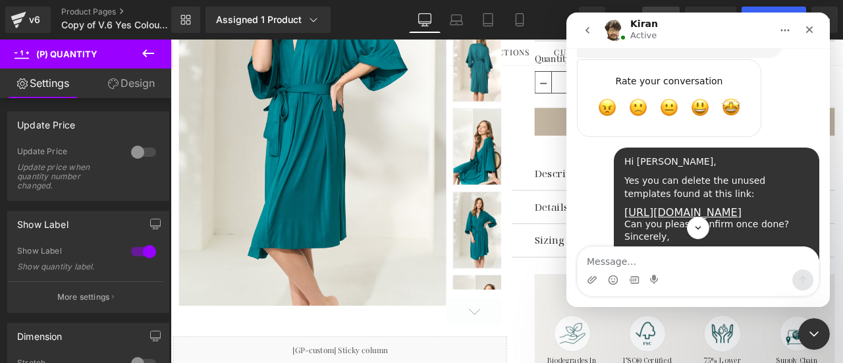
scroll to position [21674, 0]
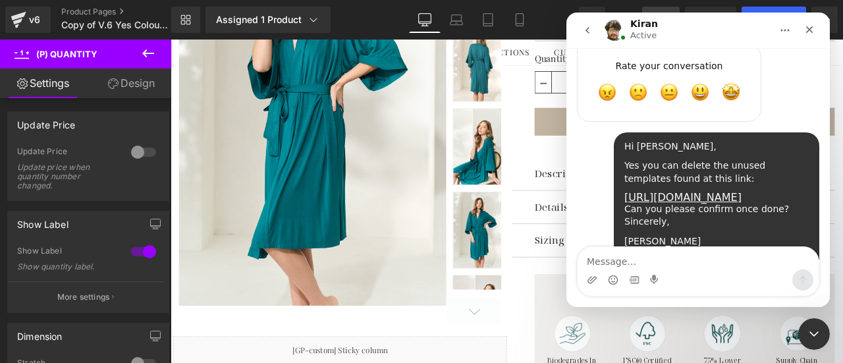
click at [808, 30] on icon "Close" at bounding box center [809, 29] width 11 height 11
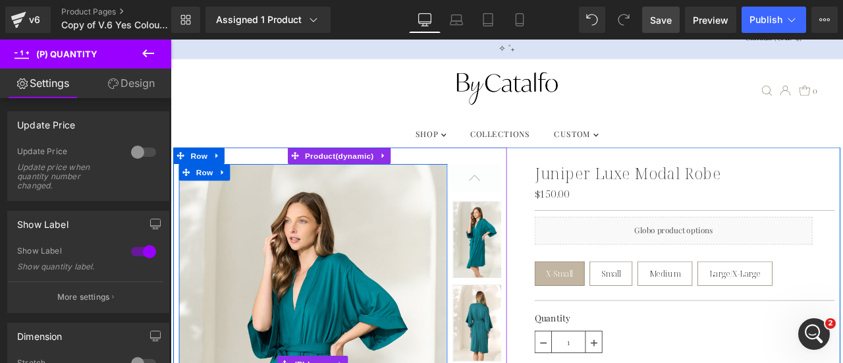
scroll to position [0, 0]
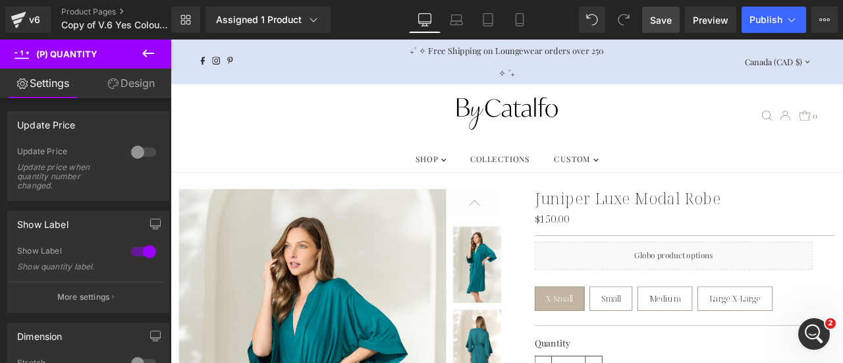
click at [145, 47] on icon at bounding box center [148, 53] width 16 height 16
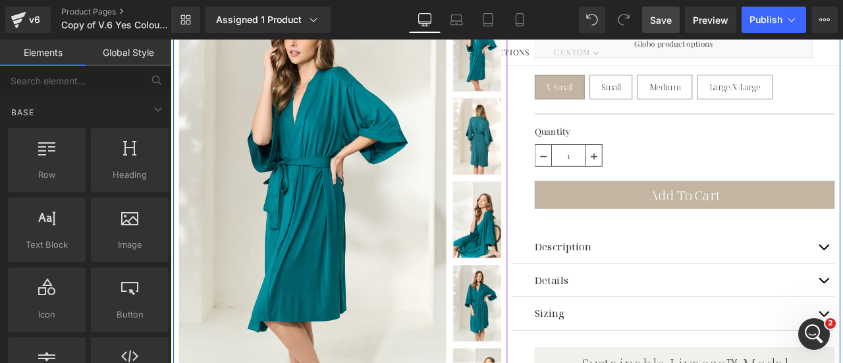
scroll to position [264, 0]
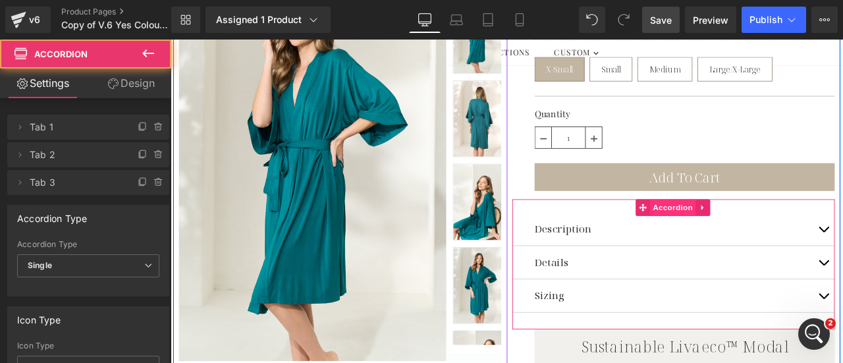
click at [755, 238] on span "Accordion" at bounding box center [766, 239] width 54 height 20
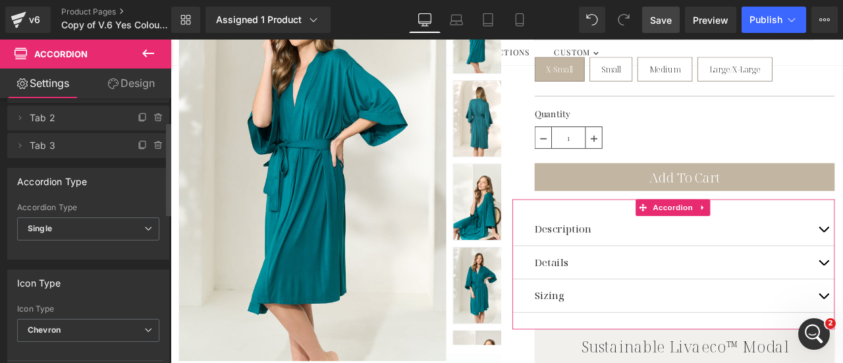
scroll to position [66, 0]
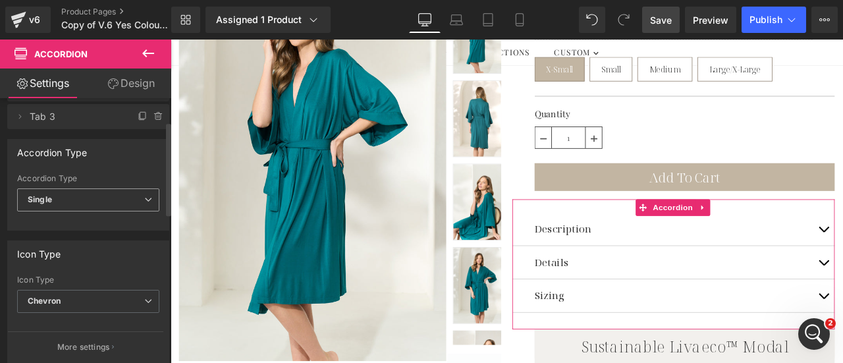
click at [144, 198] on icon at bounding box center [148, 200] width 8 height 8
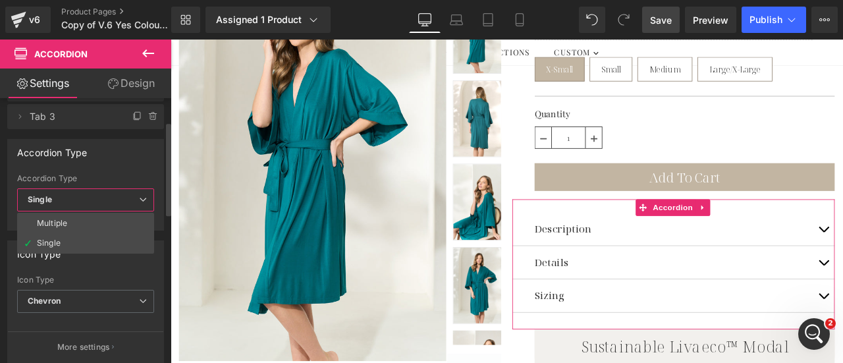
click at [142, 198] on icon at bounding box center [143, 200] width 8 height 8
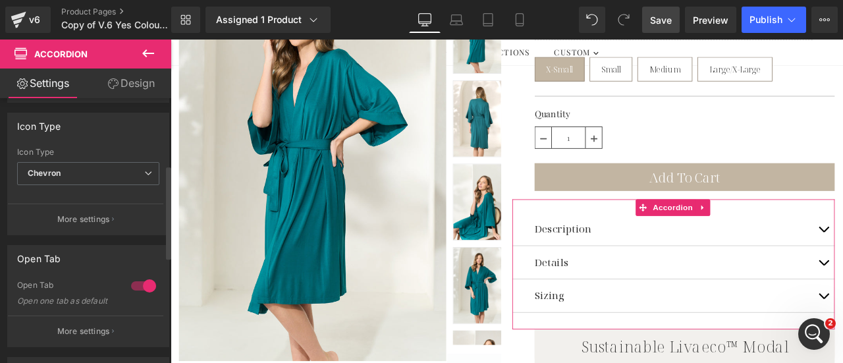
scroll to position [198, 0]
click at [144, 165] on icon at bounding box center [148, 169] width 8 height 8
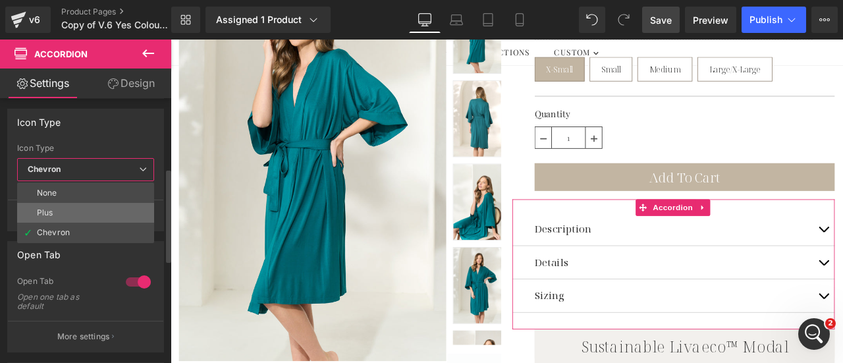
click at [58, 206] on li "Plus" at bounding box center [85, 213] width 137 height 20
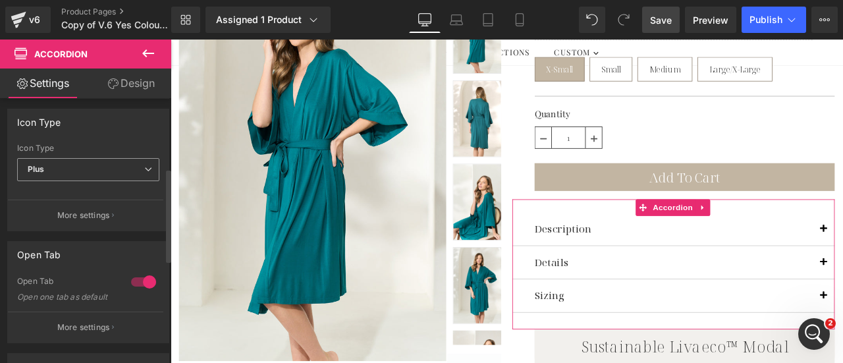
click at [146, 166] on icon at bounding box center [148, 169] width 8 height 8
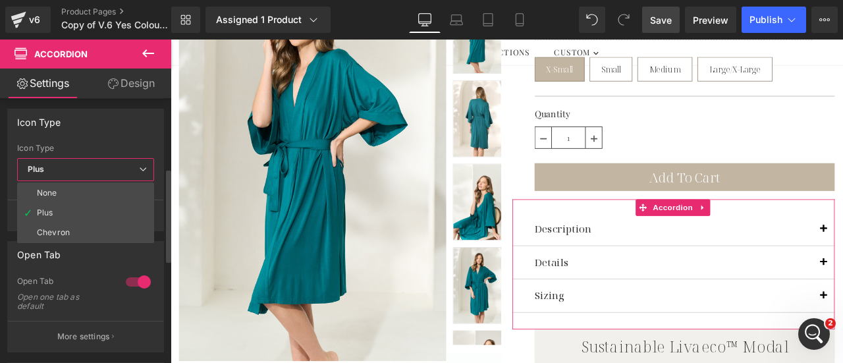
click at [146, 165] on icon at bounding box center [143, 169] width 8 height 8
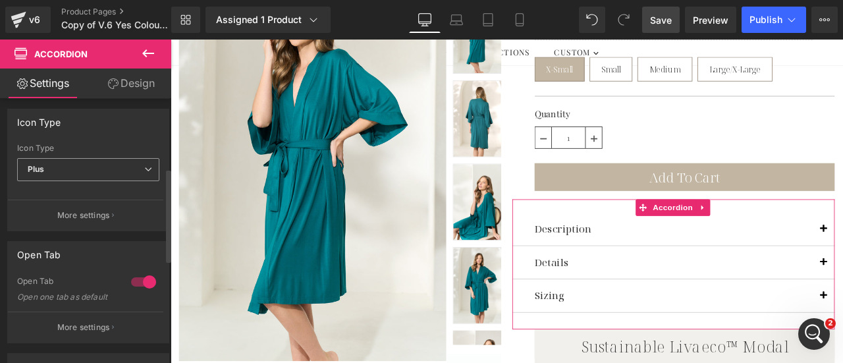
click at [146, 165] on icon at bounding box center [148, 169] width 8 height 8
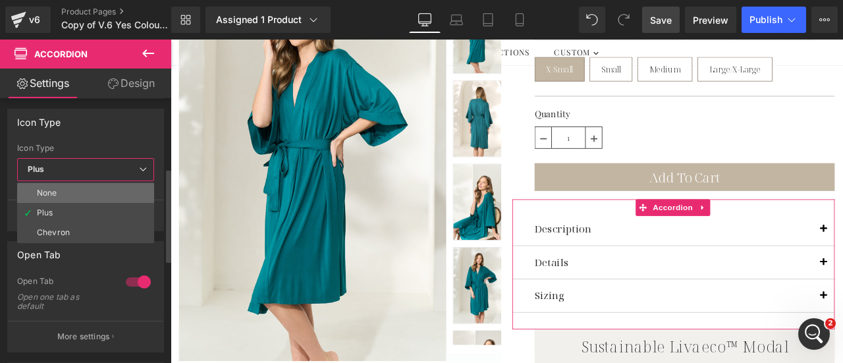
click at [63, 186] on li "None" at bounding box center [85, 193] width 137 height 20
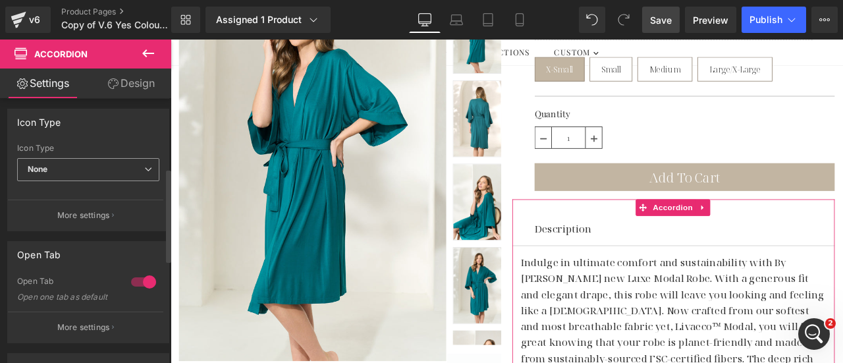
click at [137, 165] on span "None" at bounding box center [88, 169] width 142 height 23
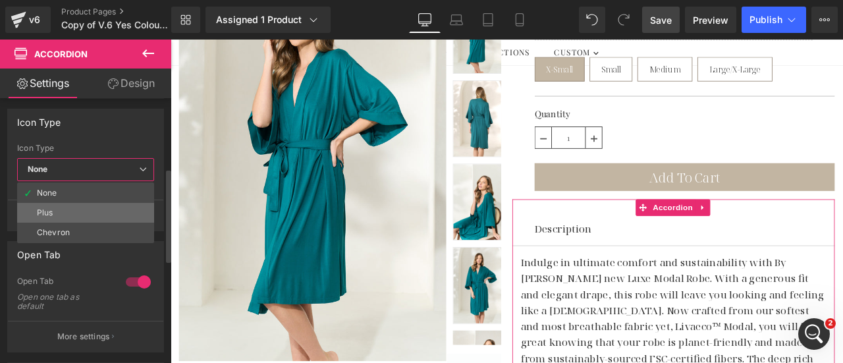
click at [63, 210] on li "Plus" at bounding box center [85, 213] width 137 height 20
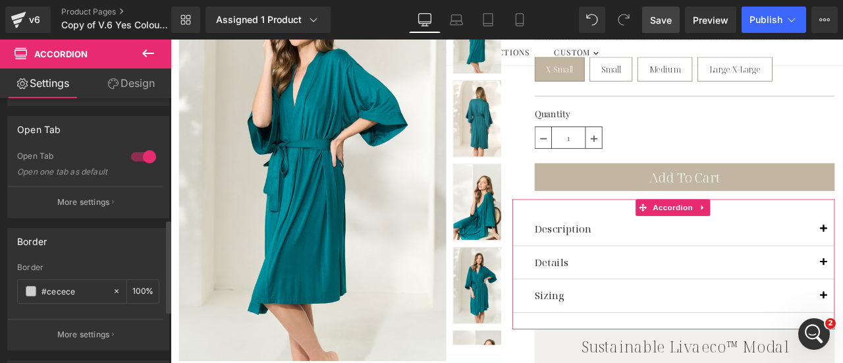
scroll to position [395, 0]
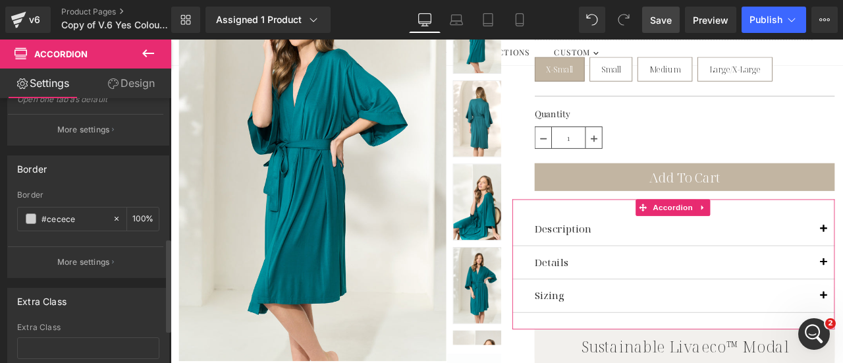
click at [94, 135] on p "More settings" at bounding box center [83, 130] width 53 height 12
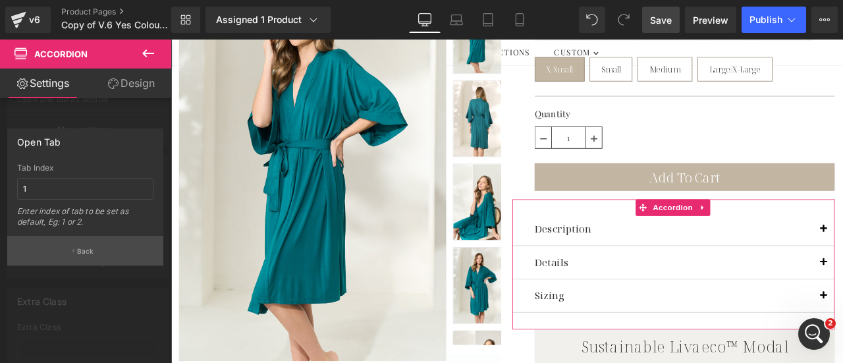
click at [89, 249] on p "Back" at bounding box center [85, 251] width 17 height 10
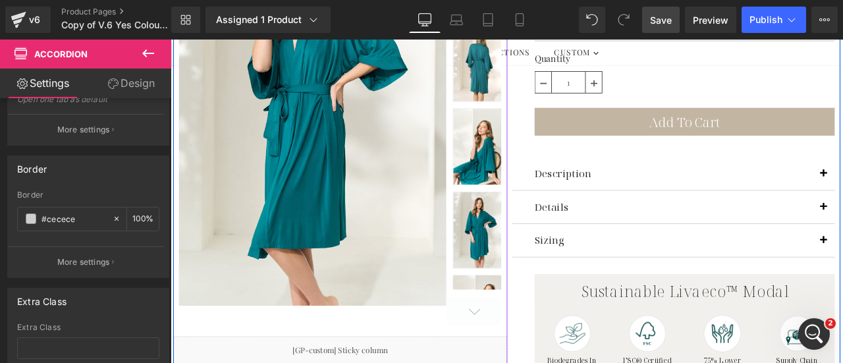
scroll to position [198, 0]
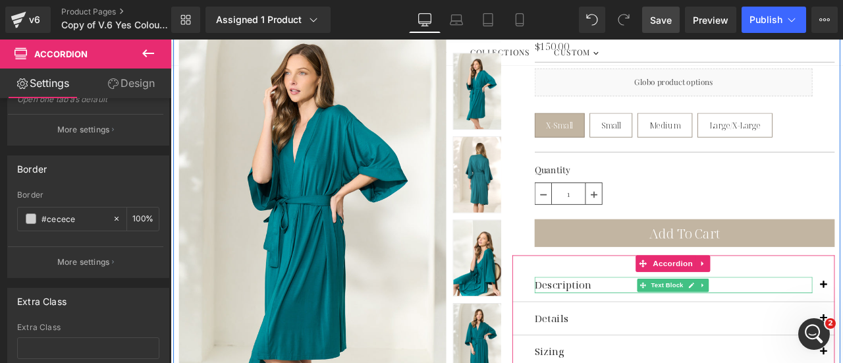
click at [652, 331] on p "Description" at bounding box center [766, 330] width 329 height 19
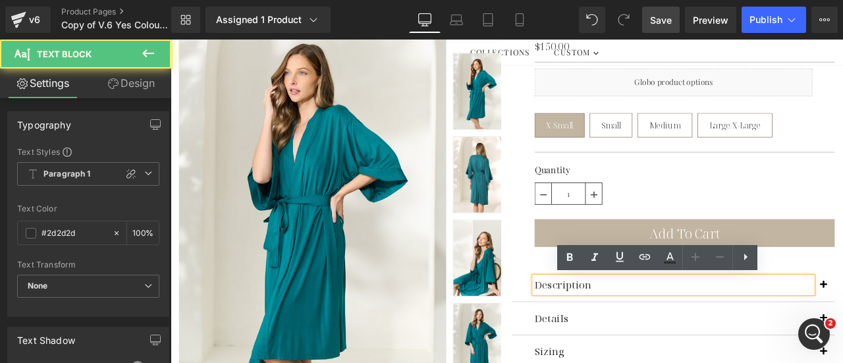
click at [671, 327] on p "Description" at bounding box center [766, 330] width 329 height 19
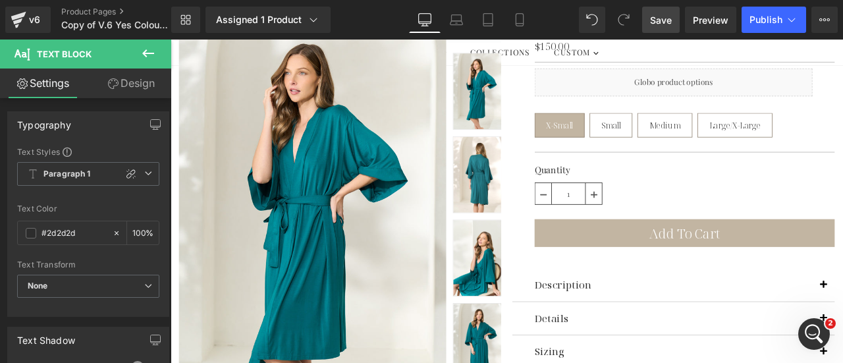
click at [144, 49] on icon at bounding box center [148, 53] width 16 height 16
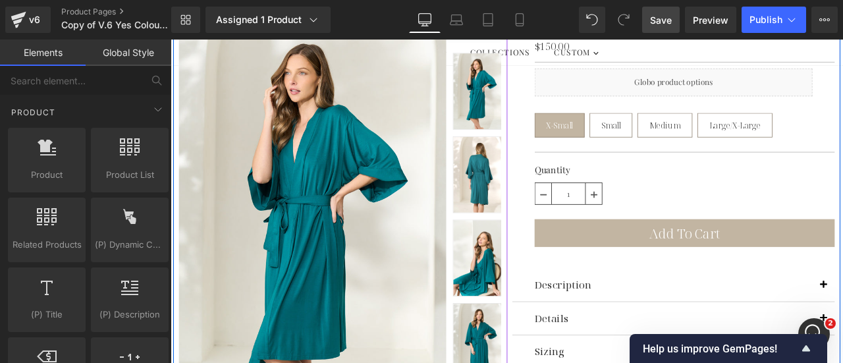
scroll to position [329, 0]
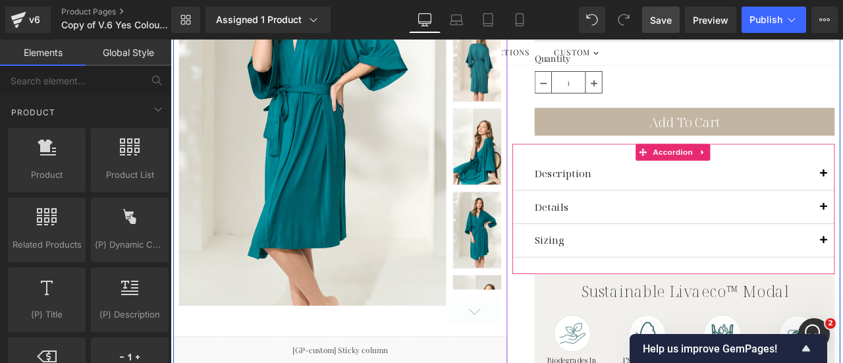
drag, startPoint x: 933, startPoint y: 196, endPoint x: 914, endPoint y: 199, distance: 19.9
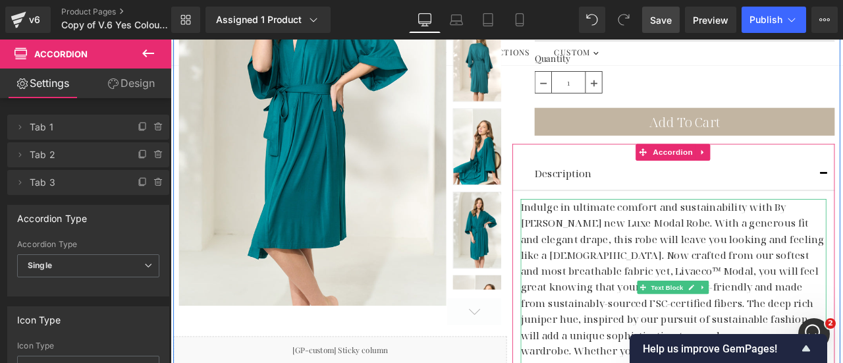
click at [710, 265] on p "Indulge in ultimate comfort and sustainability with By Catalfo's new Luxe Modal…" at bounding box center [767, 343] width 362 height 228
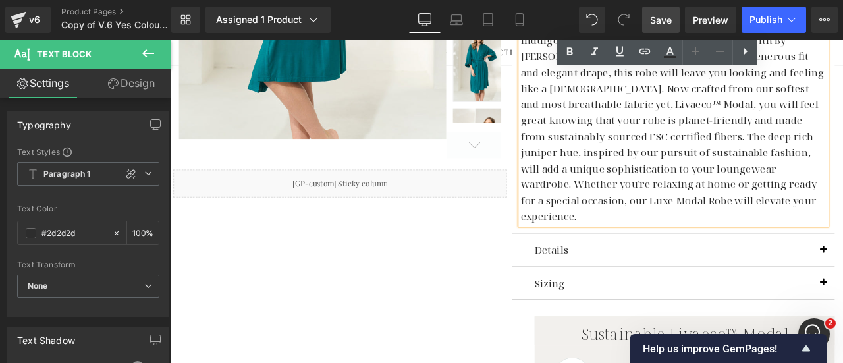
scroll to position [395, 0]
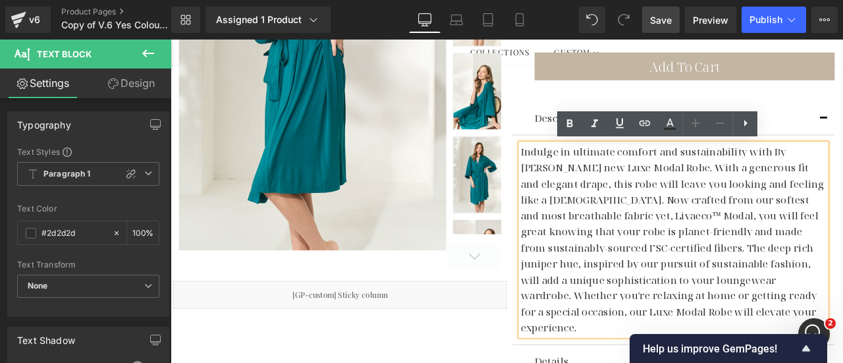
click at [843, 261] on div "Juniper Luxe Modal Robe (P) Title $150.00 $0 (P) Price Separator Liquid Juniper…" at bounding box center [766, 279] width 395 height 970
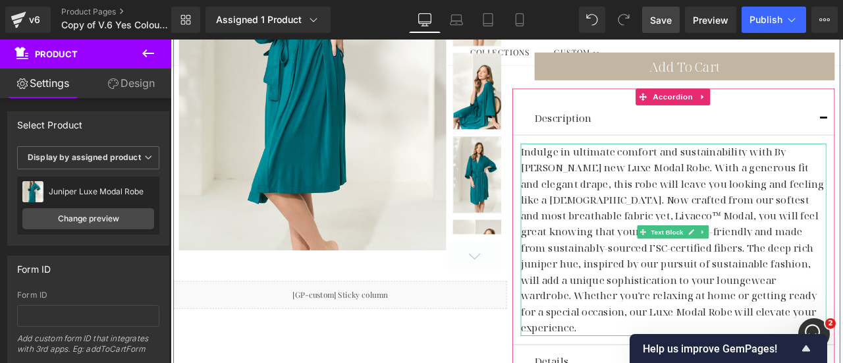
click at [803, 264] on p "Indulge in ultimate comfort and sustainability with By Catalfo's new Luxe Modal…" at bounding box center [767, 277] width 362 height 228
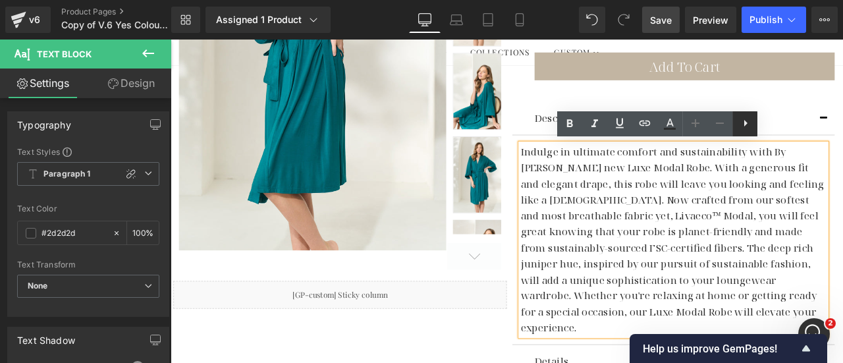
click at [748, 123] on icon at bounding box center [746, 123] width 16 height 16
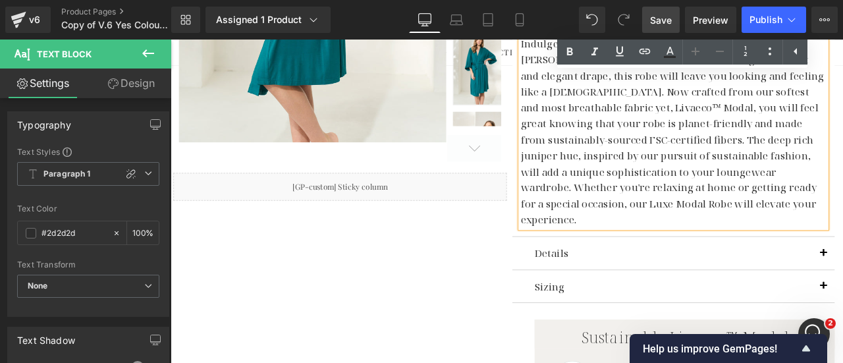
scroll to position [401, 0]
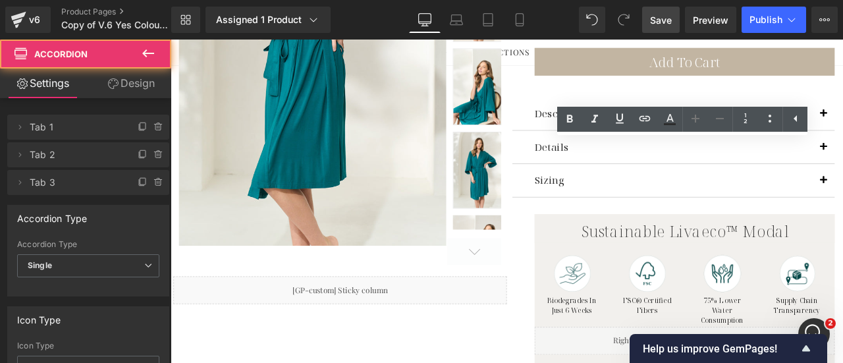
click at [711, 101] on div "Description Text Block Indulge in ultimate comfort and sustainability with By C…" at bounding box center [767, 168] width 382 height 153
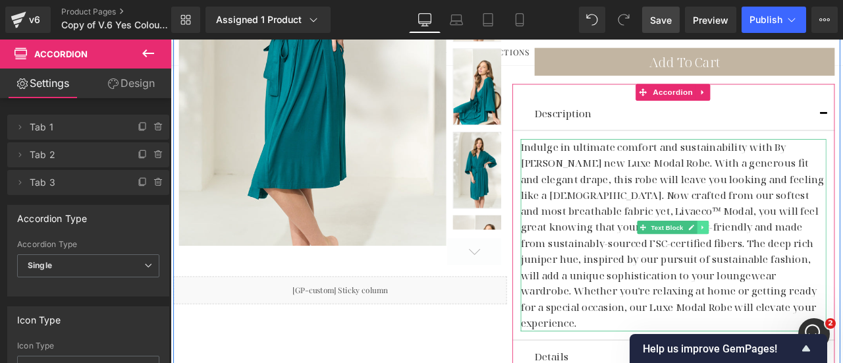
click at [798, 259] on icon at bounding box center [801, 262] width 7 height 8
click at [806, 262] on icon at bounding box center [807, 261] width 7 height 7
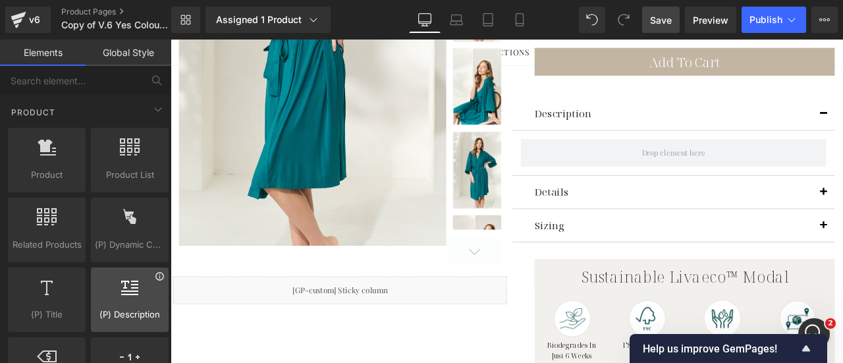
click at [156, 271] on icon at bounding box center [160, 276] width 10 height 10
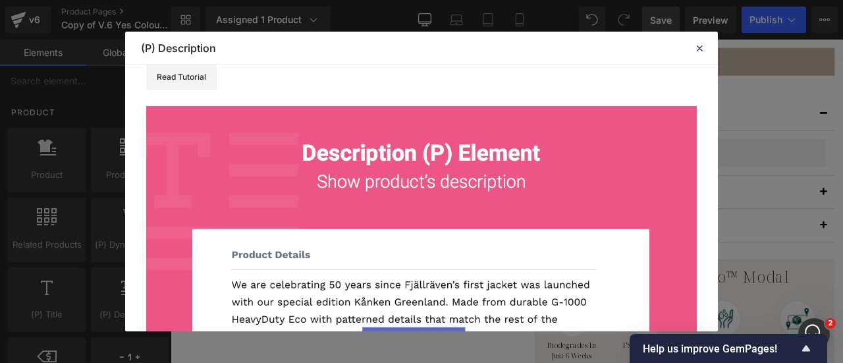
scroll to position [0, 0]
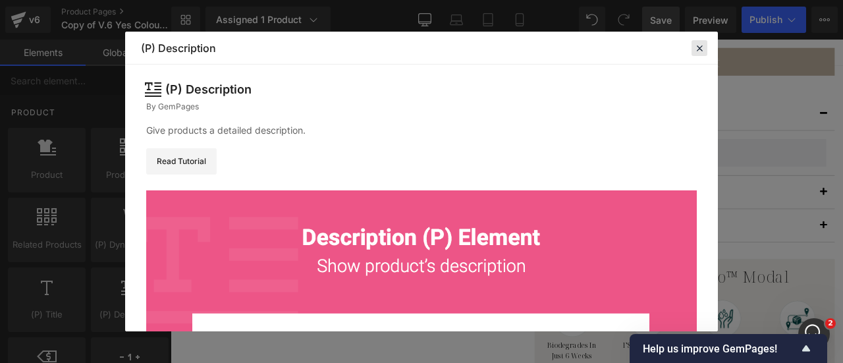
click at [700, 46] on icon at bounding box center [700, 48] width 12 height 12
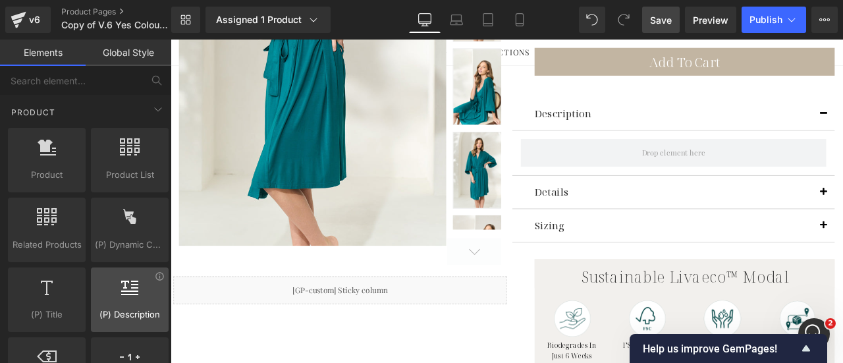
scroll to position [1186, 0]
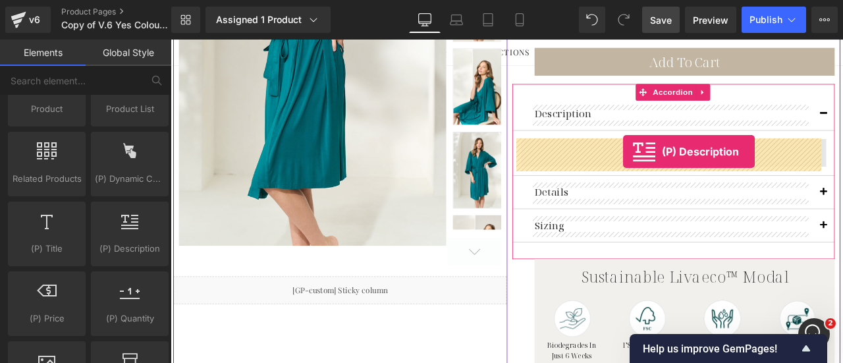
drag, startPoint x: 297, startPoint y: 260, endPoint x: 707, endPoint y: 172, distance: 419.2
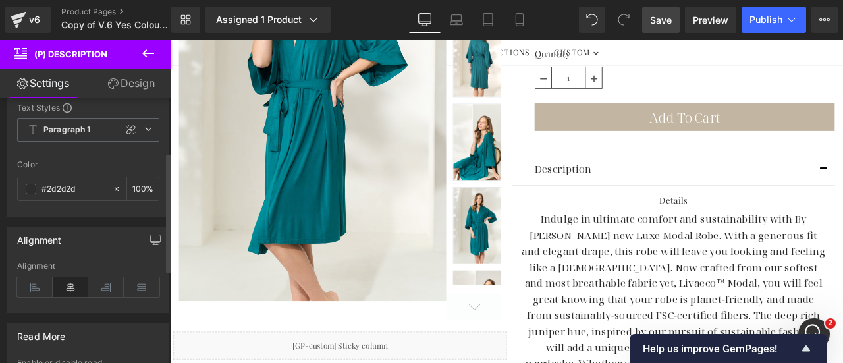
scroll to position [198, 0]
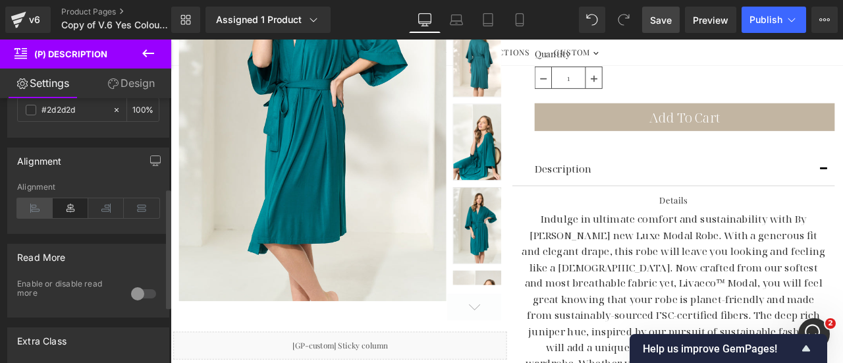
click at [32, 205] on icon at bounding box center [35, 208] width 36 height 20
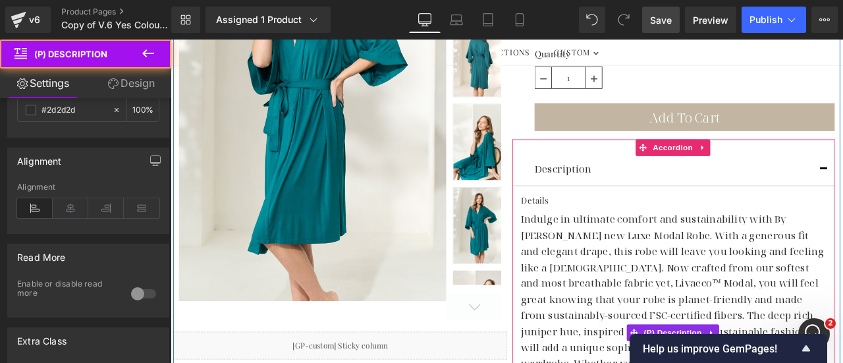
click at [610, 229] on h5 "Details" at bounding box center [767, 229] width 362 height 13
click at [607, 229] on h5 "Details" at bounding box center [767, 229] width 362 height 13
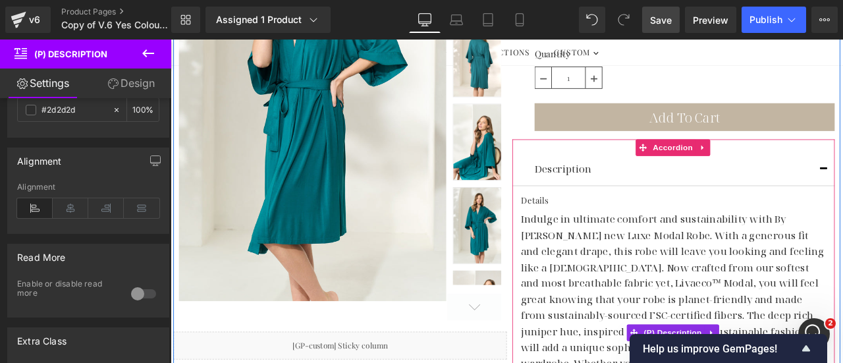
scroll to position [532, 0]
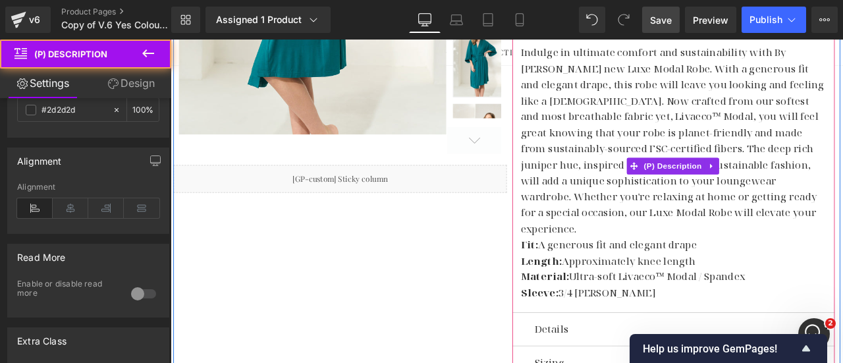
click at [763, 240] on p "Indulge in ultimate comfort and sustainability with By Catalfo's new Luxe Modal…" at bounding box center [767, 159] width 362 height 228
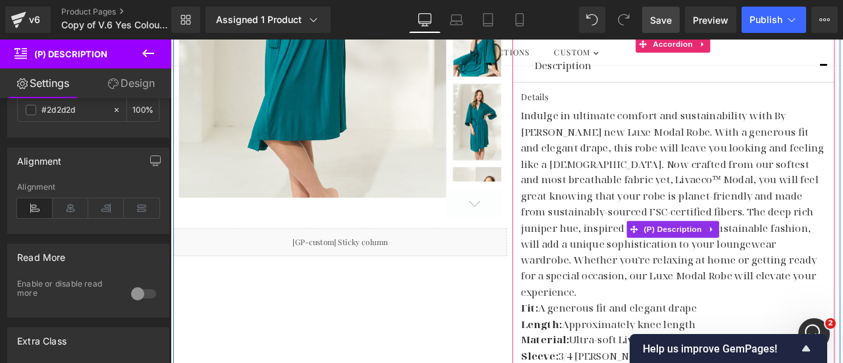
scroll to position [401, 0]
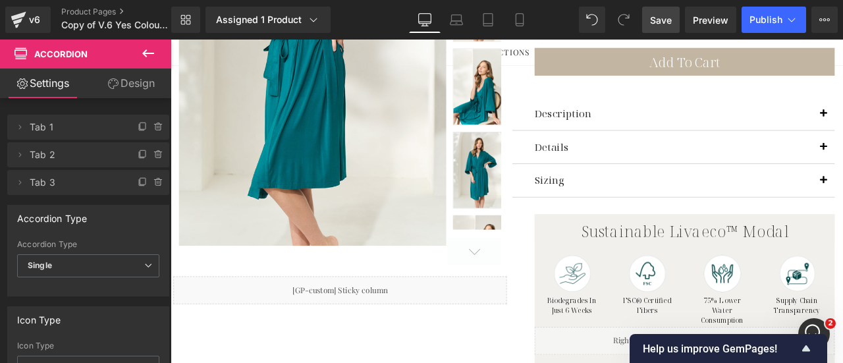
click at [151, 55] on icon at bounding box center [148, 53] width 16 height 16
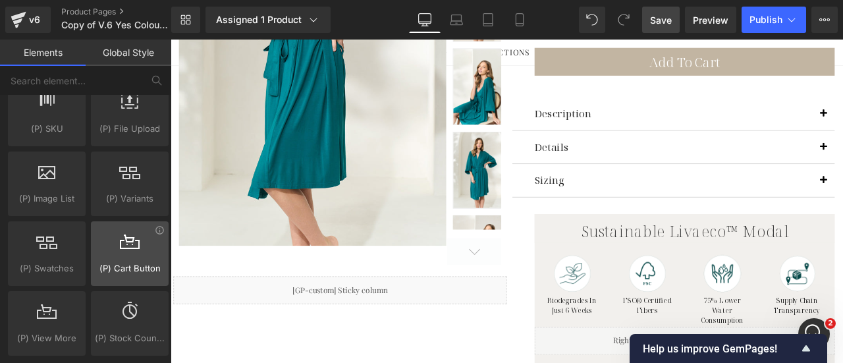
scroll to position [1647, 0]
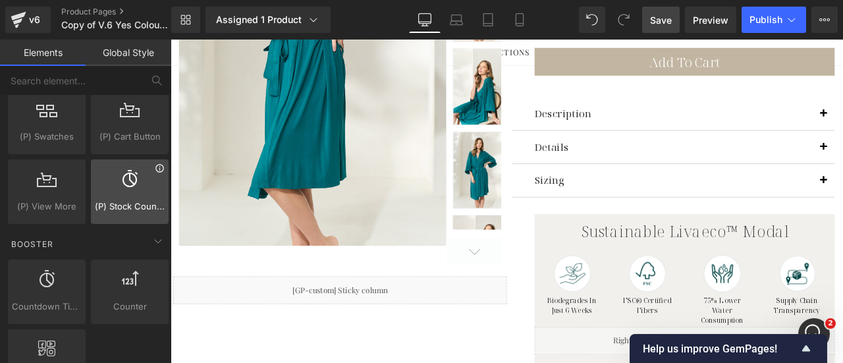
click at [155, 163] on icon at bounding box center [160, 168] width 10 height 10
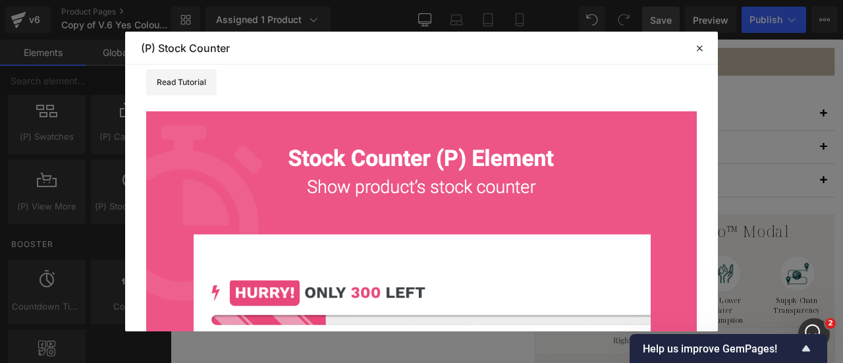
scroll to position [0, 0]
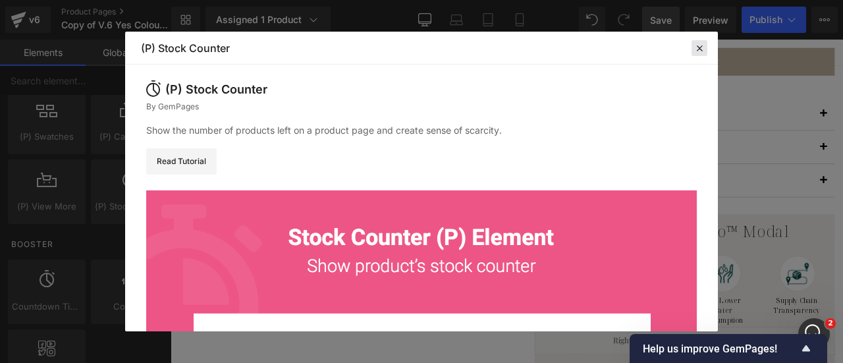
click at [697, 47] on icon at bounding box center [700, 48] width 12 height 12
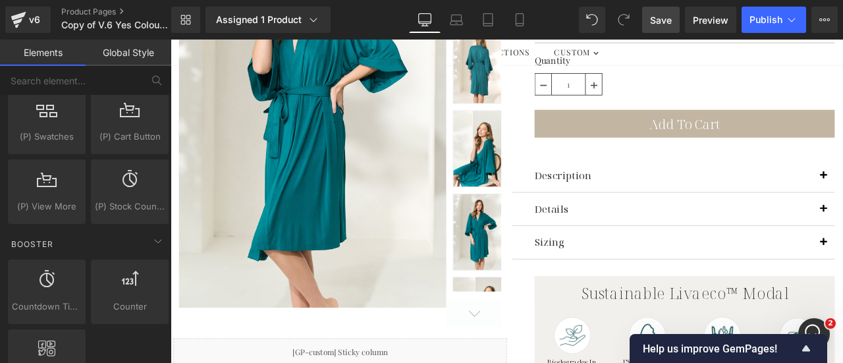
scroll to position [256, 0]
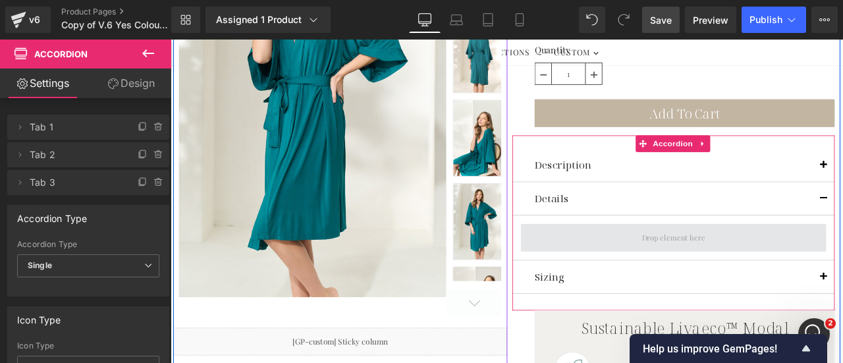
scroll to position [388, 0]
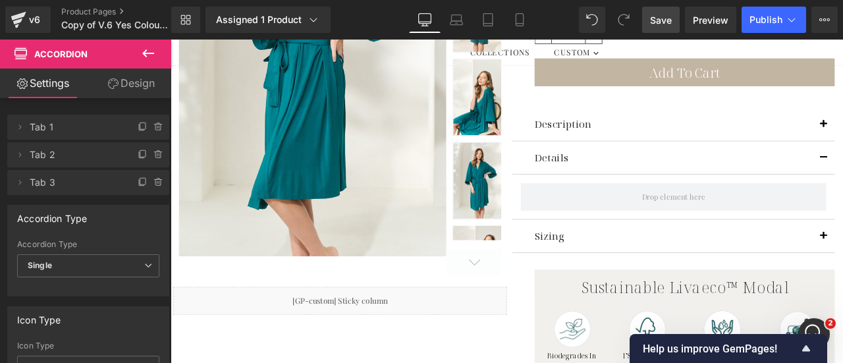
click at [147, 55] on icon at bounding box center [148, 53] width 16 height 16
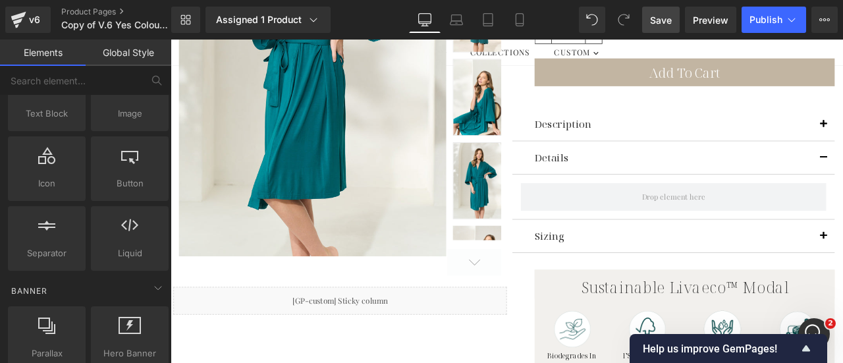
scroll to position [66, 0]
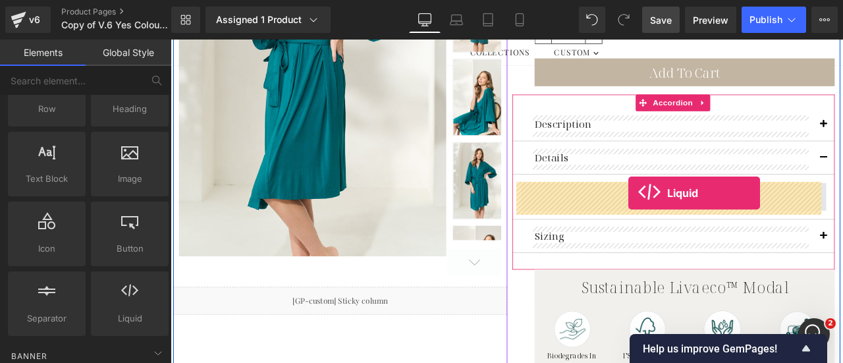
drag, startPoint x: 300, startPoint y: 338, endPoint x: 713, endPoint y: 222, distance: 429.6
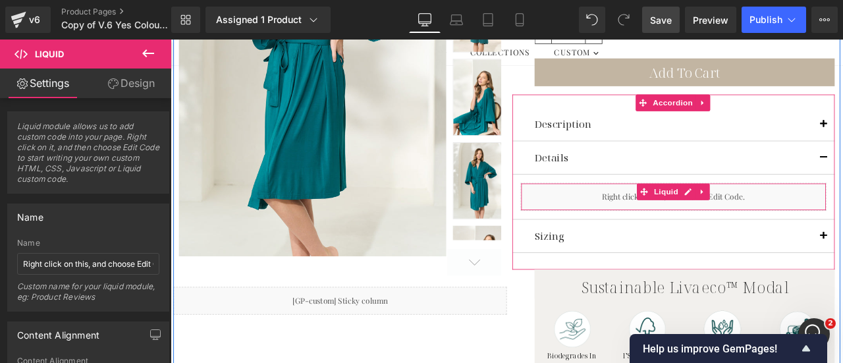
click at [823, 227] on div "Liquid" at bounding box center [767, 225] width 362 height 33
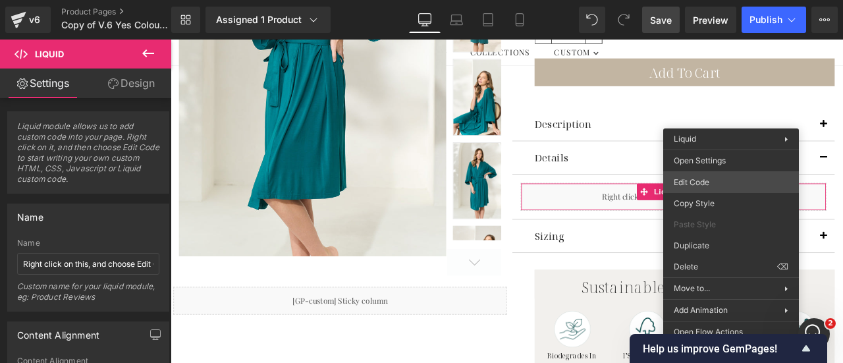
click at [682, 0] on div "Liquid You are previewing how the will restyle your page. You can not edit Elem…" at bounding box center [421, 0] width 843 height 0
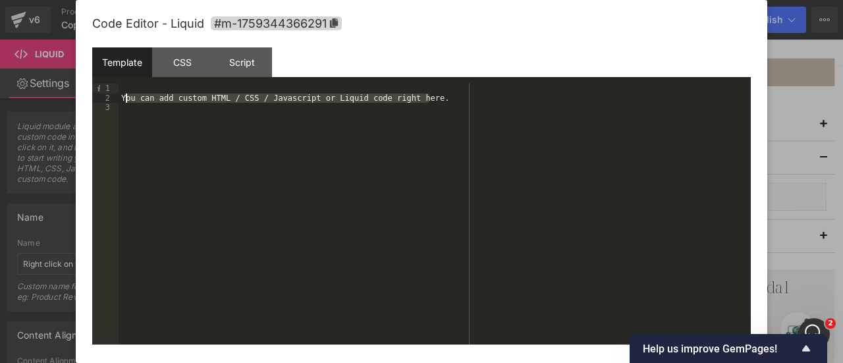
drag, startPoint x: 435, startPoint y: 97, endPoint x: 124, endPoint y: 99, distance: 311.0
click at [124, 99] on div "You can add custom HTML / CSS / Javascript or Liquid code right here." at bounding box center [435, 224] width 632 height 280
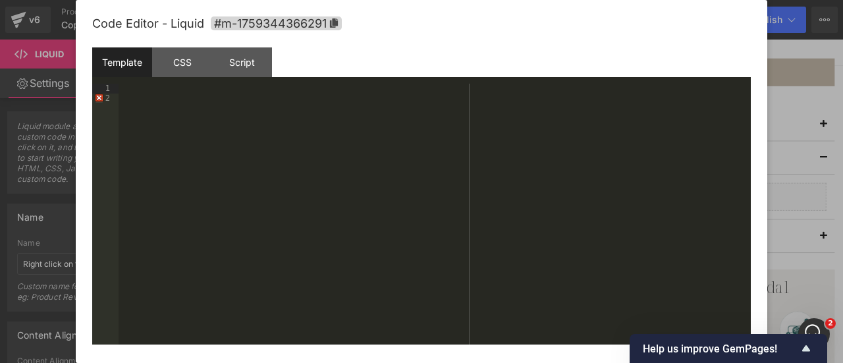
paste textarea
click at [121, 89] on div "custom.product_details" at bounding box center [435, 224] width 632 height 280
click at [120, 90] on div "product.metafields.custom.product_details" at bounding box center [435, 224] width 632 height 280
click at [336, 85] on div "{{product.metafields.custom.product_details" at bounding box center [435, 224] width 632 height 280
click at [809, 346] on icon "Show survey - Help us improve GemPages!" at bounding box center [806, 349] width 16 height 16
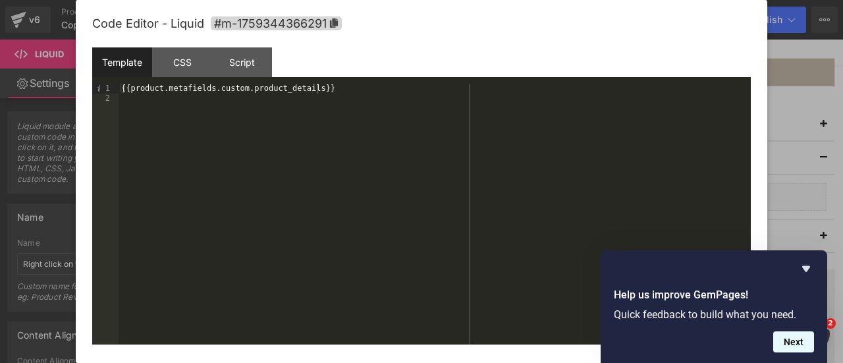
click at [794, 346] on button "Next" at bounding box center [793, 341] width 41 height 21
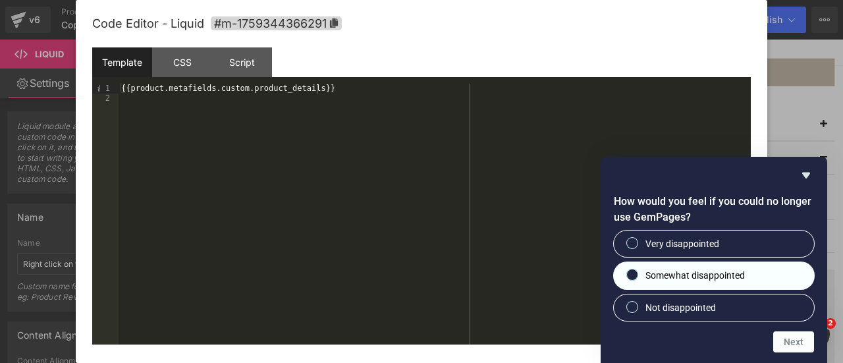
click at [658, 275] on span "Somewhat disappointed" at bounding box center [695, 275] width 99 height 13
click at [637, 275] on input "Somewhat disappointed" at bounding box center [632, 275] width 9 height 9
radio input "true"
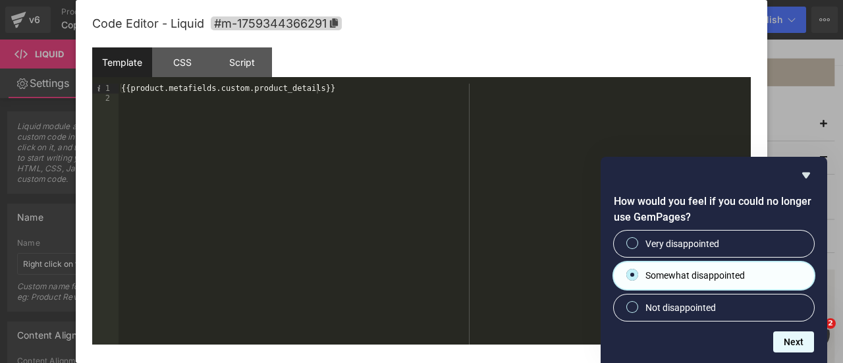
click at [801, 345] on button "Next" at bounding box center [793, 341] width 41 height 21
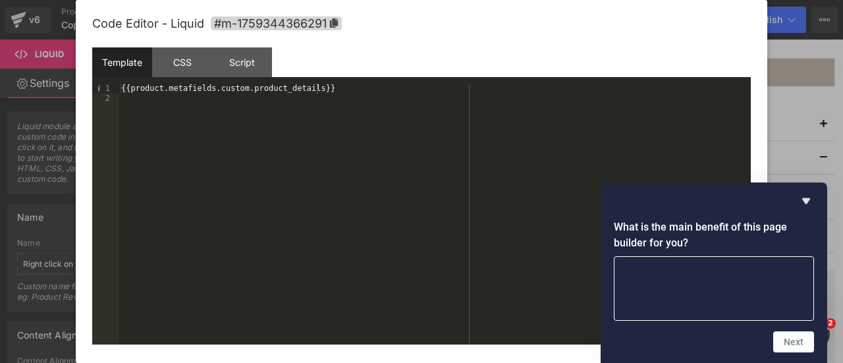
click at [808, 200] on icon "Hide survey" at bounding box center [806, 201] width 8 height 6
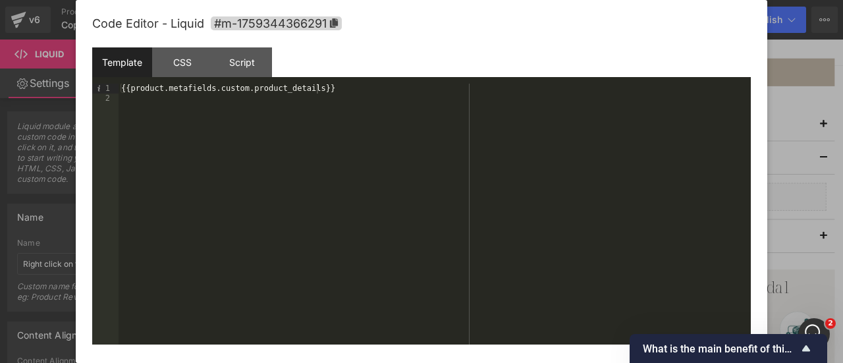
click at [678, 32] on div "Code Editor - Liquid #m-1759344366291" at bounding box center [421, 23] width 659 height 47
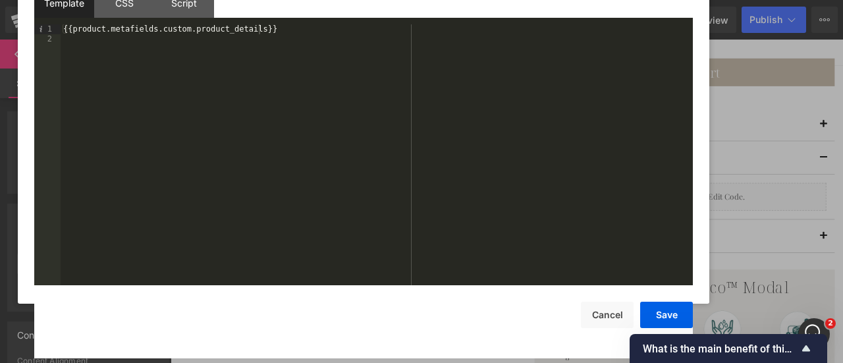
drag, startPoint x: 677, startPoint y: 36, endPoint x: 619, endPoint y: -23, distance: 82.9
click at [619, 0] on html "Liquid You are previewing how the will restyle your page. You can not edit Elem…" at bounding box center [421, 181] width 843 height 363
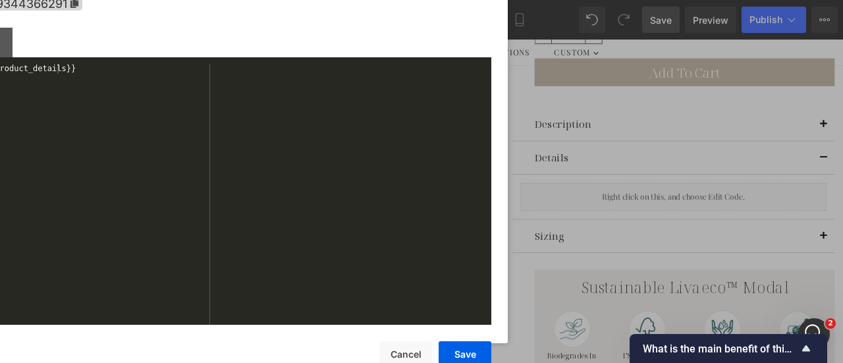
click at [419, 14] on div "Code Editor - Liquid #m-1759344366291" at bounding box center [162, 3] width 659 height 47
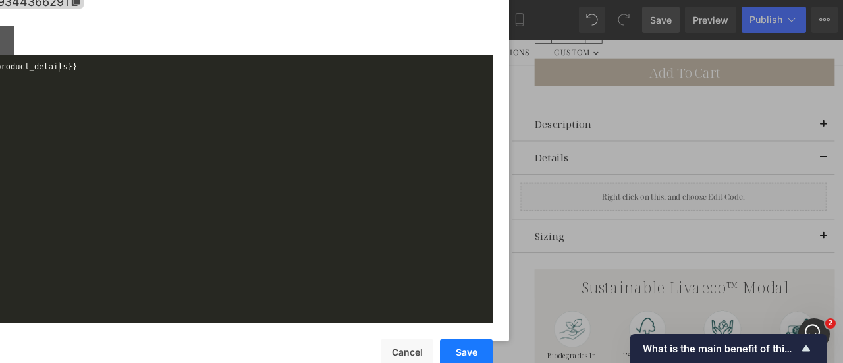
click at [466, 350] on button "Save" at bounding box center [466, 352] width 53 height 26
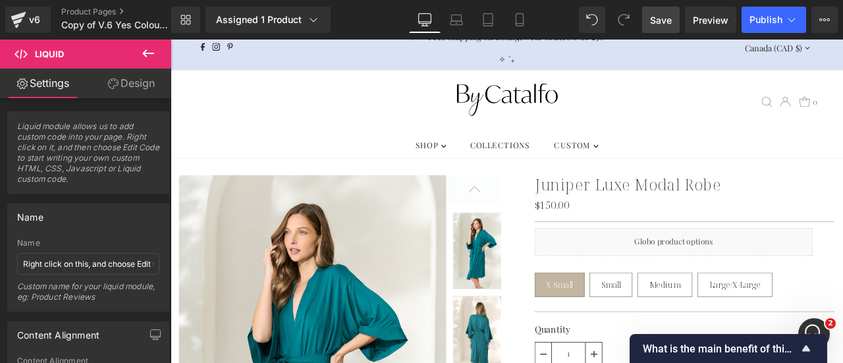
scroll to position [0, 0]
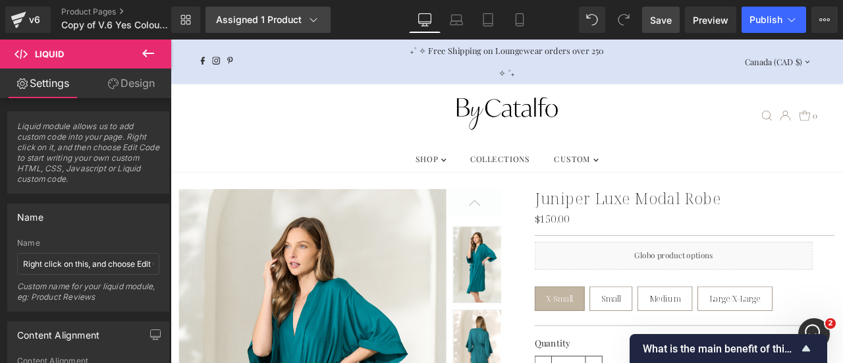
click at [315, 19] on icon at bounding box center [313, 20] width 7 height 4
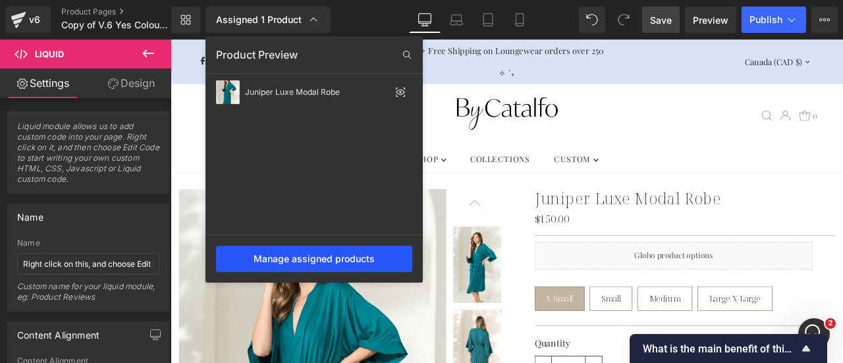
click at [313, 256] on div "Manage assigned products" at bounding box center [314, 259] width 196 height 26
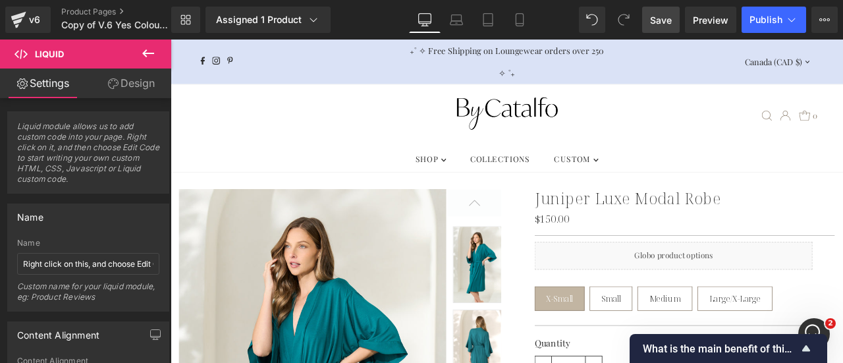
drag, startPoint x: 774, startPoint y: 346, endPoint x: 762, endPoint y: 368, distance: 24.8
click at [762, 362] on html "Liquid You are previewing how the will restyle your page. You can not edit Elem…" at bounding box center [421, 181] width 843 height 363
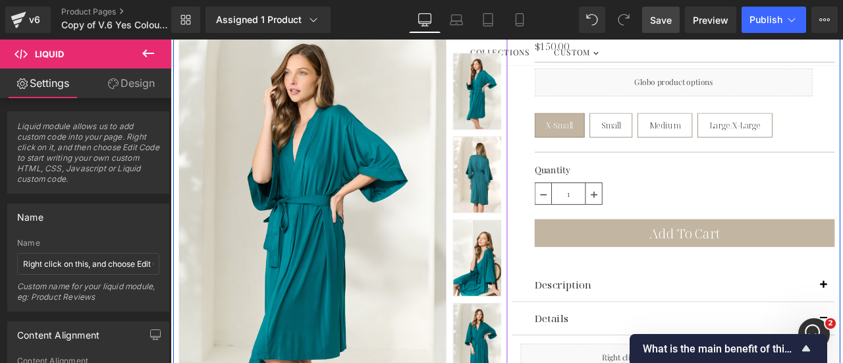
scroll to position [395, 0]
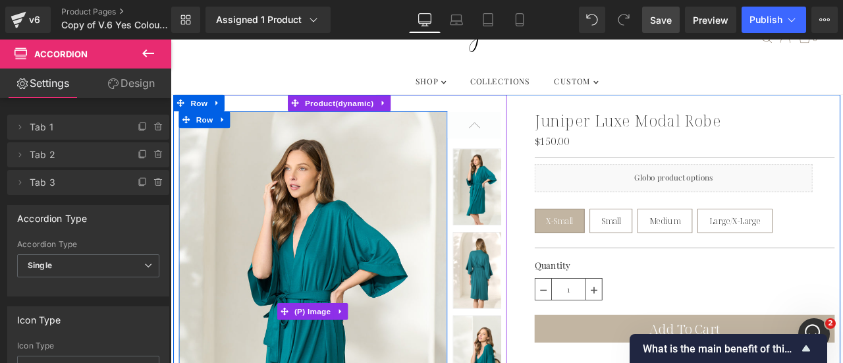
scroll to position [0, 0]
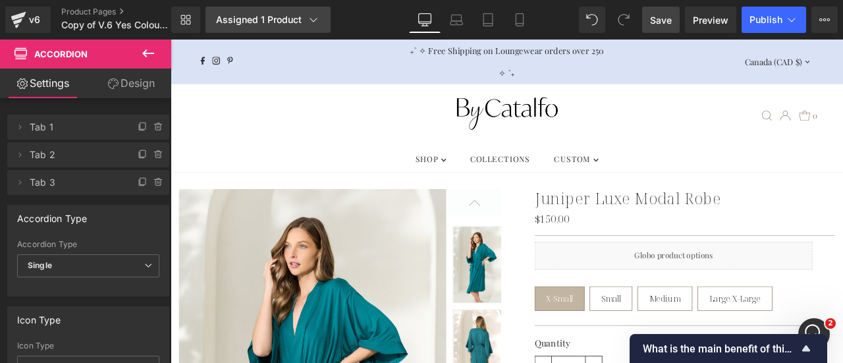
click at [317, 18] on icon at bounding box center [313, 19] width 13 height 13
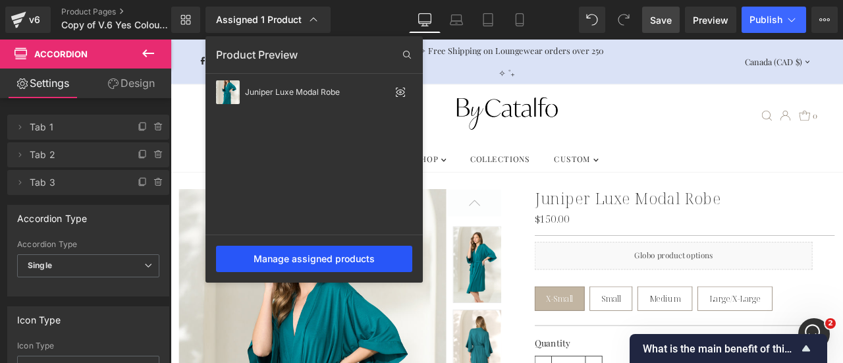
click at [302, 258] on div "Manage assigned products" at bounding box center [314, 259] width 196 height 26
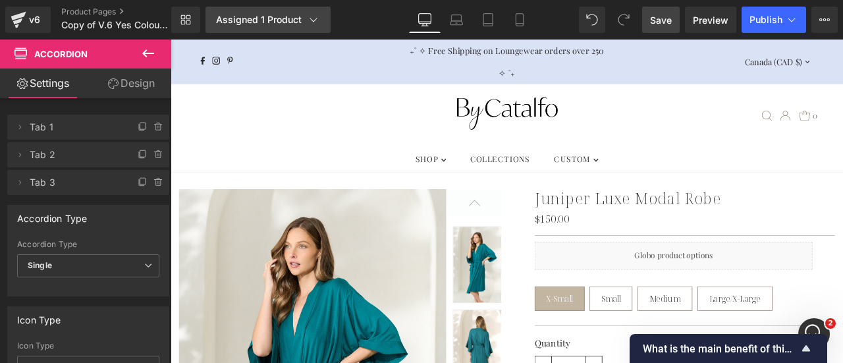
click at [314, 19] on icon at bounding box center [313, 19] width 13 height 13
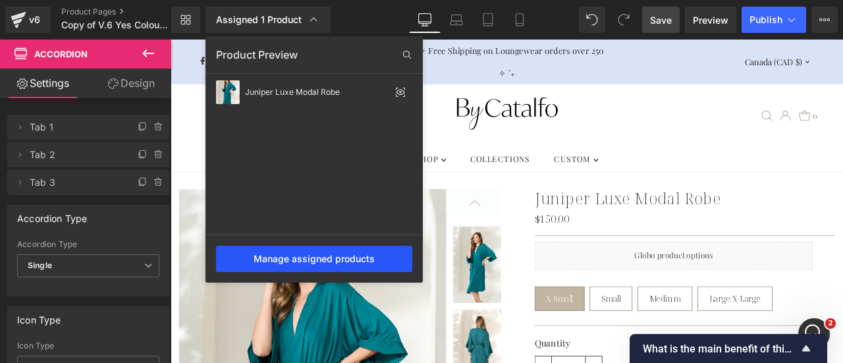
click at [291, 269] on div "Manage assigned products" at bounding box center [314, 259] width 196 height 26
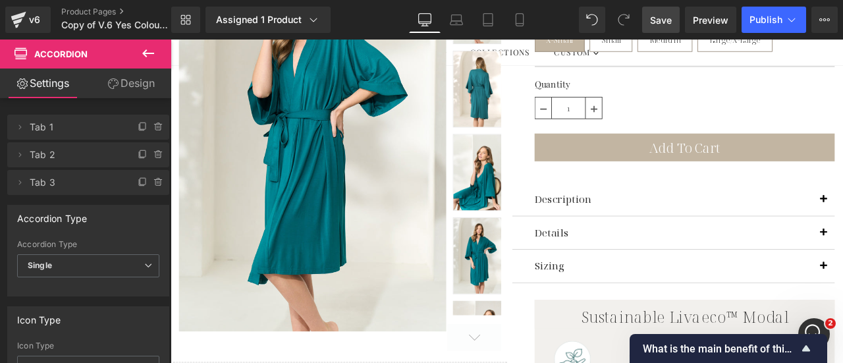
scroll to position [264, 0]
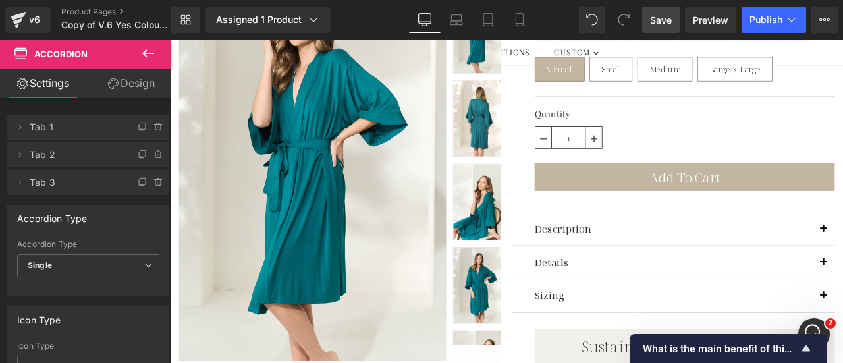
click at [665, 16] on span "Save" at bounding box center [661, 20] width 22 height 14
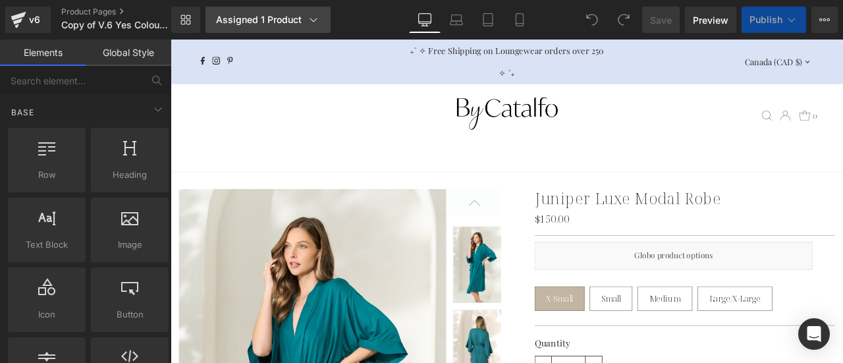
click at [314, 18] on icon at bounding box center [313, 19] width 13 height 13
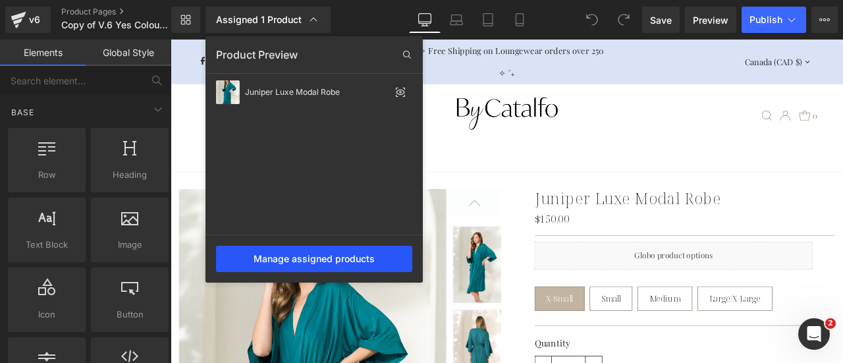
click at [307, 256] on div "Manage assigned products" at bounding box center [314, 259] width 196 height 26
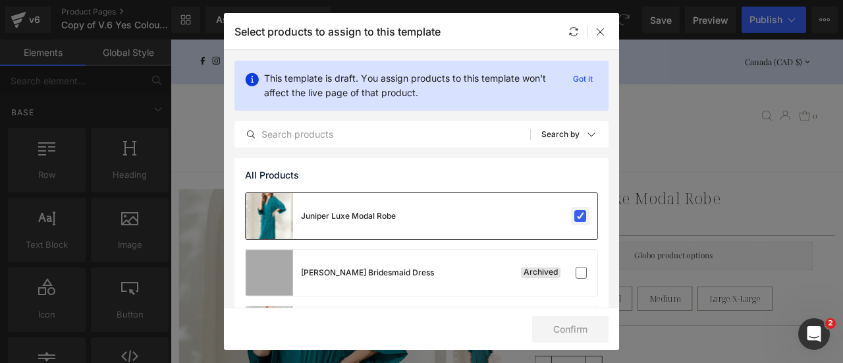
click at [578, 213] on label at bounding box center [580, 216] width 12 height 12
click at [580, 216] on input "checkbox" at bounding box center [580, 216] width 0 height 0
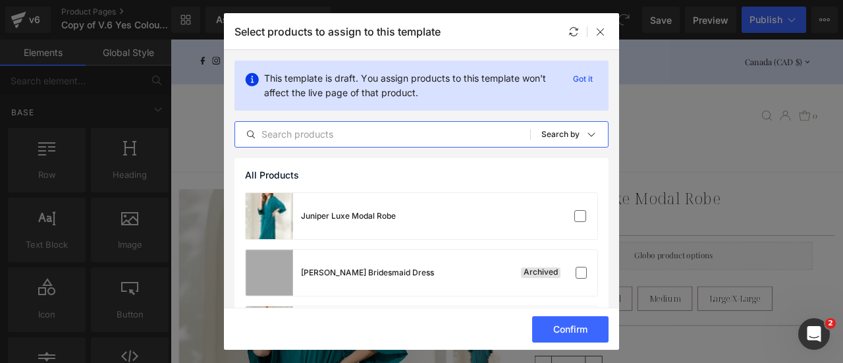
click at [376, 130] on input "text" at bounding box center [382, 134] width 295 height 16
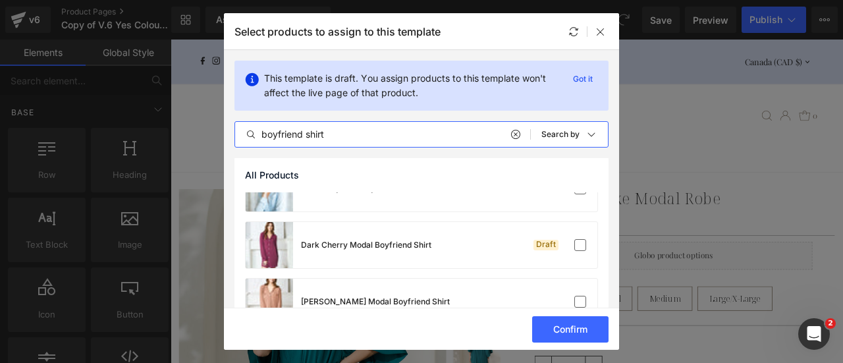
scroll to position [264, 0]
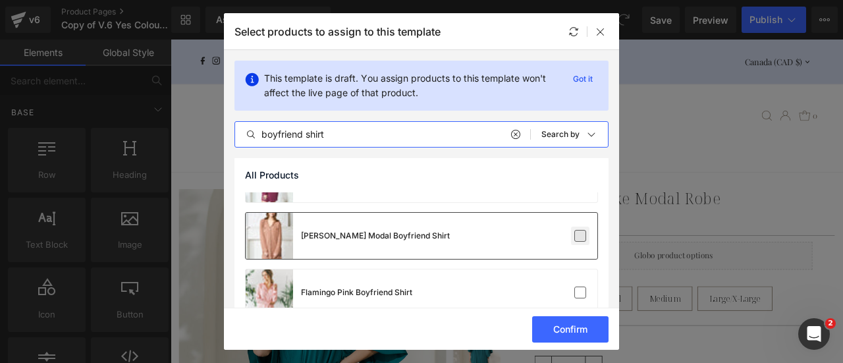
type input "boyfriend shirt"
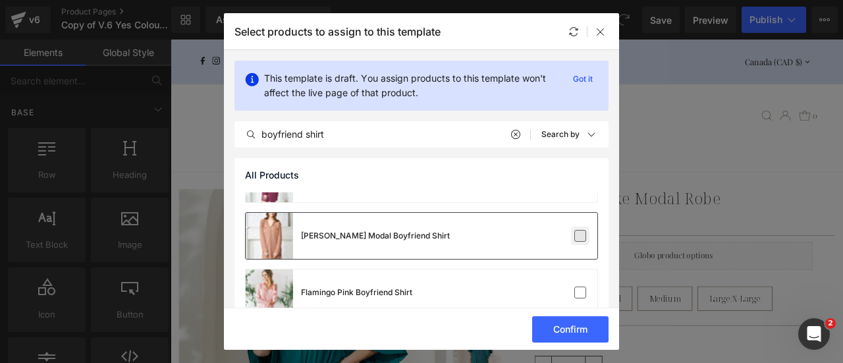
click at [575, 236] on label at bounding box center [580, 236] width 12 height 12
click at [580, 236] on input "checkbox" at bounding box center [580, 236] width 0 height 0
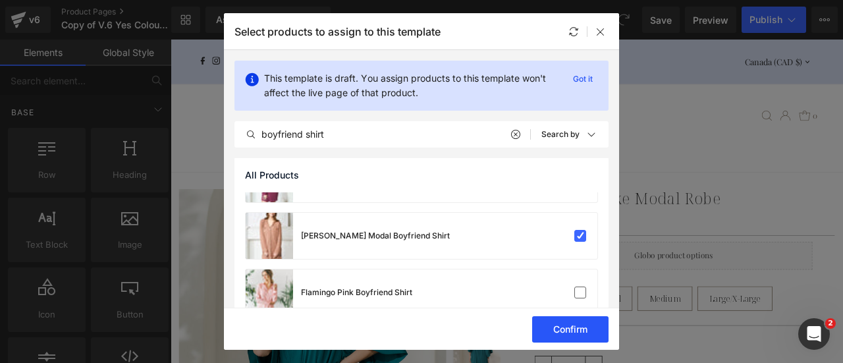
click at [569, 329] on button "Confirm" at bounding box center [570, 329] width 76 height 26
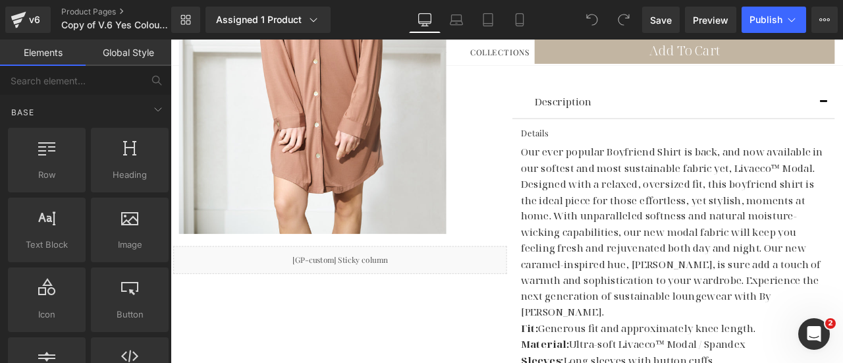
scroll to position [395, 0]
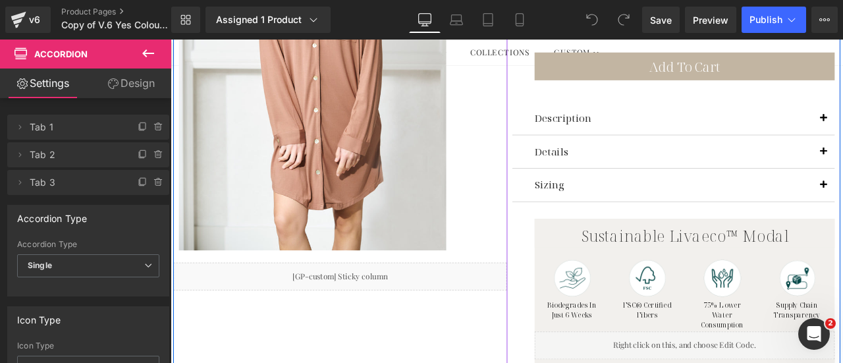
scroll to position [132, 0]
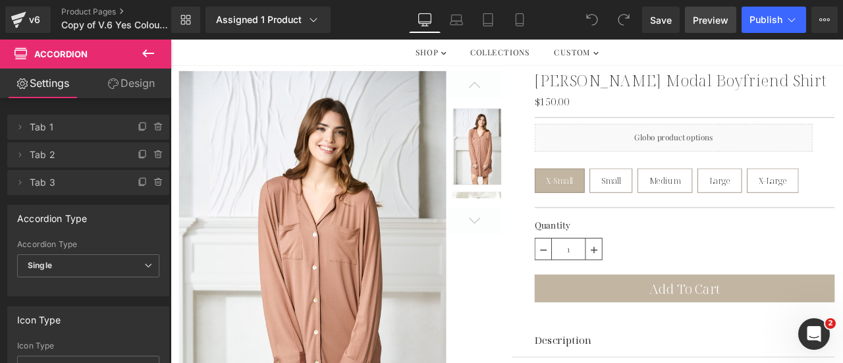
click at [702, 14] on span "Preview" at bounding box center [711, 20] width 36 height 14
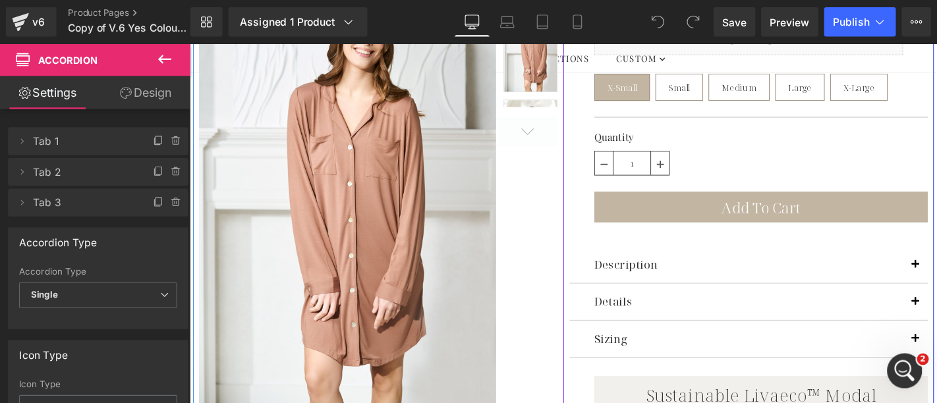
scroll to position [329, 0]
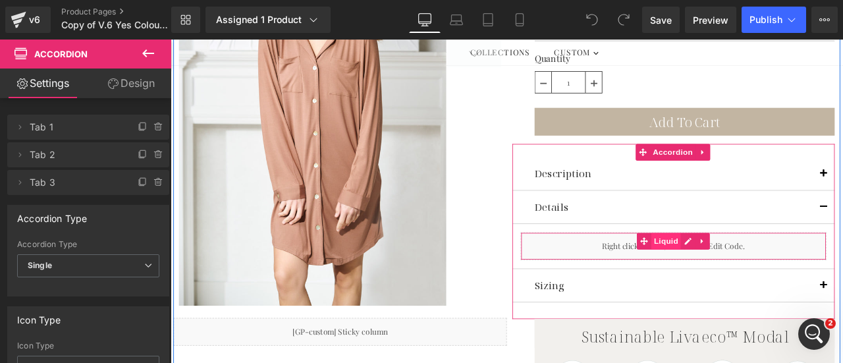
click at [751, 274] on span "Liquid" at bounding box center [758, 279] width 36 height 20
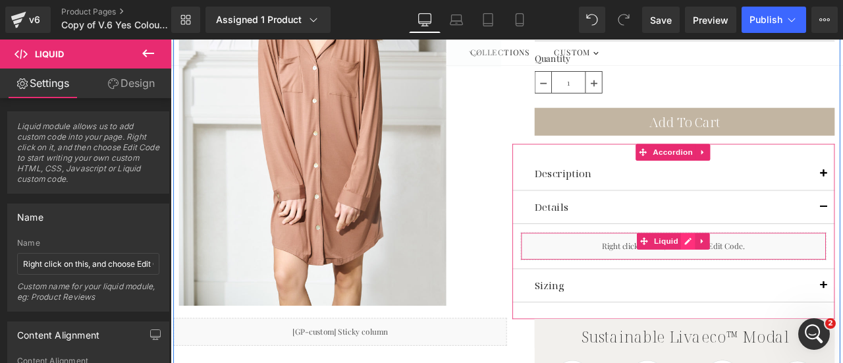
click at [779, 274] on div "Liquid" at bounding box center [767, 284] width 362 height 33
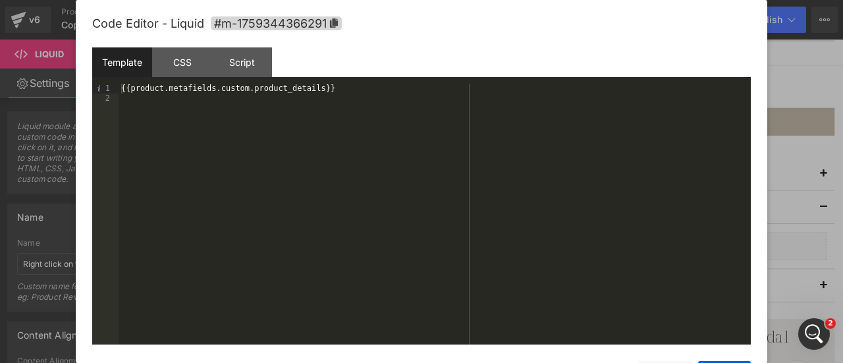
click at [215, 118] on div "{{product.metafields.custom.product_details}}" at bounding box center [435, 224] width 632 height 280
drag, startPoint x: 216, startPoint y: 97, endPoint x: 271, endPoint y: 101, distance: 55.4
click at [271, 101] on div "{{product.metafields.custom.product_details}} {{ product.metafields.bycat.detai…" at bounding box center [435, 224] width 632 height 280
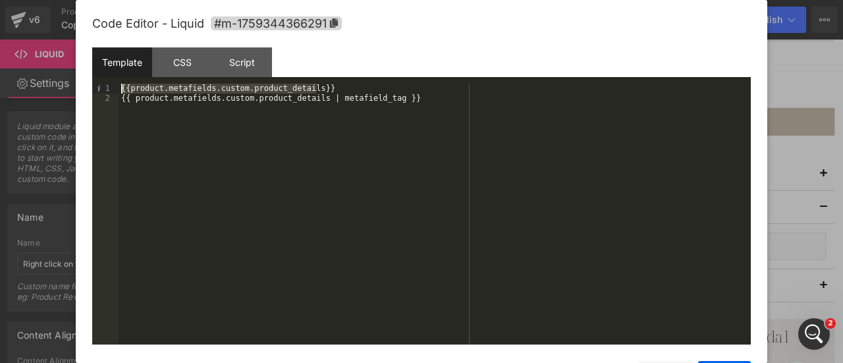
drag, startPoint x: 332, startPoint y: 91, endPoint x: 113, endPoint y: 90, distance: 219.4
click at [113, 90] on pre "1 2 {{product.metafields.custom.product_details}} {{ product.metafields.custom.…" at bounding box center [421, 214] width 659 height 261
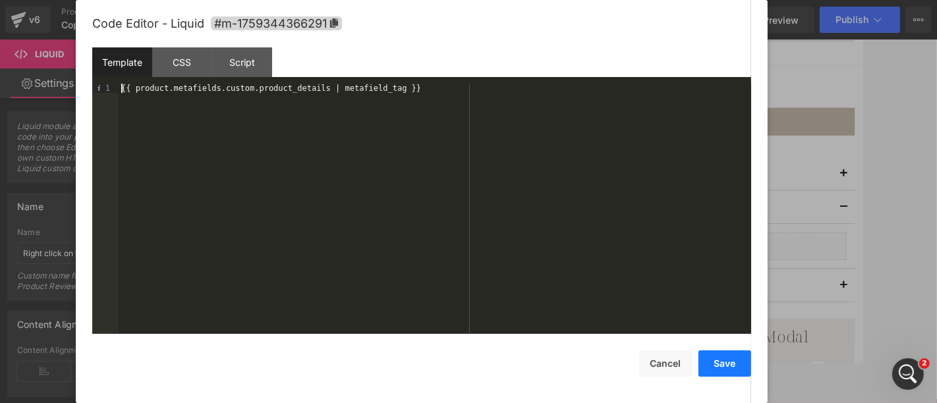
click at [723, 362] on button "Save" at bounding box center [724, 363] width 53 height 26
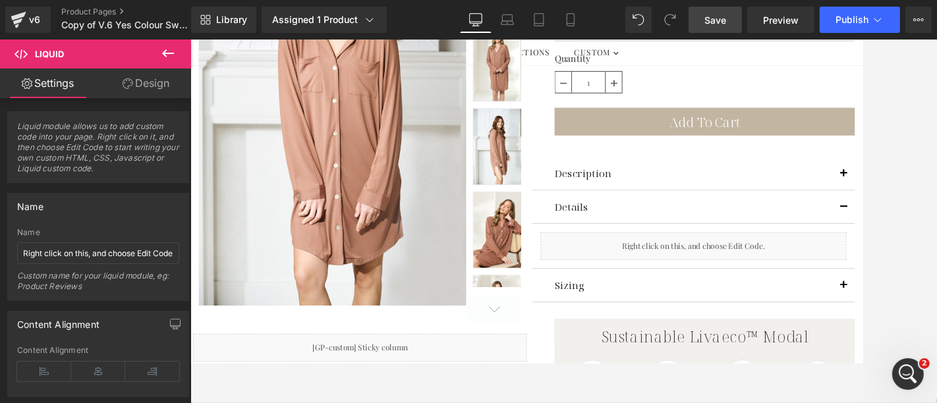
click at [708, 21] on span "Save" at bounding box center [715, 20] width 22 height 14
click at [774, 21] on span "Preview" at bounding box center [781, 20] width 36 height 14
click at [173, 51] on icon at bounding box center [168, 53] width 16 height 16
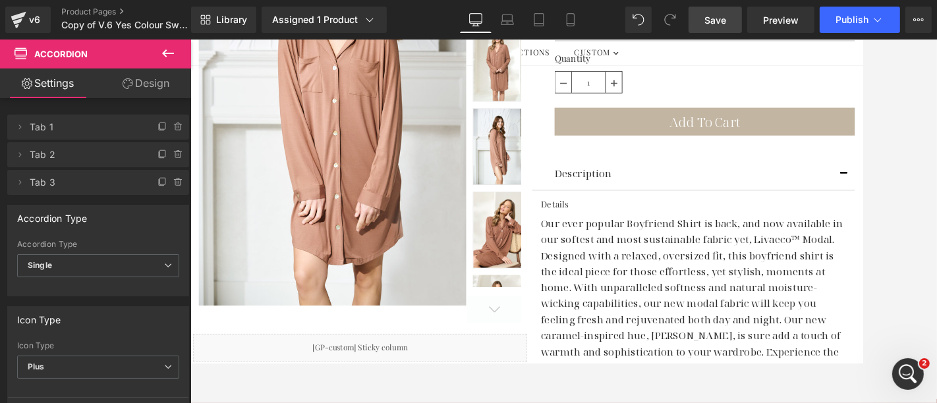
click at [726, 13] on span "Save" at bounding box center [715, 20] width 22 height 14
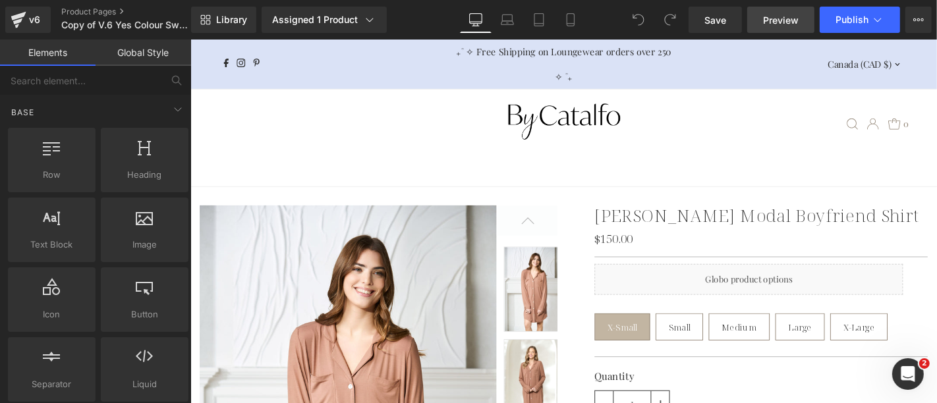
click at [775, 18] on span "Preview" at bounding box center [781, 20] width 36 height 14
click at [711, 9] on link "Save" at bounding box center [714, 20] width 53 height 26
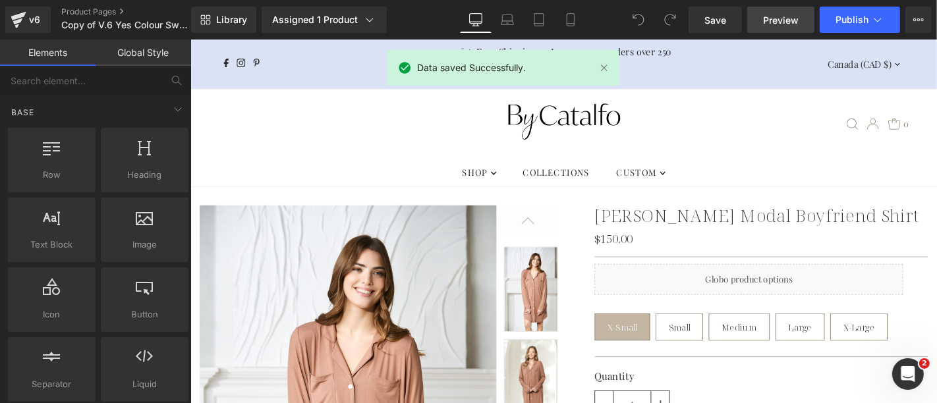
click at [783, 25] on span "Preview" at bounding box center [781, 20] width 36 height 14
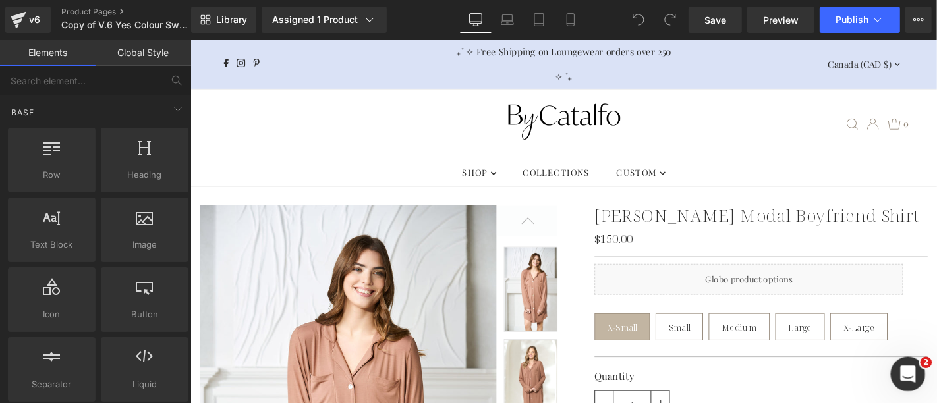
click at [895, 372] on div "Open Intercom Messenger" at bounding box center [905, 371] width 43 height 43
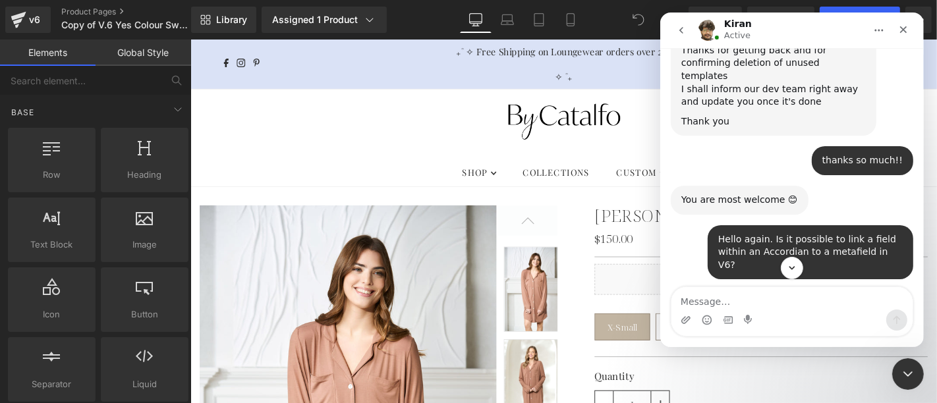
scroll to position [21444, 0]
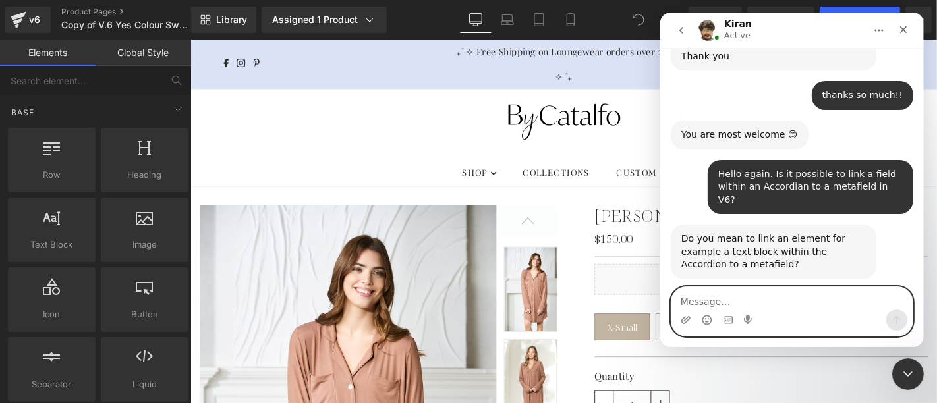
click at [752, 298] on textarea "Message…" at bounding box center [791, 298] width 241 height 22
type textarea "I"
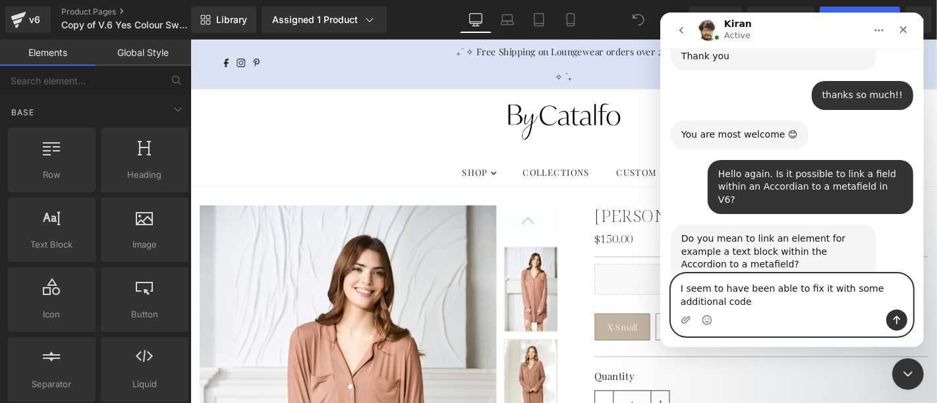
scroll to position [21458, 0]
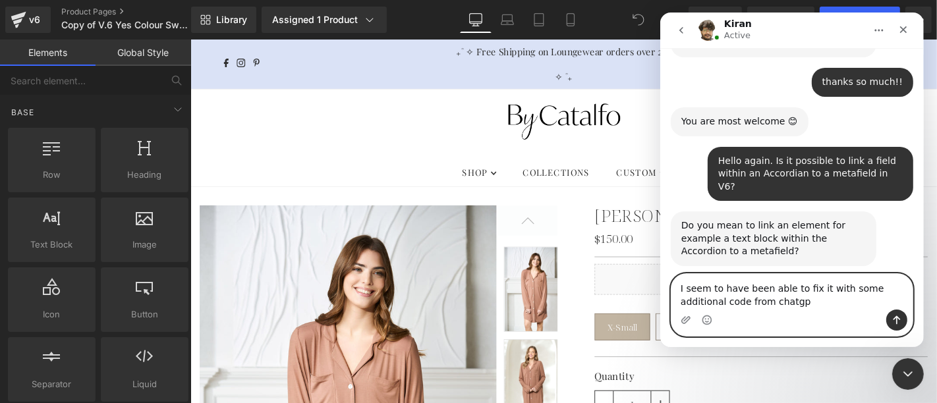
type textarea "I seem to have been able to fix it with some additional code from chatgpt"
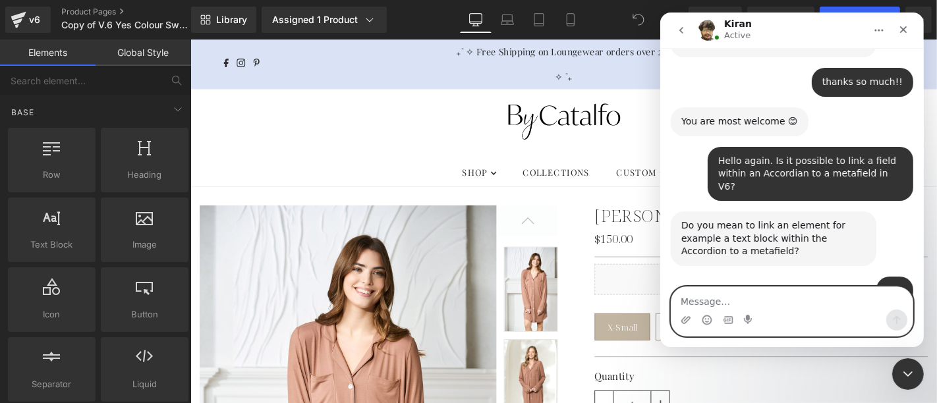
scroll to position [21475, 0]
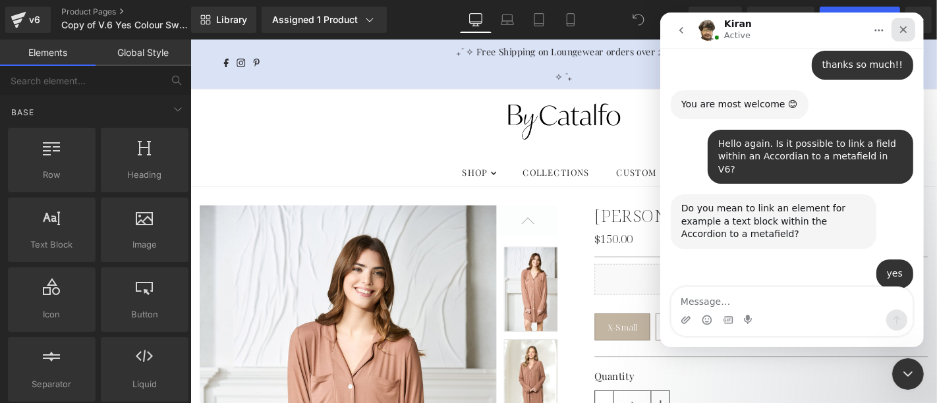
click at [905, 32] on icon "Close" at bounding box center [902, 29] width 7 height 7
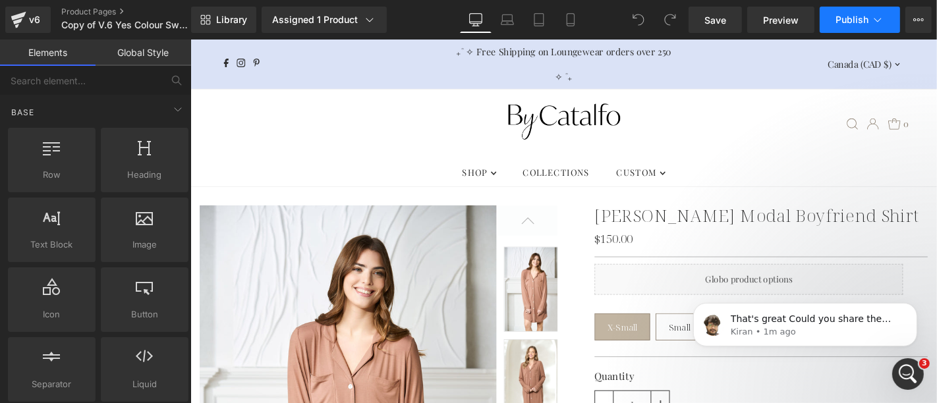
scroll to position [21579, 0]
click at [864, 323] on span "That's great Could you share the code with me?" at bounding box center [810, 325] width 160 height 24
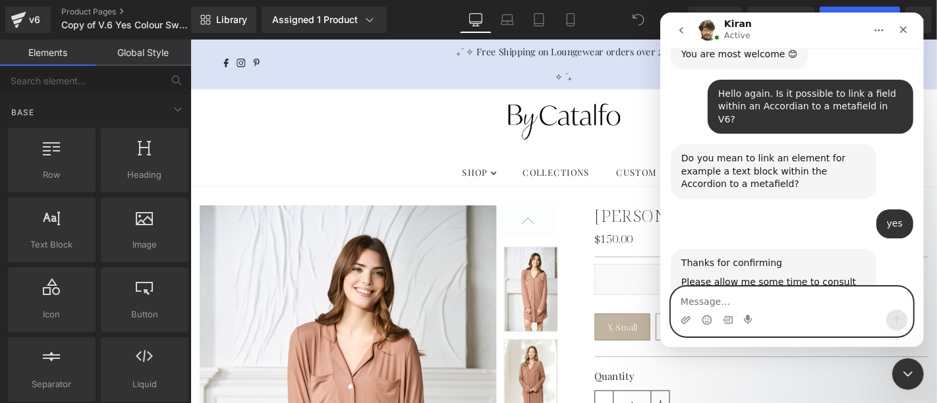
scroll to position [21557, 0]
click at [713, 300] on textarea "I just put | metafield_tag" at bounding box center [791, 298] width 241 height 22
click at [814, 304] on textarea "I just put | metafield_tag" at bounding box center [791, 298] width 241 height 22
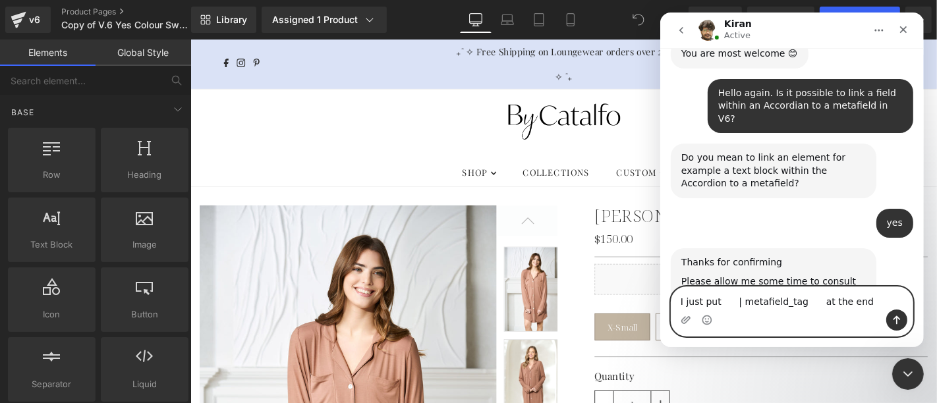
type textarea "I just put | metafield_tag at the end"
click at [898, 321] on icon "Send a message…" at bounding box center [896, 320] width 11 height 11
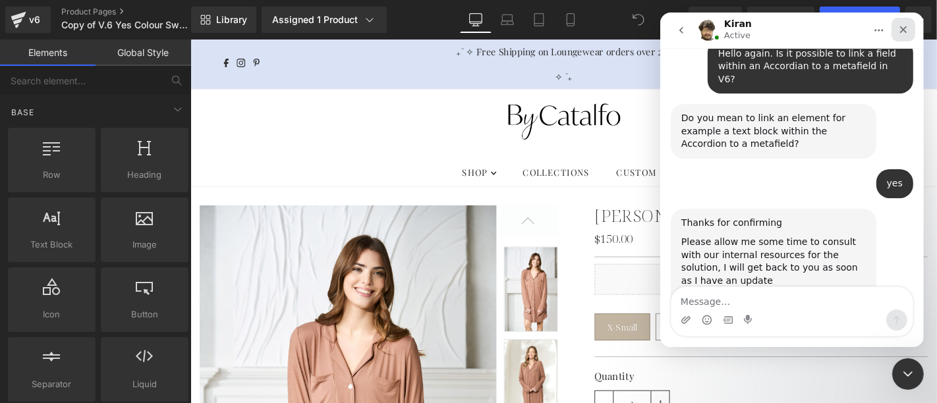
click at [909, 29] on div "Close" at bounding box center [903, 30] width 24 height 24
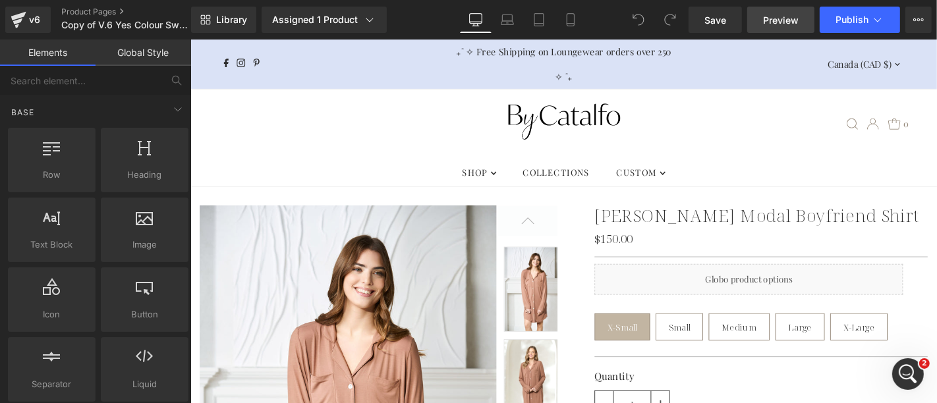
click at [777, 11] on link "Preview" at bounding box center [780, 20] width 67 height 26
click at [904, 370] on icon "Open Intercom Messenger" at bounding box center [906, 373] width 22 height 22
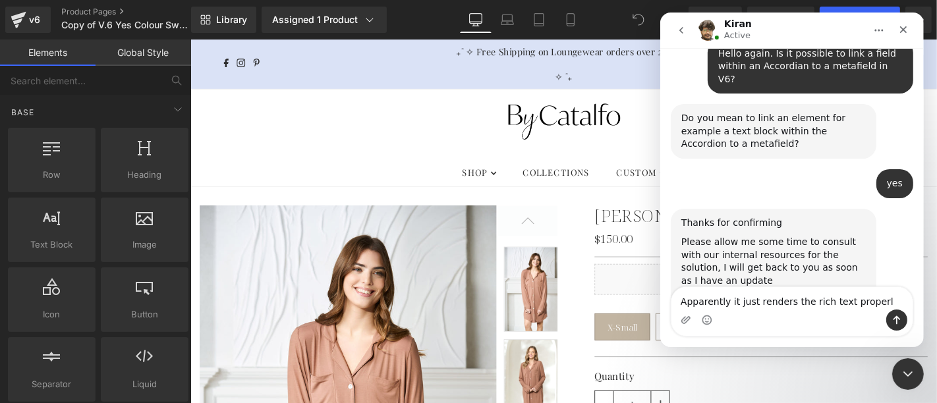
type textarea "Apparently it just renders the rich text properly"
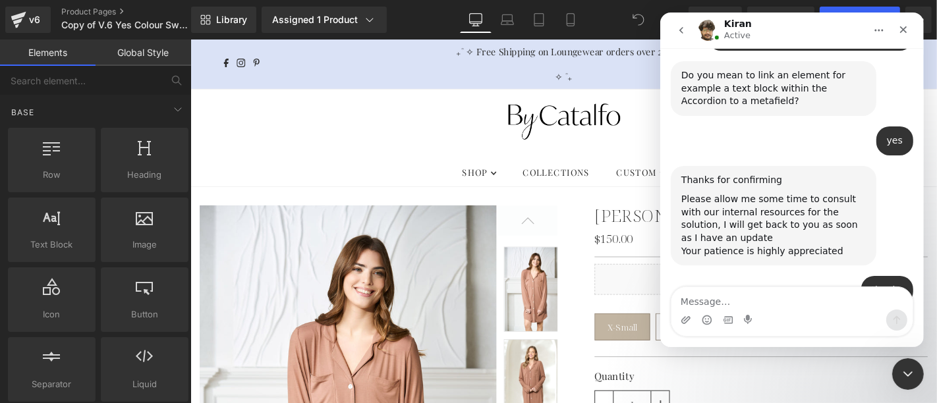
type textarea "I"
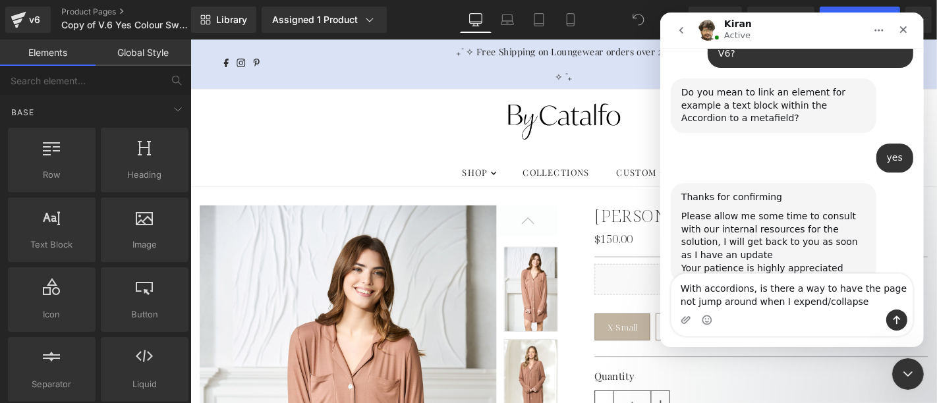
scroll to position [21683, 0]
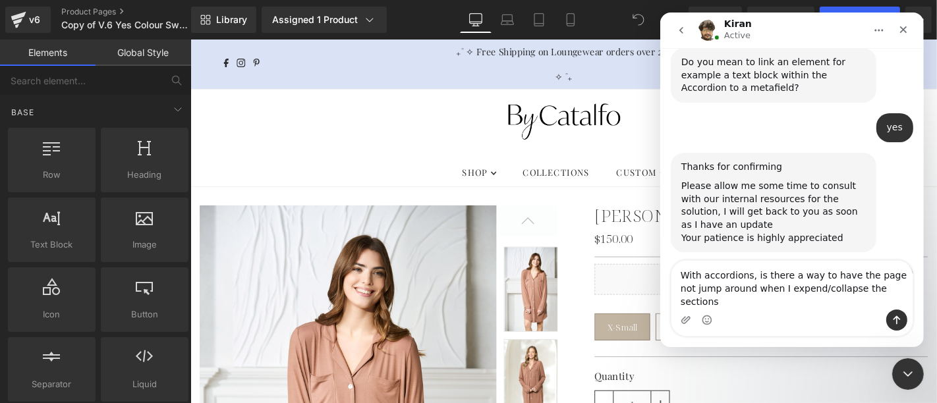
type textarea "With accordions, is there a way to have the page not jump around when I expend/…"
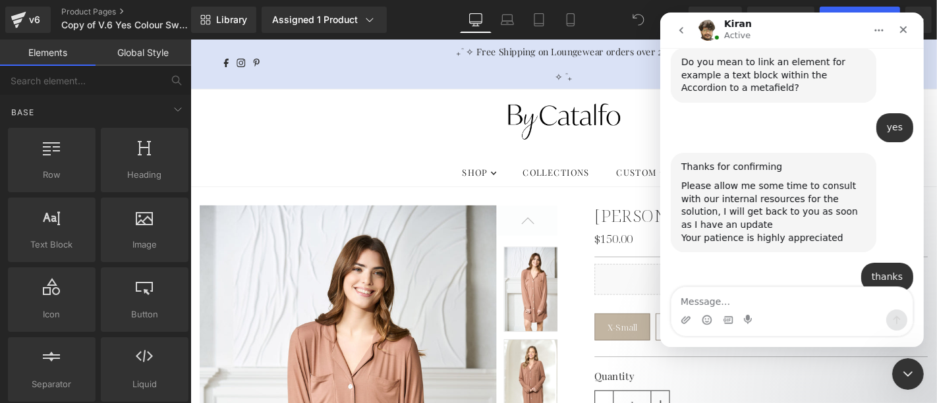
scroll to position [21726, 0]
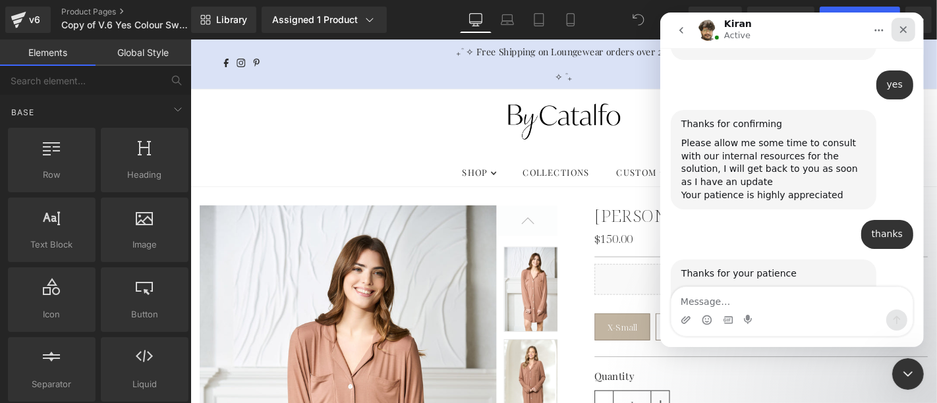
click at [901, 30] on icon "Close" at bounding box center [902, 29] width 7 height 7
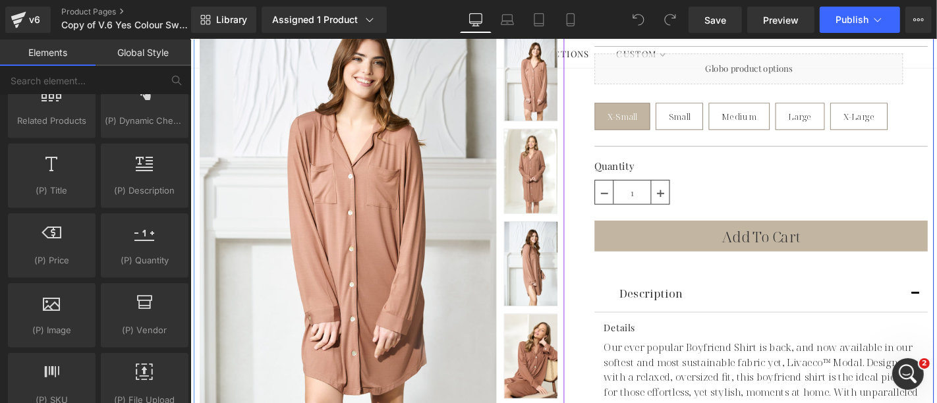
scroll to position [292, 0]
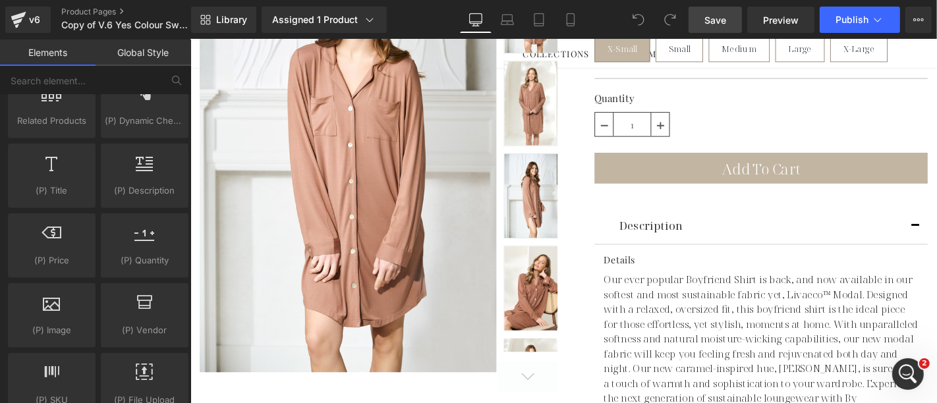
click at [709, 21] on span "Save" at bounding box center [715, 20] width 22 height 14
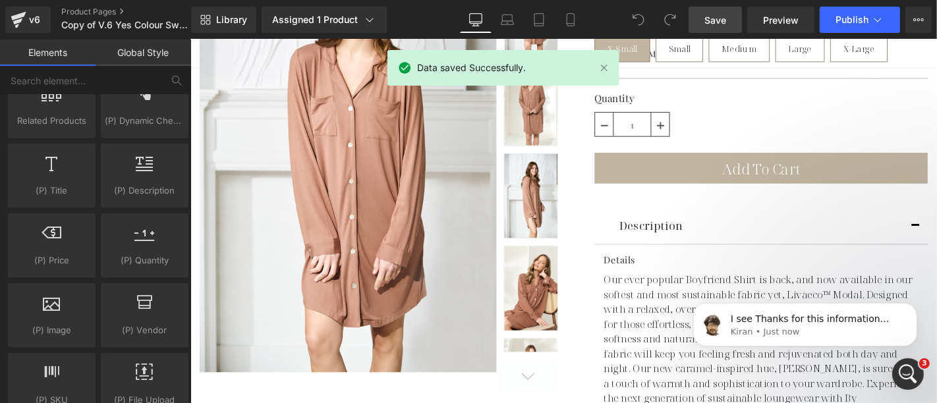
scroll to position [21849, 0]
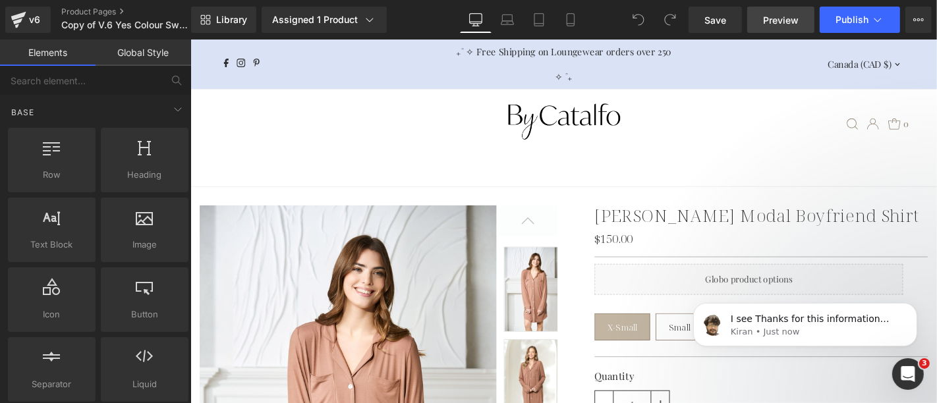
click at [785, 14] on span "Preview" at bounding box center [781, 20] width 36 height 14
drag, startPoint x: 910, startPoint y: 309, endPoint x: 829, endPoint y: 318, distance: 82.2
click at [829, 318] on div "I see Thanks for this information May I know if you are referring to the produc…" at bounding box center [804, 324] width 204 height 26
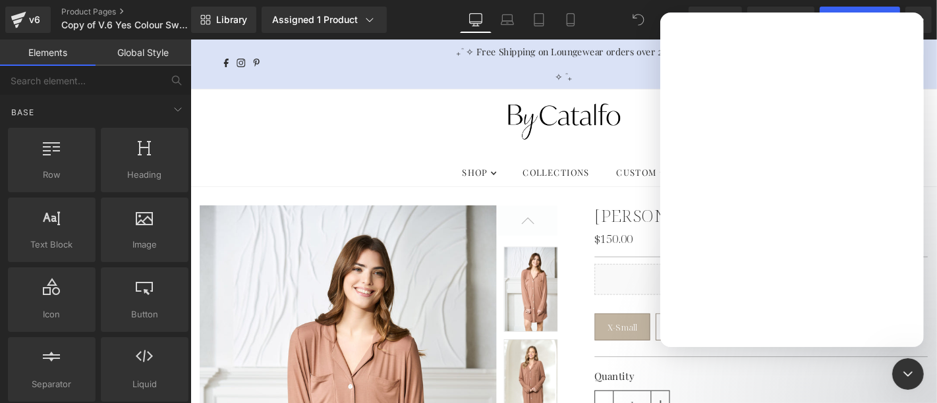
click at [833, 319] on div "Intercom messenger" at bounding box center [791, 201] width 264 height 292
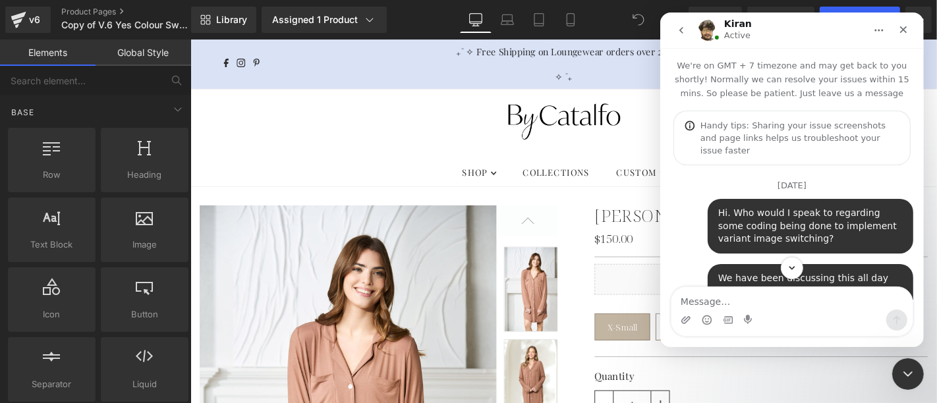
scroll to position [137, 0]
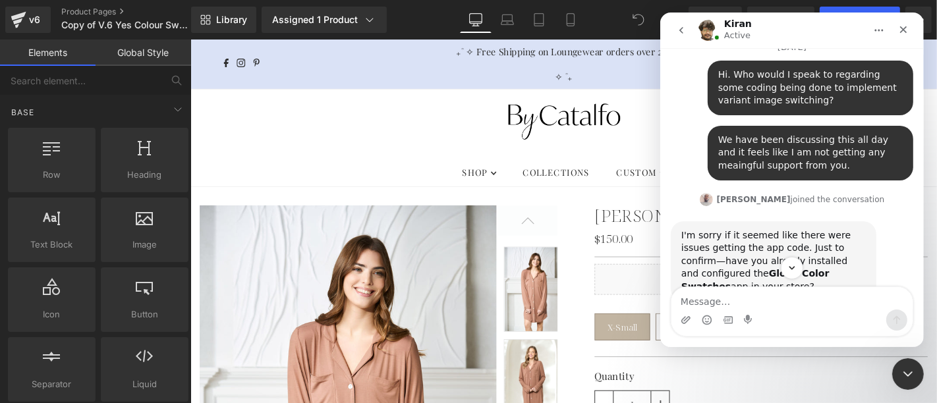
click at [727, 268] on b "Globo Color Swatches" at bounding box center [755, 280] width 148 height 24
drag, startPoint x: 711, startPoint y: 233, endPoint x: 817, endPoint y: 231, distance: 106.1
click at [817, 231] on div "I'm sorry if it seemed like there were issues getting the app code. Just to con…" at bounding box center [773, 261] width 184 height 65
drag, startPoint x: 816, startPoint y: 232, endPoint x: 745, endPoint y: 231, distance: 71.2
click at [746, 231] on div "I'm sorry if it seemed like there were issues getting the app code. Just to con…" at bounding box center [773, 261] width 184 height 65
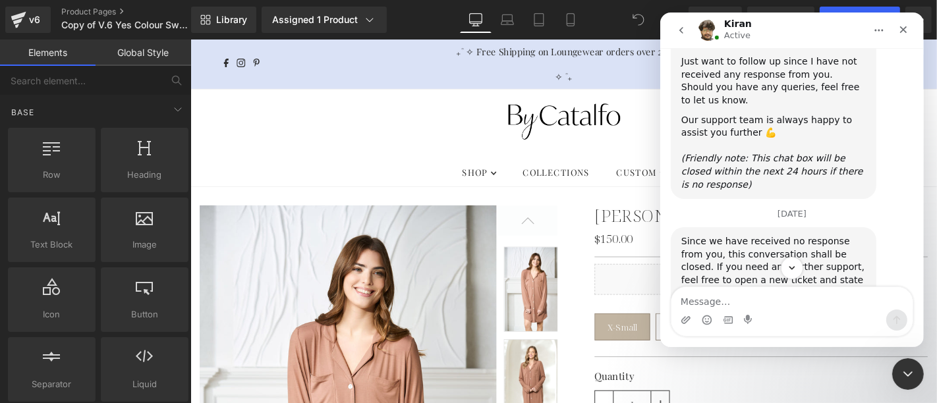
scroll to position [21475, 0]
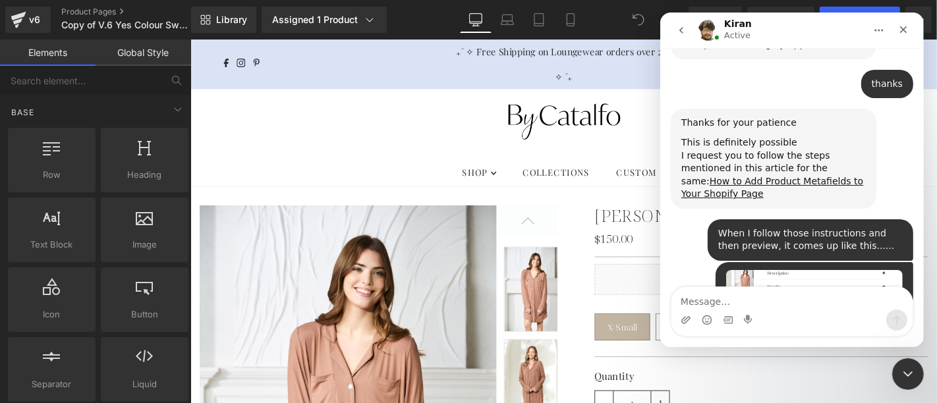
drag, startPoint x: 704, startPoint y: 190, endPoint x: 797, endPoint y: 194, distance: 93.0
drag, startPoint x: 800, startPoint y: 202, endPoint x: 742, endPoint y: 204, distance: 58.0
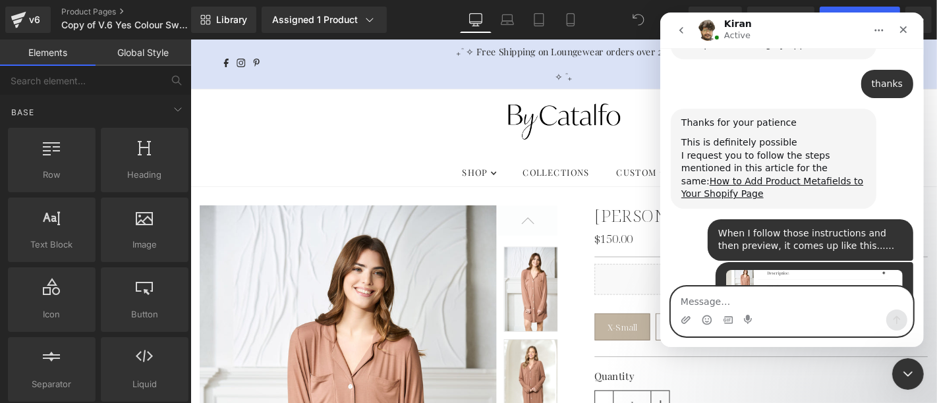
click at [725, 292] on textarea "Message…" at bounding box center [791, 298] width 241 height 22
type textarea "Correct"
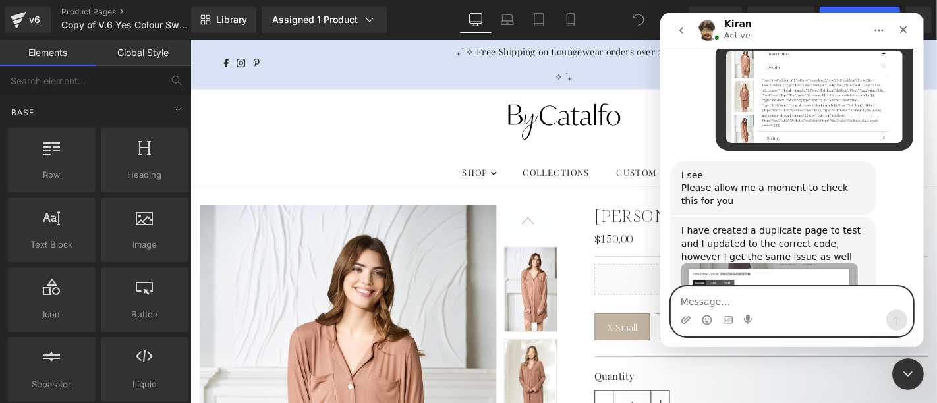
scroll to position [21726, 0]
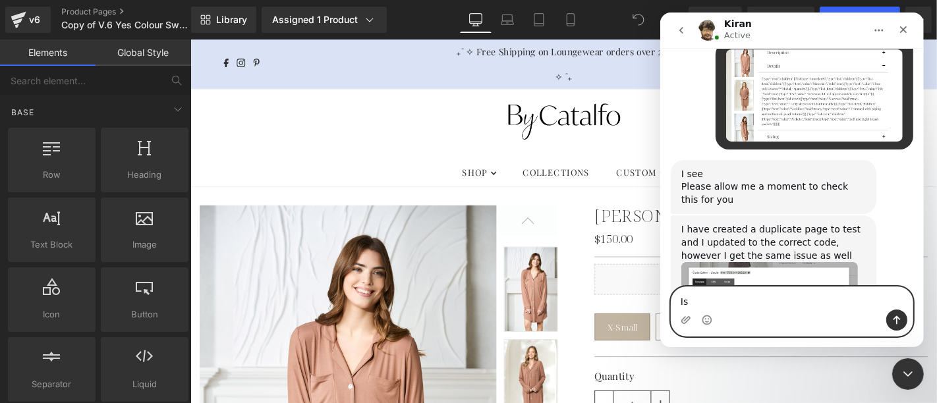
type textarea "I"
type textarea "How do people usually reduce the jump effect?"
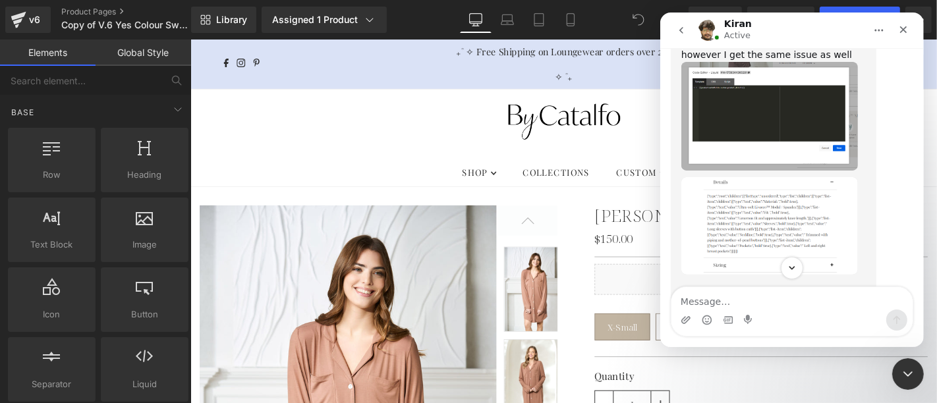
scroll to position [21462, 0]
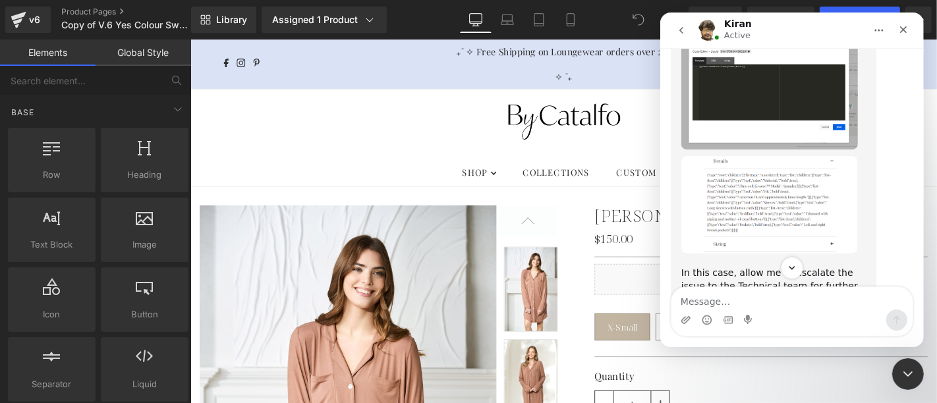
drag, startPoint x: 796, startPoint y: 155, endPoint x: 704, endPoint y: 155, distance: 92.2
drag, startPoint x: 700, startPoint y: 166, endPoint x: 808, endPoint y: 171, distance: 107.5
drag, startPoint x: 826, startPoint y: 169, endPoint x: 730, endPoint y: 167, distance: 96.2
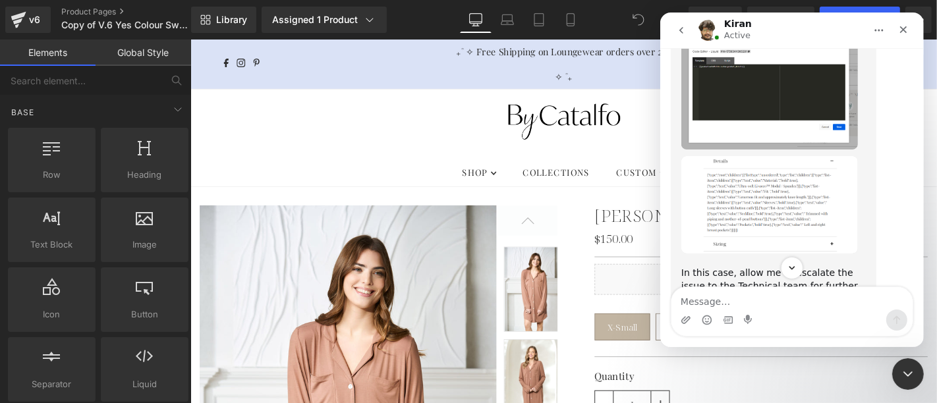
drag, startPoint x: 716, startPoint y: 177, endPoint x: 812, endPoint y: 182, distance: 95.6
drag, startPoint x: 828, startPoint y: 179, endPoint x: 700, endPoint y: 173, distance: 128.6
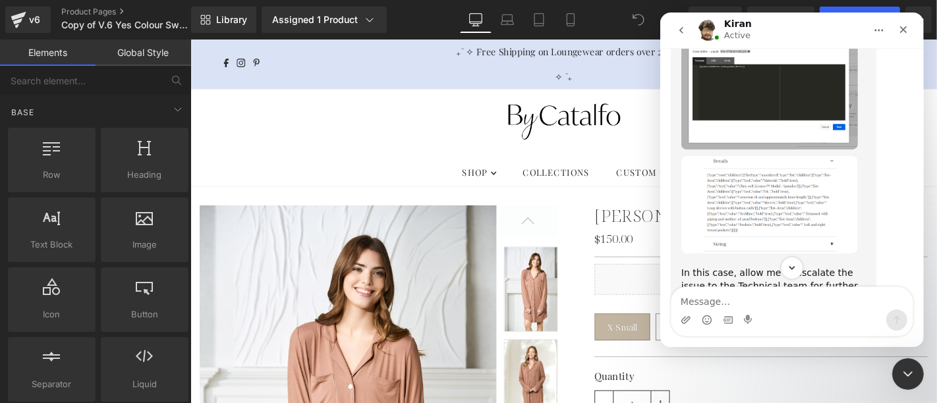
drag, startPoint x: 776, startPoint y: 183, endPoint x: 814, endPoint y: 183, distance: 37.6
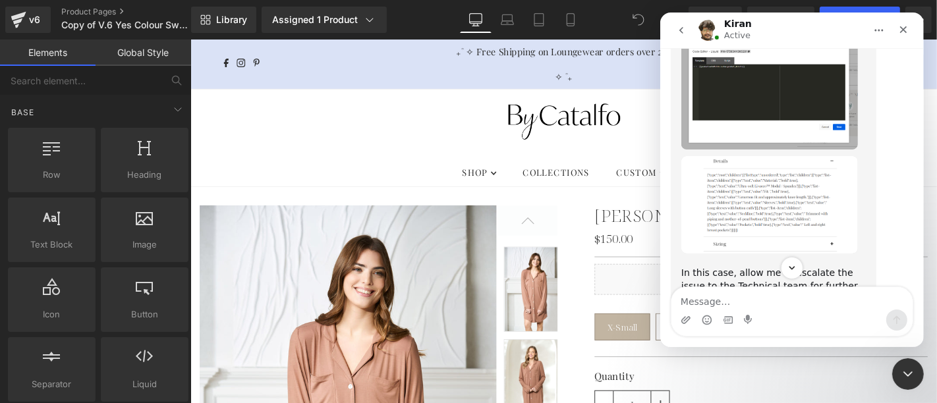
drag, startPoint x: 817, startPoint y: 183, endPoint x: 730, endPoint y: 182, distance: 87.0
drag, startPoint x: 712, startPoint y: 181, endPoint x: 845, endPoint y: 182, distance: 133.1
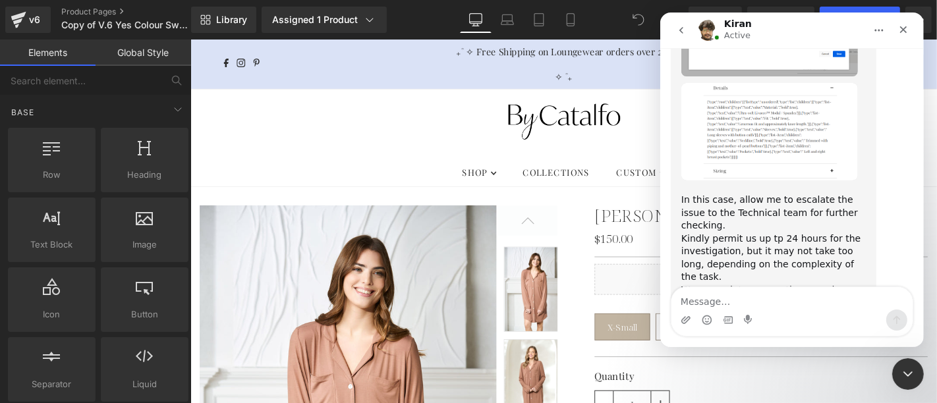
drag, startPoint x: 727, startPoint y: 192, endPoint x: 819, endPoint y: 192, distance: 92.2
drag, startPoint x: 842, startPoint y: 208, endPoint x: 739, endPoint y: 201, distance: 103.0
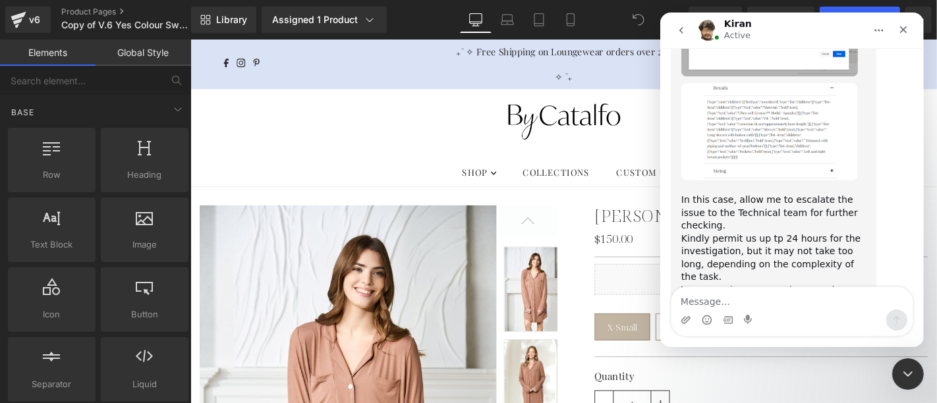
drag, startPoint x: 738, startPoint y: 201, endPoint x: 830, endPoint y: 208, distance: 91.9
drag, startPoint x: 733, startPoint y: 219, endPoint x: 750, endPoint y: 219, distance: 17.1
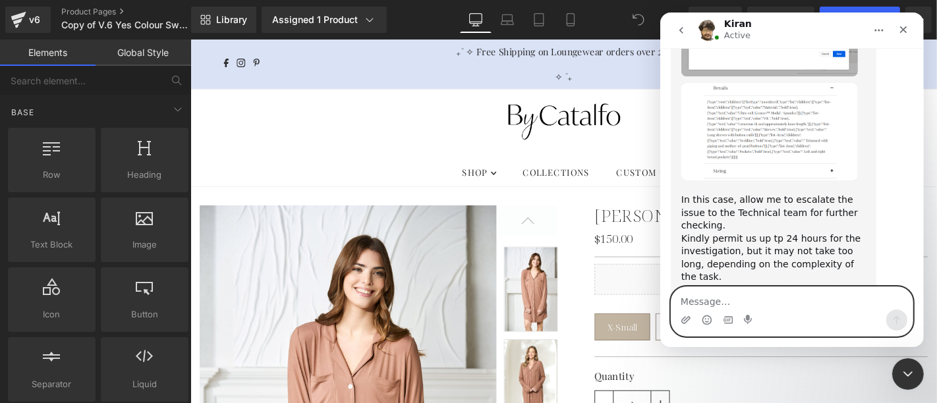
click at [735, 306] on textarea "Message…" at bounding box center [791, 298] width 241 height 22
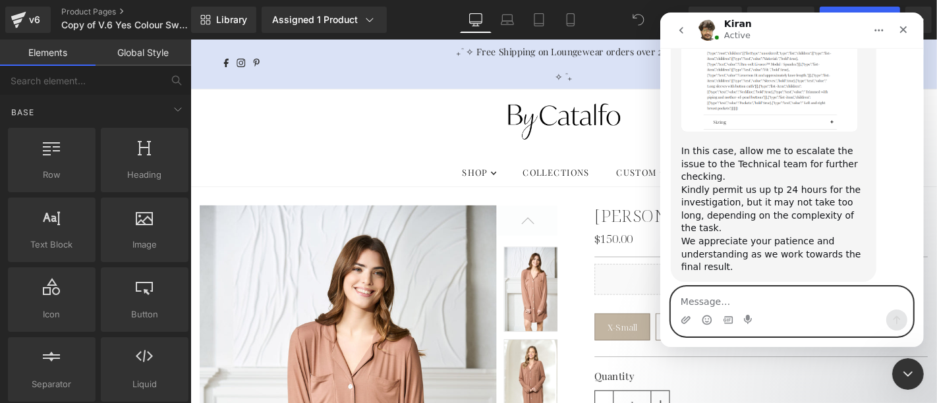
scroll to position [21586, 0]
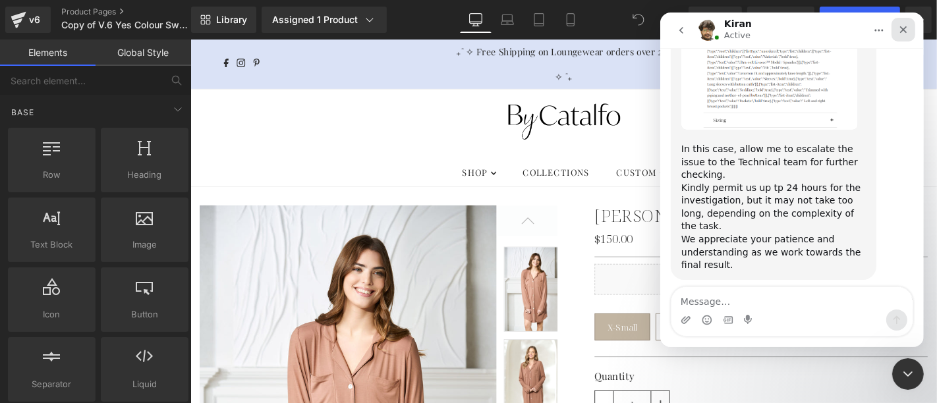
click at [901, 29] on icon "Close" at bounding box center [902, 29] width 11 height 11
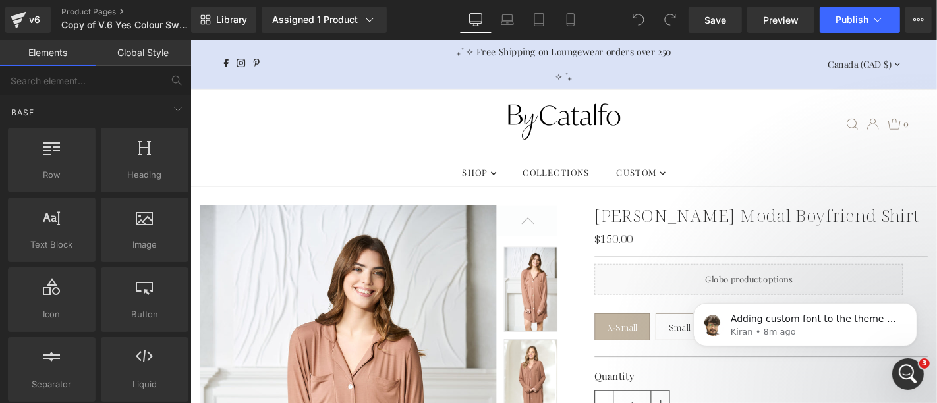
scroll to position [0, 0]
